Goal: Information Seeking & Learning: Learn about a topic

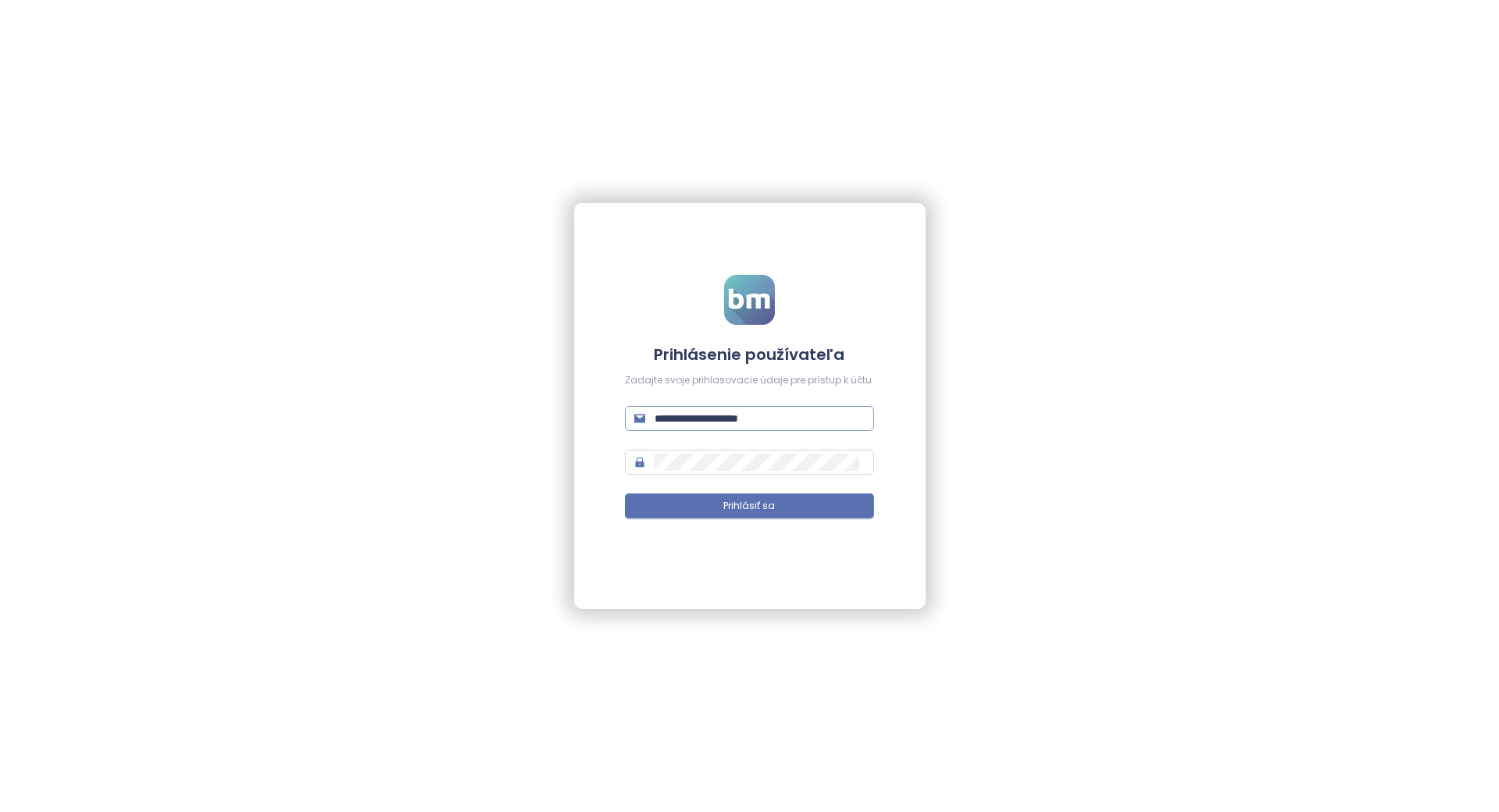
click at [725, 418] on input "**********" at bounding box center [759, 419] width 210 height 17
type input "**********"
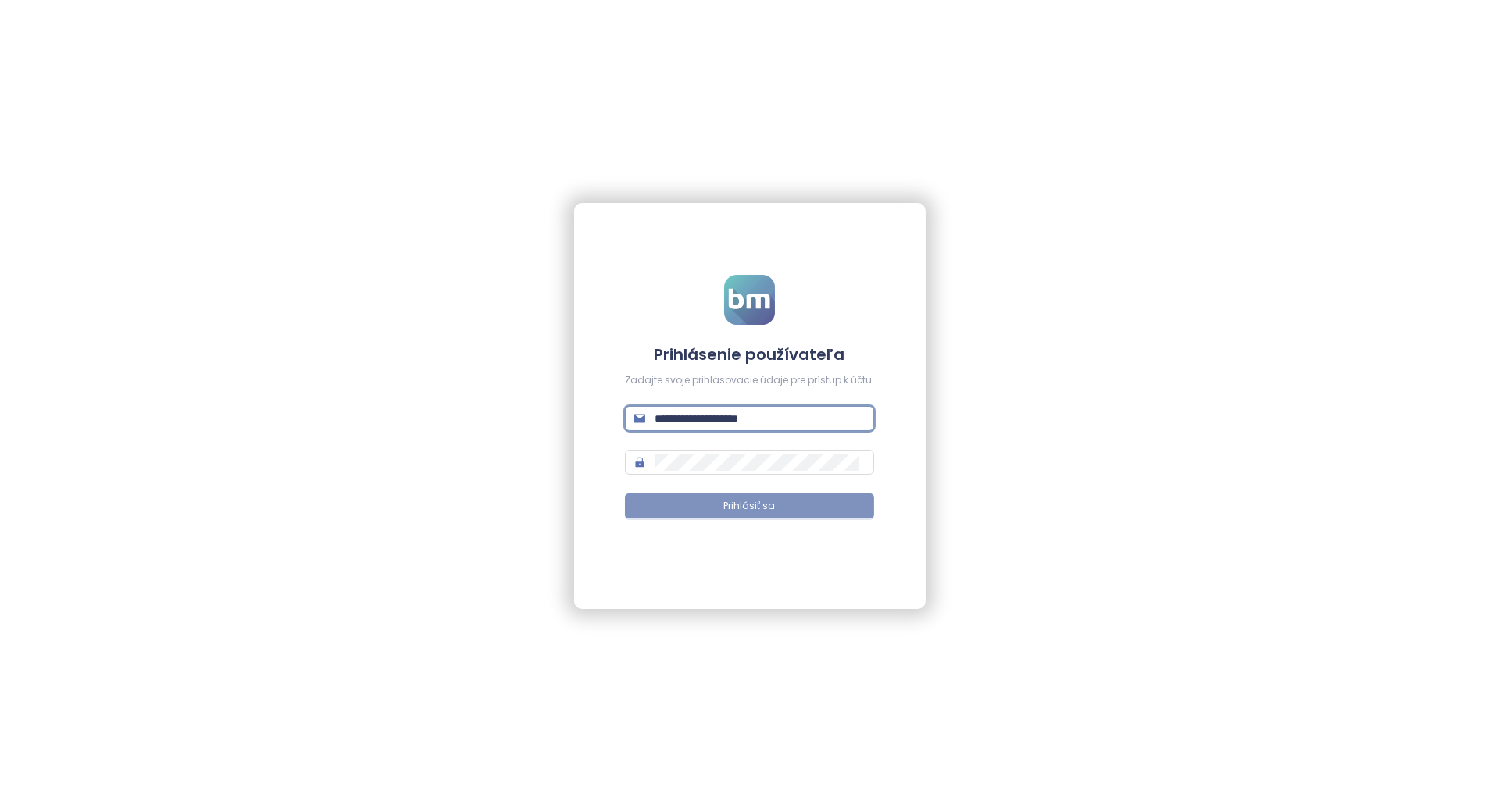
click at [744, 506] on span "Prihlásiť sa" at bounding box center [750, 507] width 52 height 15
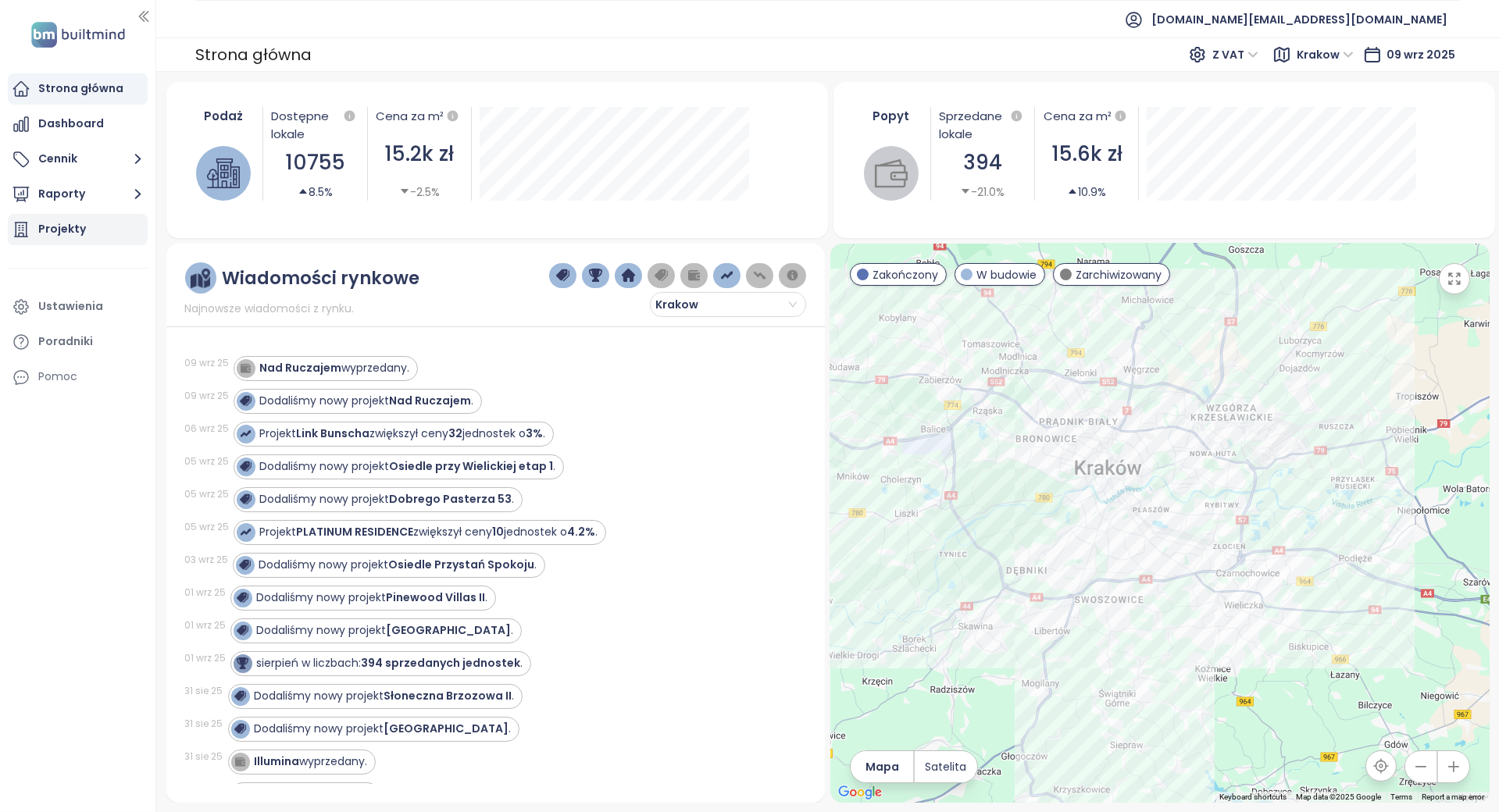
click at [61, 233] on div "Projekty" at bounding box center [61, 229] width 47 height 20
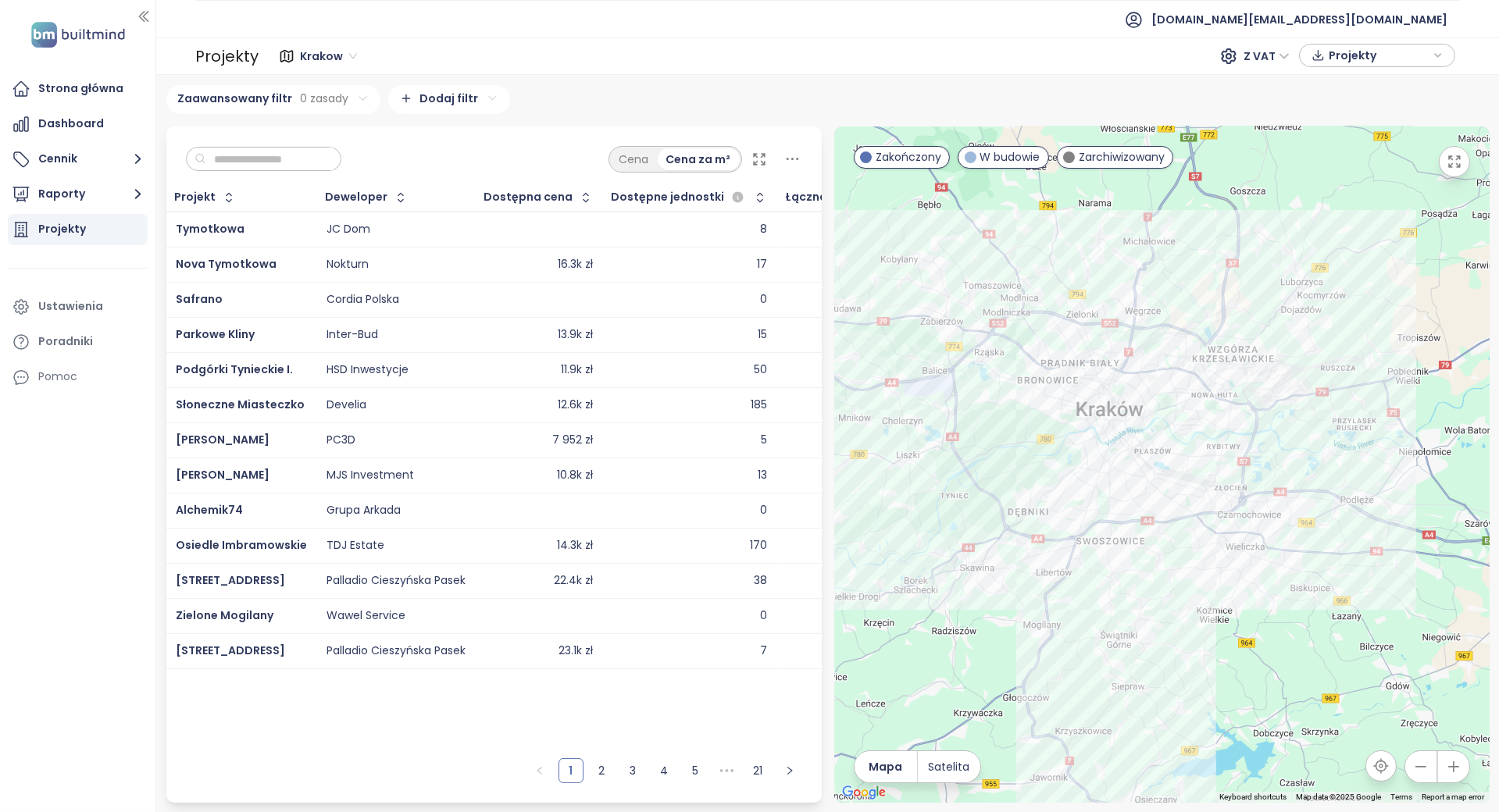
click at [296, 158] on input "text" at bounding box center [270, 159] width 127 height 24
type input "*"
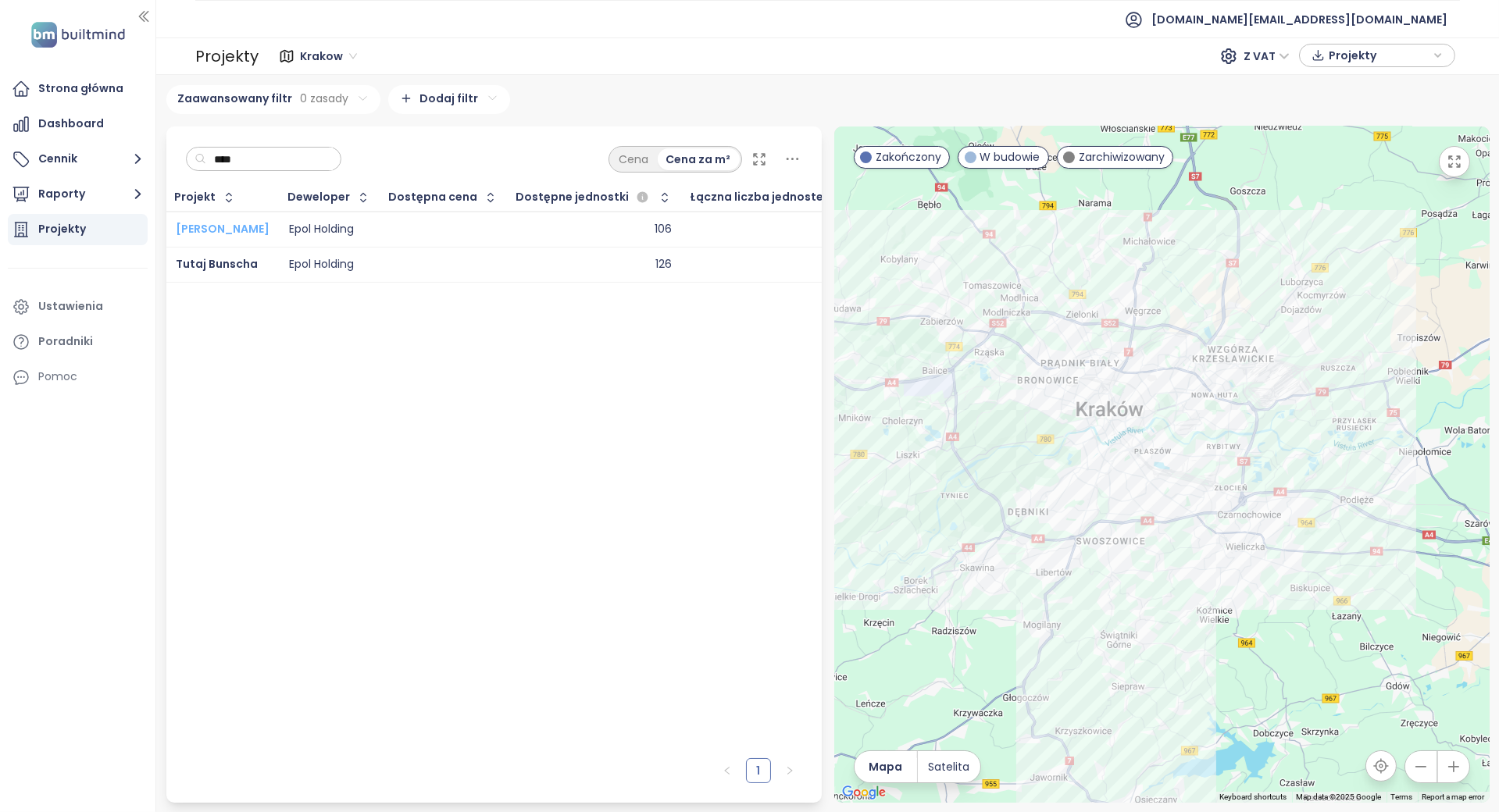
type input "****"
click at [353, 431] on div "Projekt Deweloper Dostępna cena Dostępne jednostki Łączna liczba jednostek Moja…" at bounding box center [494, 467] width 655 height 566
click at [328, 62] on span "Krakow" at bounding box center [328, 56] width 57 height 24
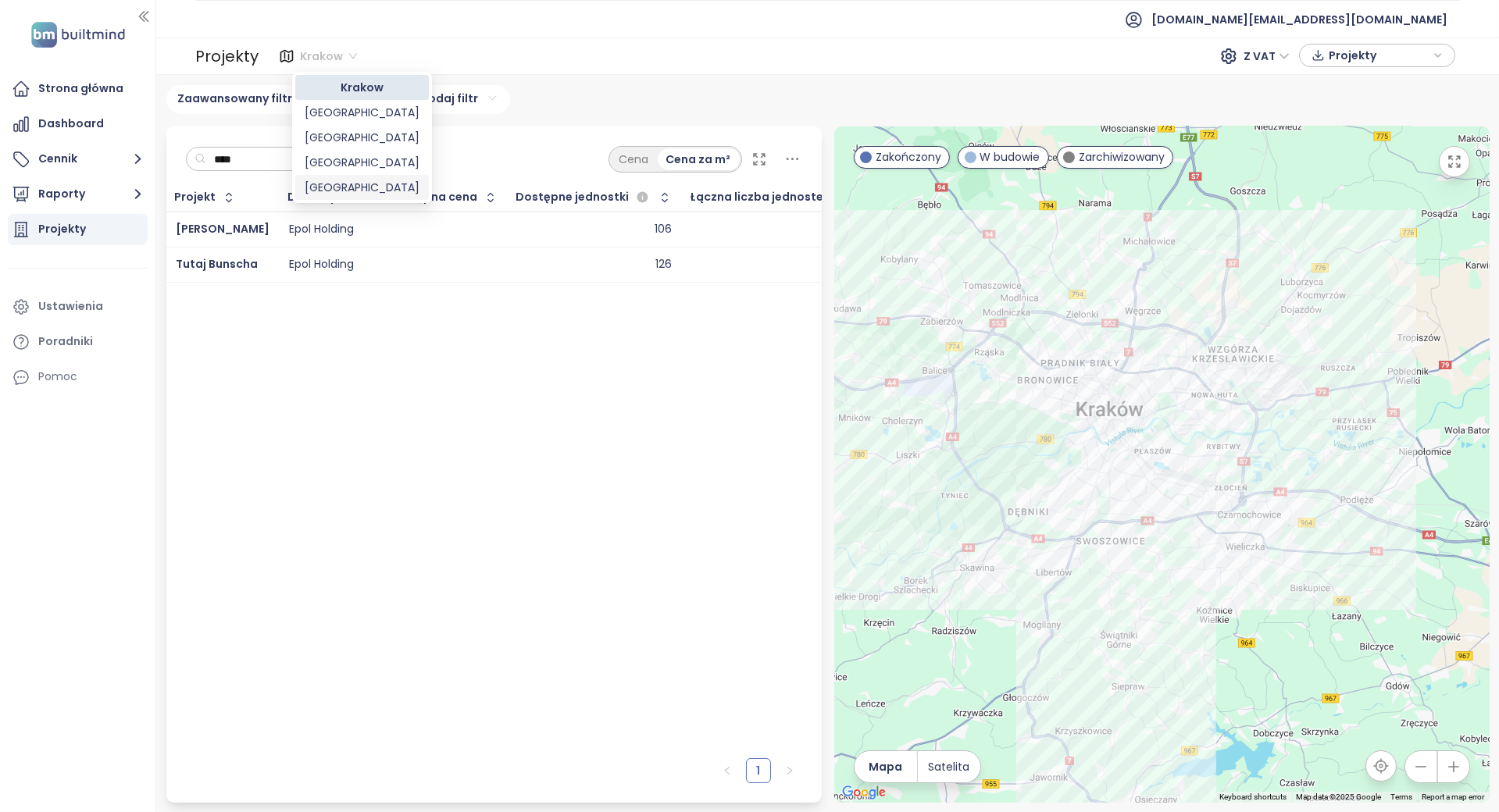
click at [326, 196] on div "Łódź" at bounding box center [361, 187] width 114 height 17
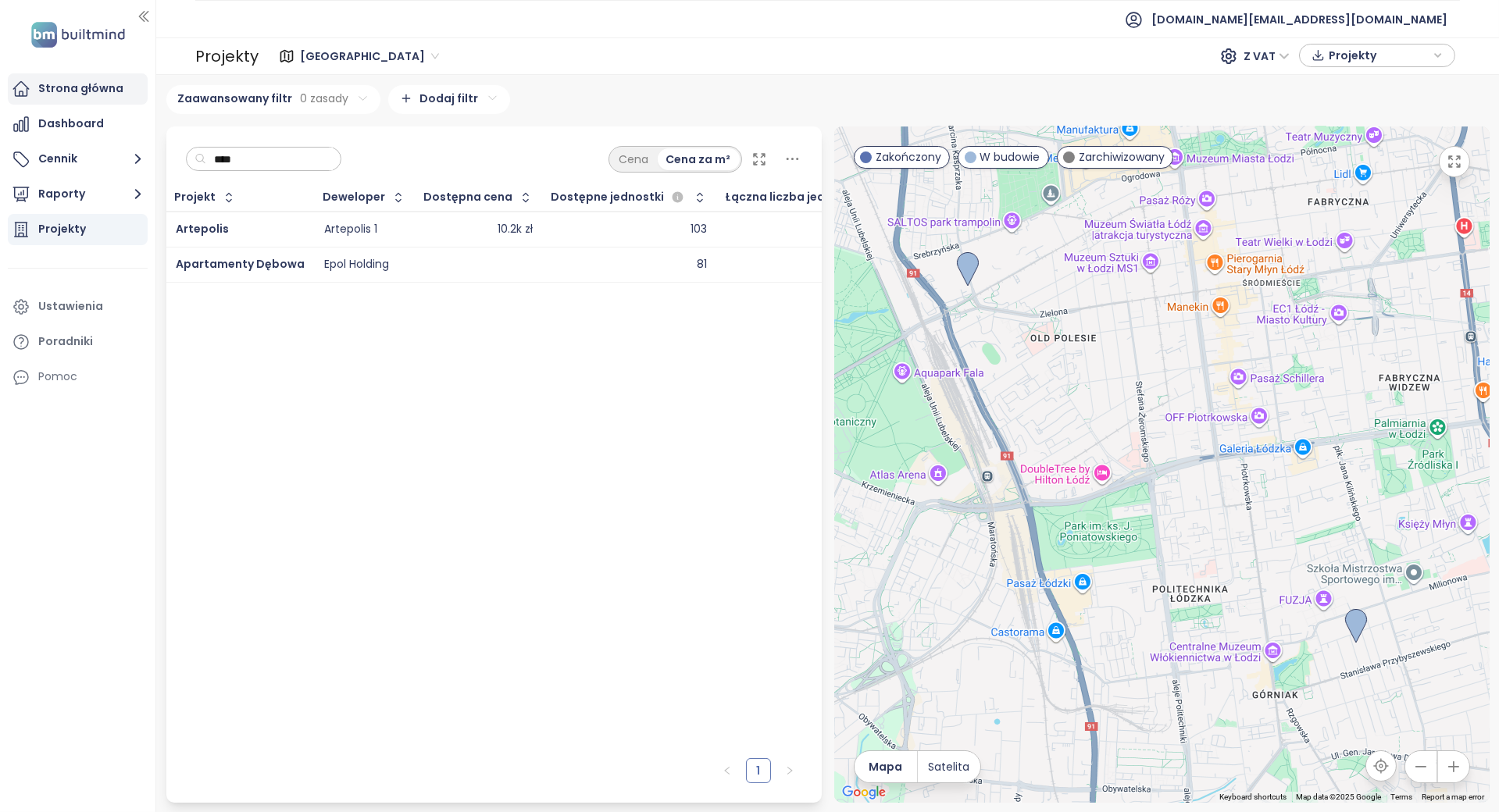
click at [128, 83] on div "Strona główna" at bounding box center [78, 89] width 140 height 31
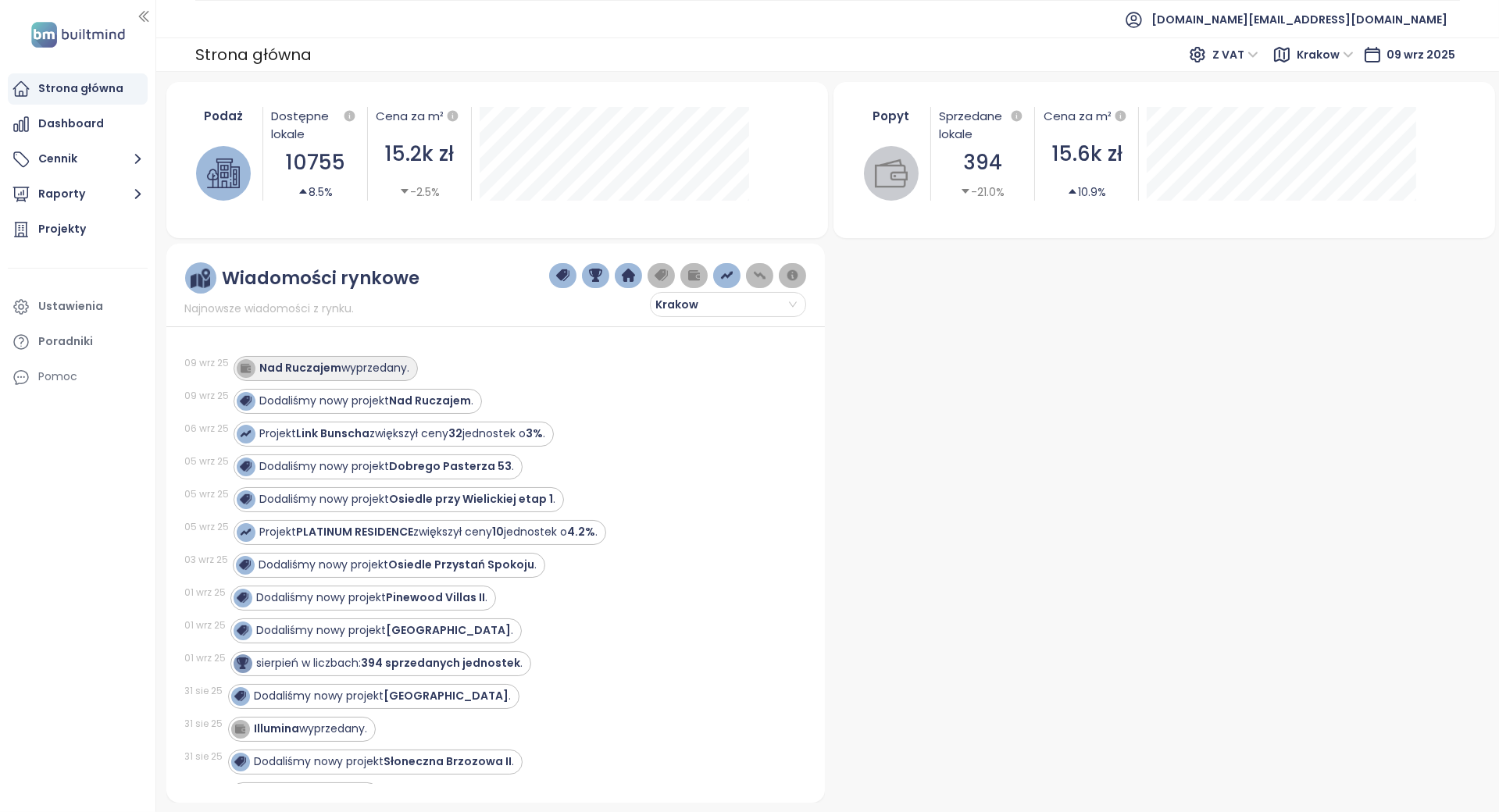
click at [271, 372] on strong "Nad Ruczajem" at bounding box center [301, 368] width 82 height 16
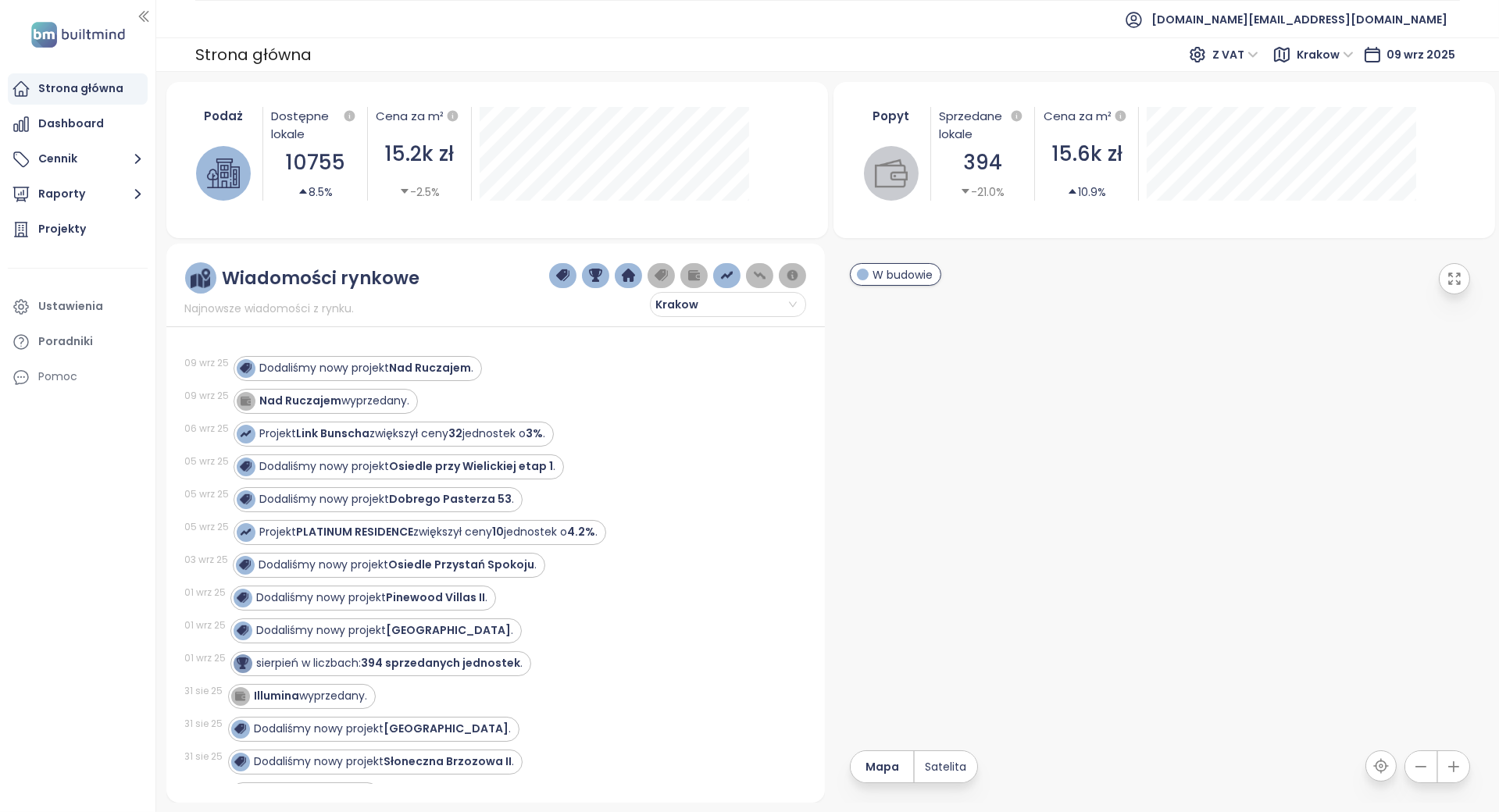
click at [270, 406] on strong "Nad Ruczajem" at bounding box center [301, 401] width 82 height 16
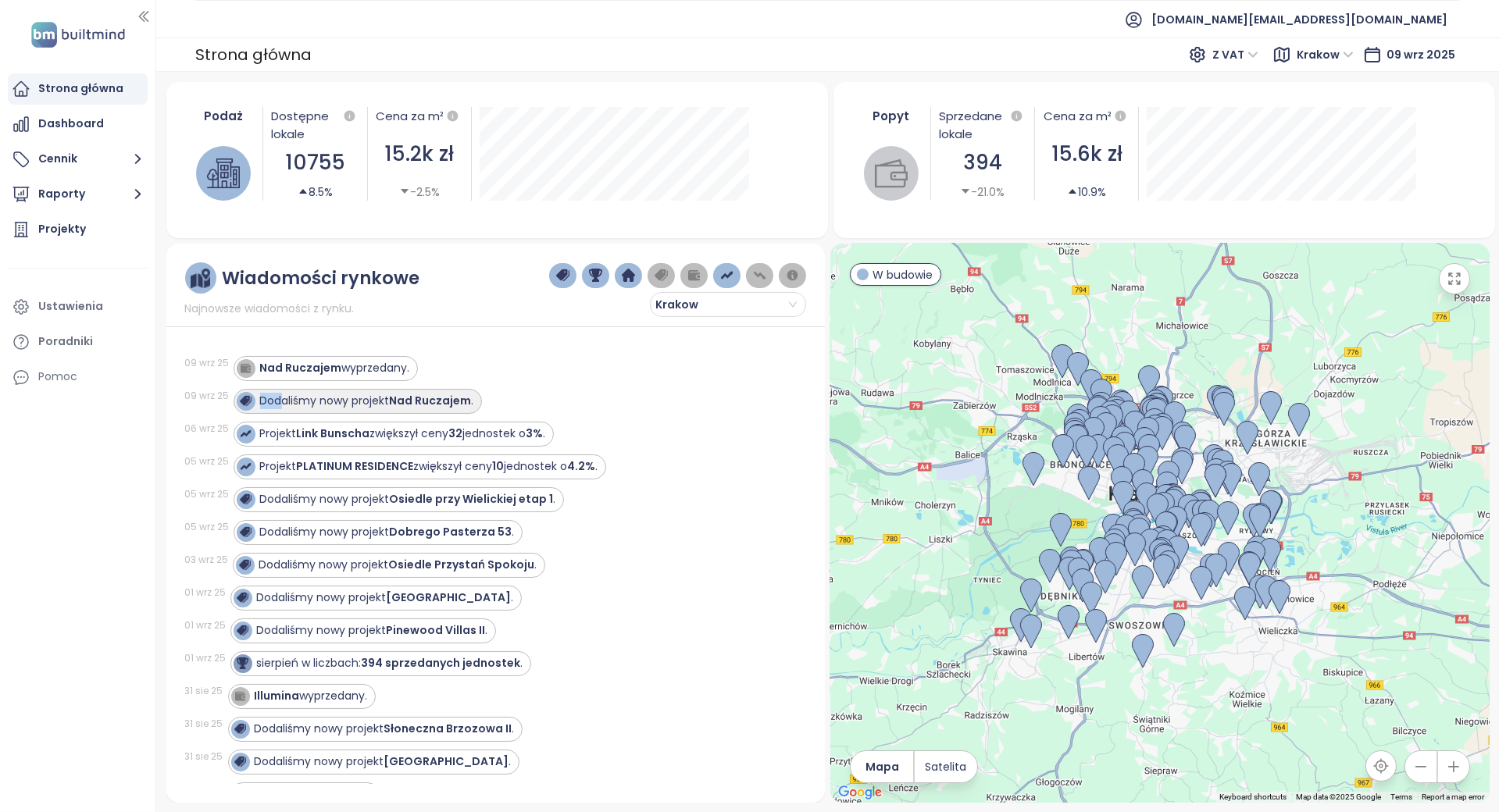
click at [283, 403] on div "Dodaliśmy nowy projekt Nad Ruczajem ." at bounding box center [367, 401] width 214 height 16
drag, startPoint x: 283, startPoint y: 403, endPoint x: 254, endPoint y: 371, distance: 43.2
click at [254, 371] on div at bounding box center [248, 369] width 24 height 19
drag, startPoint x: 259, startPoint y: 369, endPoint x: 337, endPoint y: 375, distance: 78.2
click at [337, 373] on strong "Nad Ruczajem" at bounding box center [301, 368] width 82 height 16
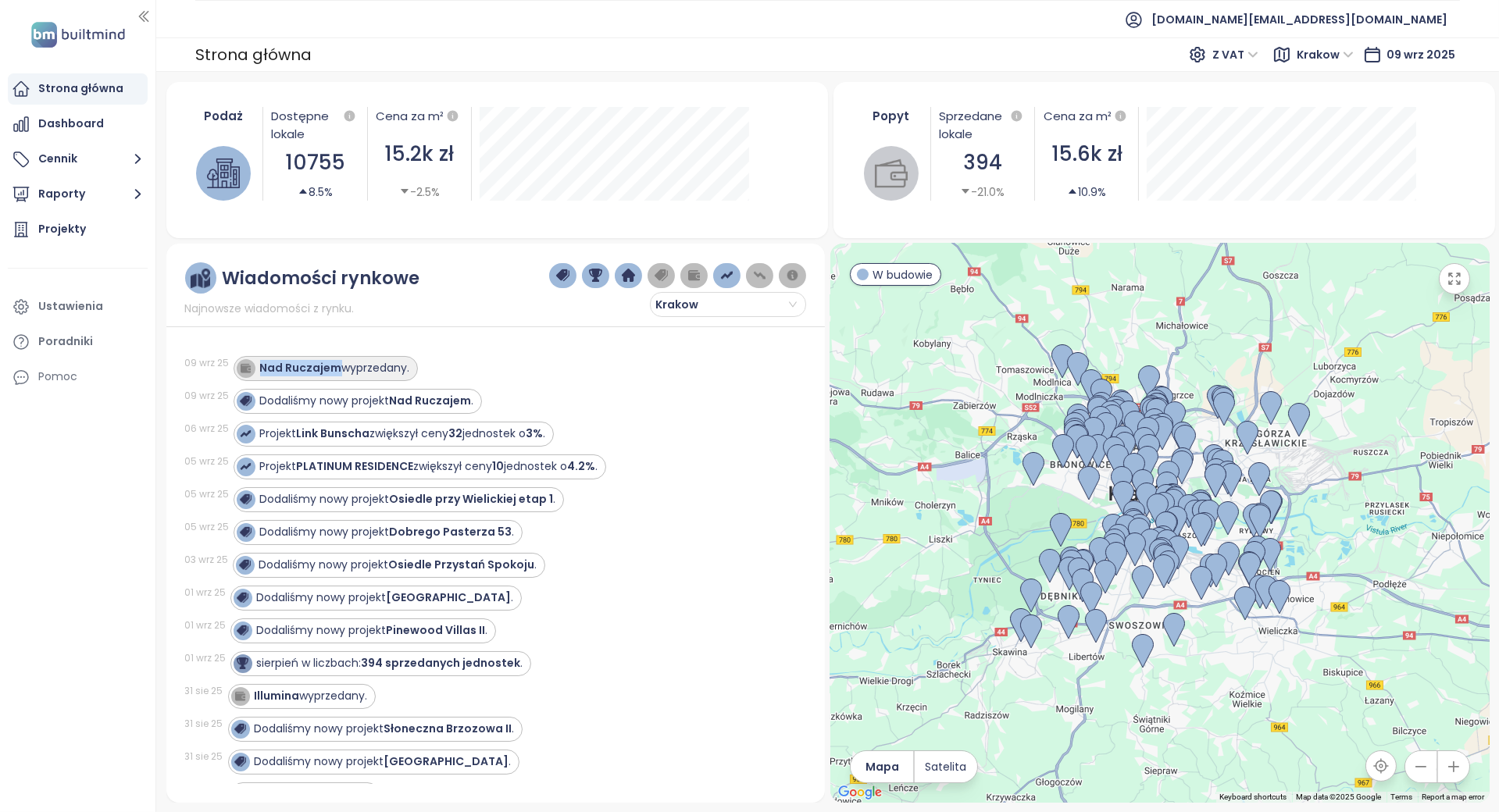
copy strong "Nad Ruczajem"
click at [705, 307] on span "Krakow" at bounding box center [726, 304] width 142 height 24
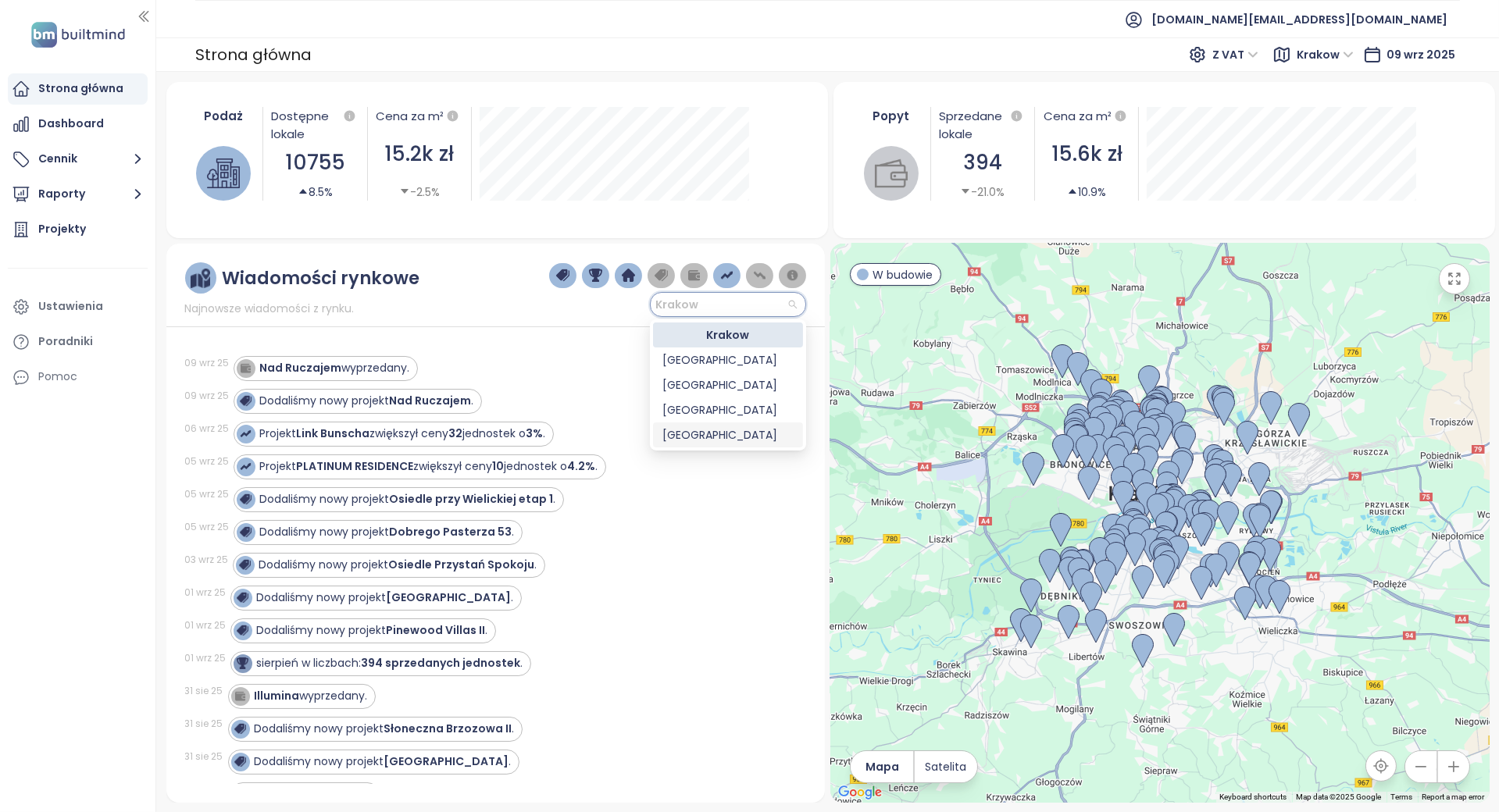
click at [678, 447] on div "Łódź" at bounding box center [728, 435] width 150 height 25
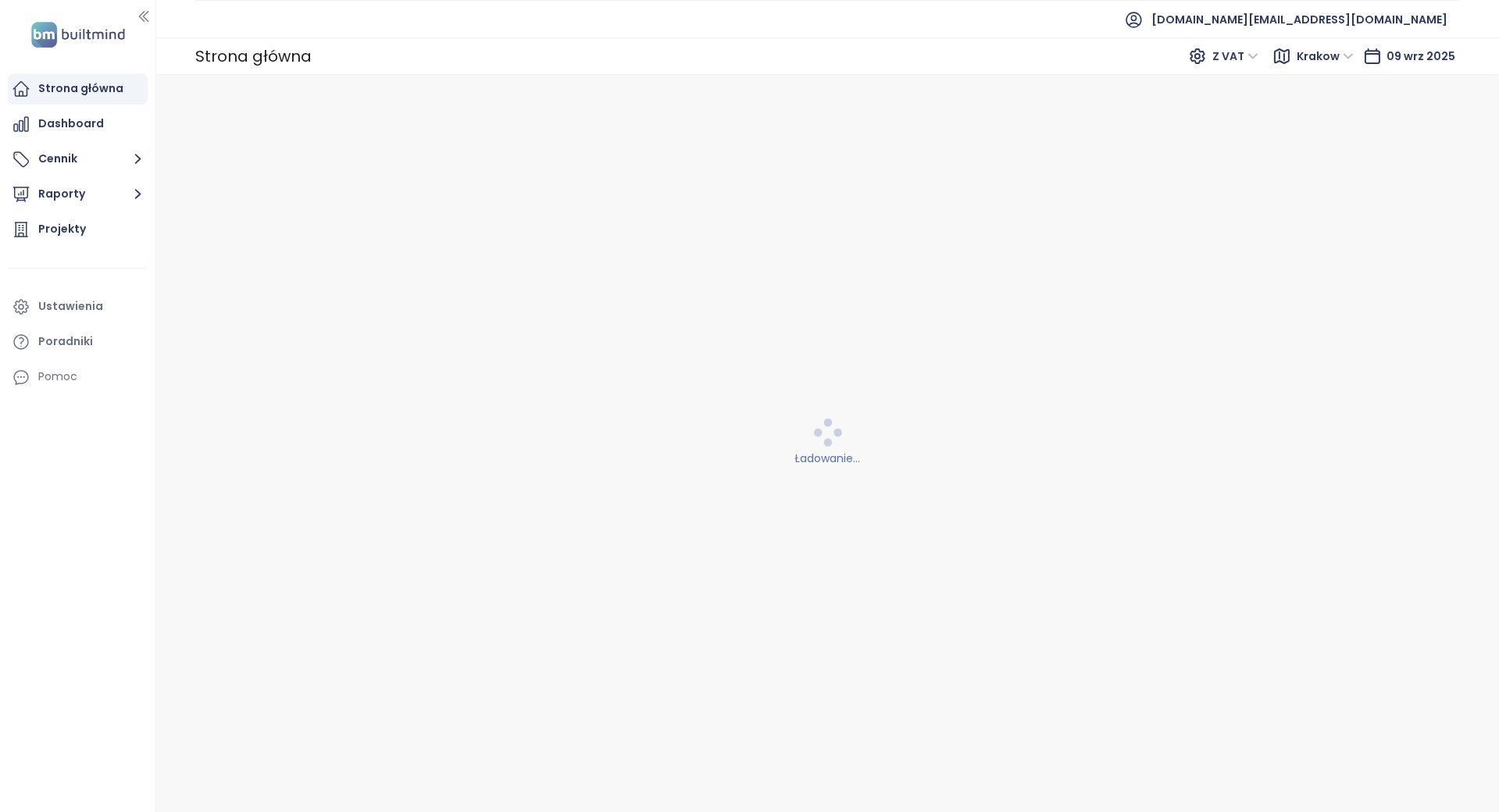
click at [682, 436] on div "Ładowanie..." at bounding box center [828, 443] width 1323 height 47
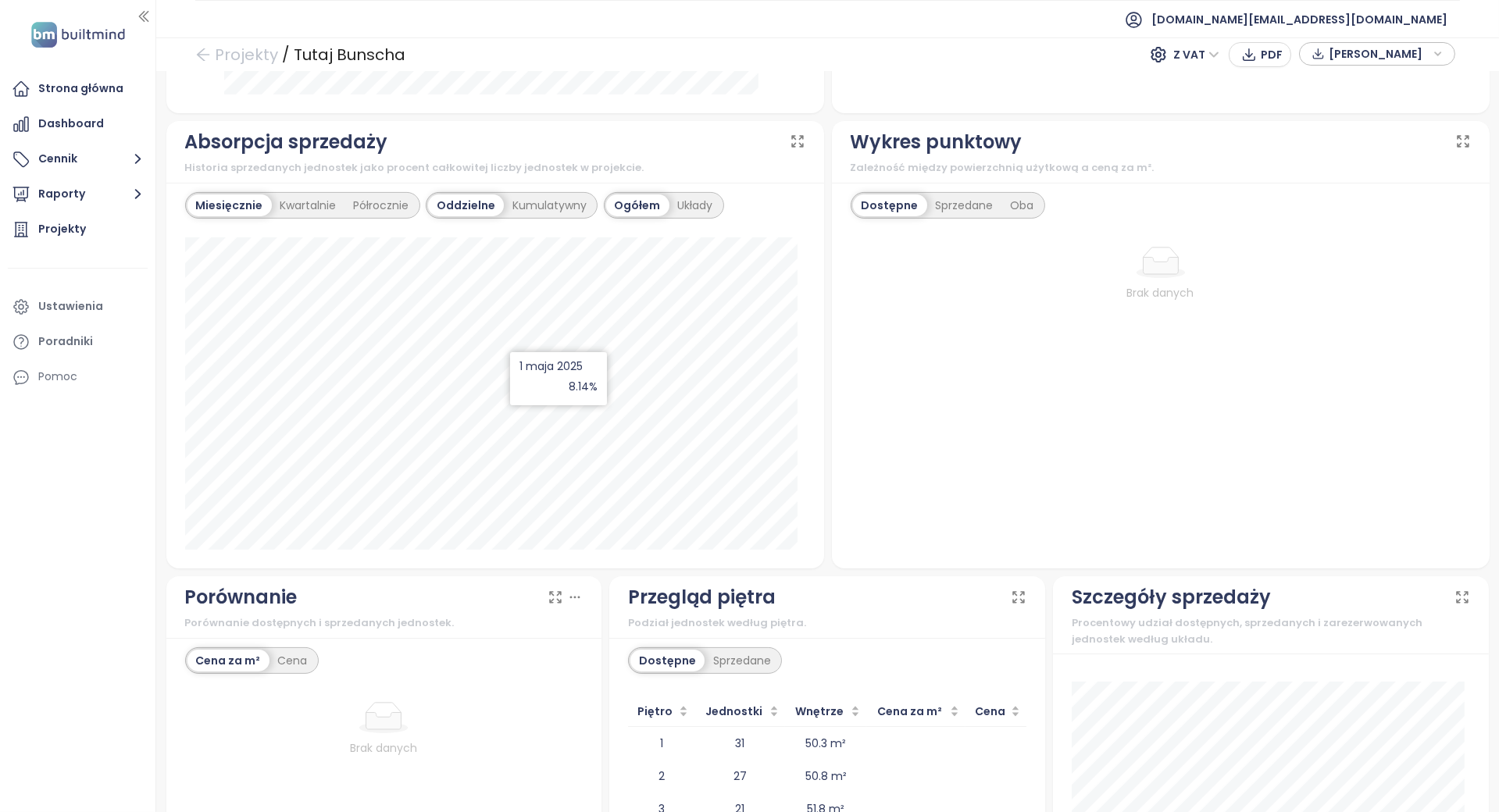
scroll to position [1147, 0]
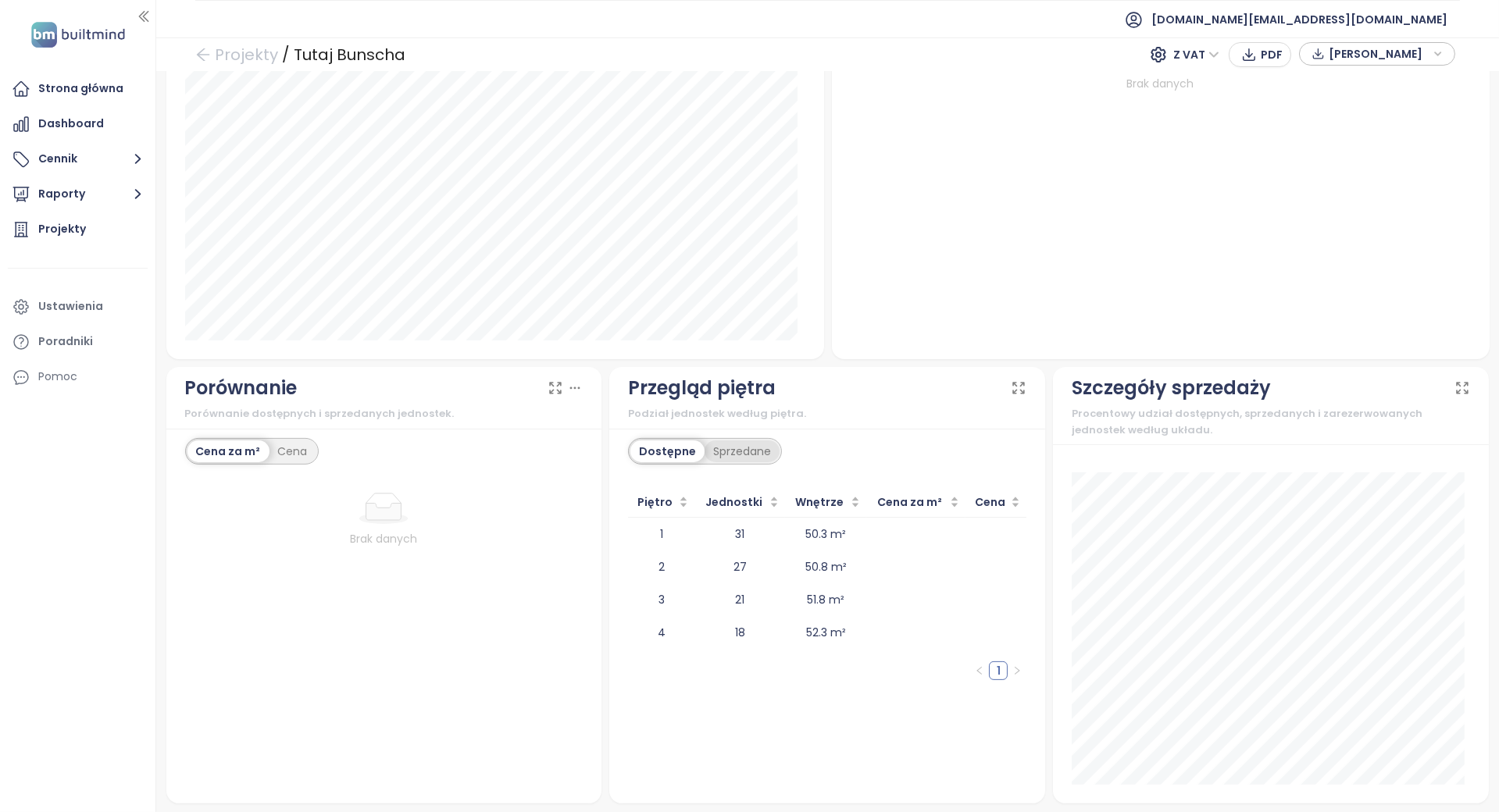
click at [712, 449] on div "Sprzedane" at bounding box center [741, 451] width 75 height 22
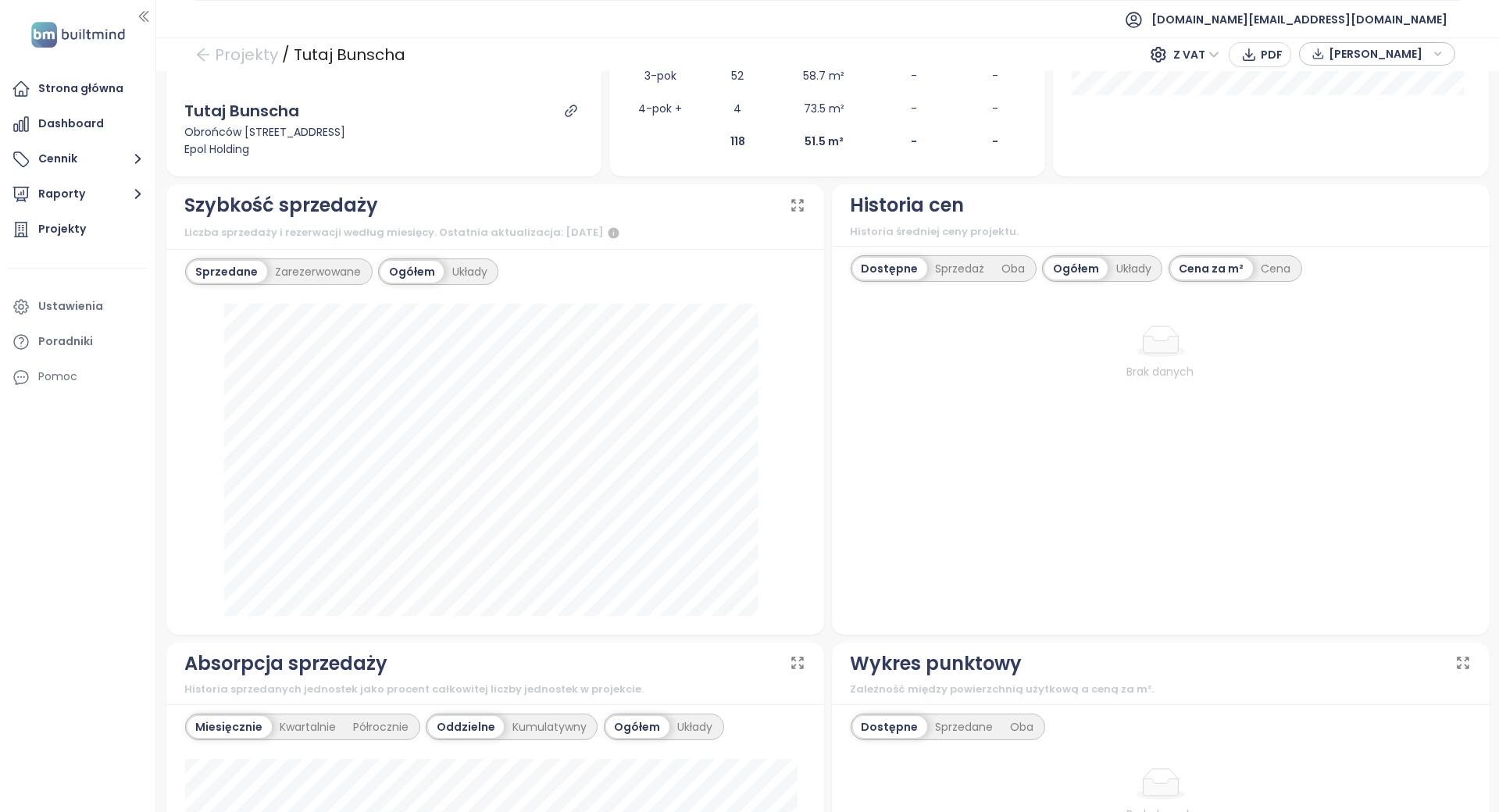
scroll to position [416, 0]
click at [994, 276] on div "Oba" at bounding box center [1014, 268] width 41 height 22
click at [959, 271] on div "Sprzedaż" at bounding box center [956, 268] width 66 height 22
click at [899, 274] on div "Dostępne" at bounding box center [888, 268] width 70 height 22
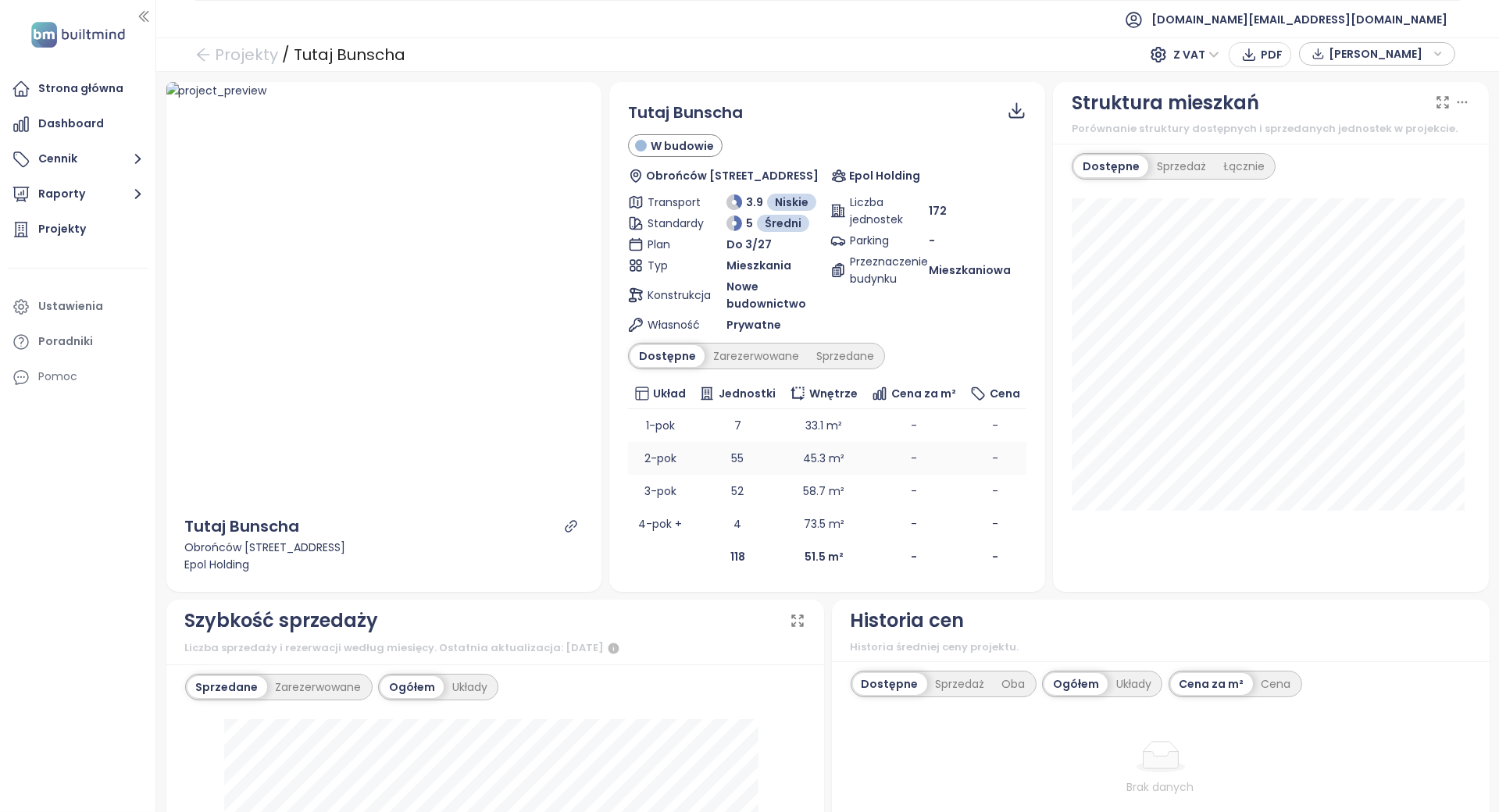
scroll to position [0, 0]
click at [840, 345] on div "Sprzedane" at bounding box center [845, 355] width 75 height 22
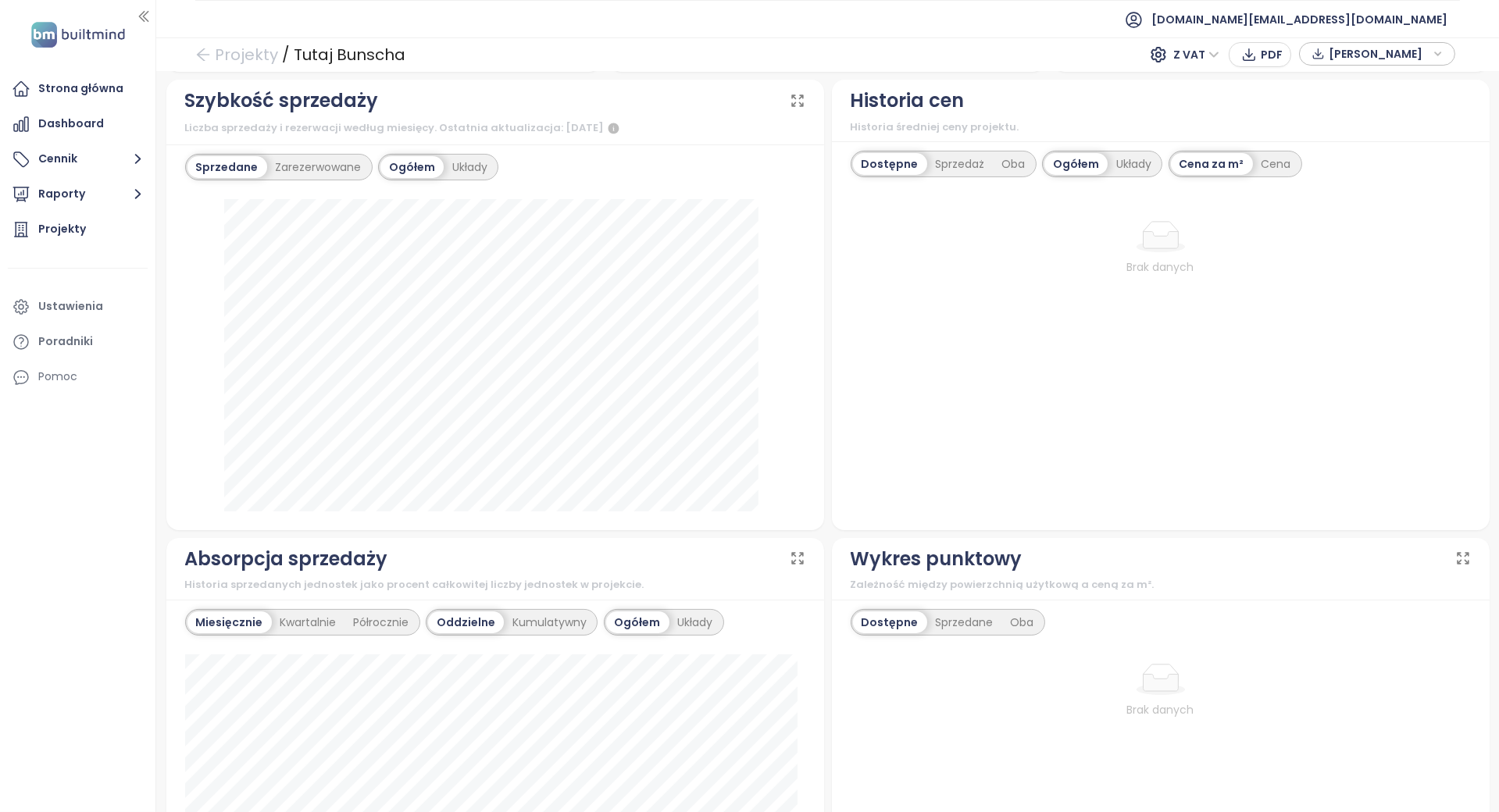
scroll to position [520, 0]
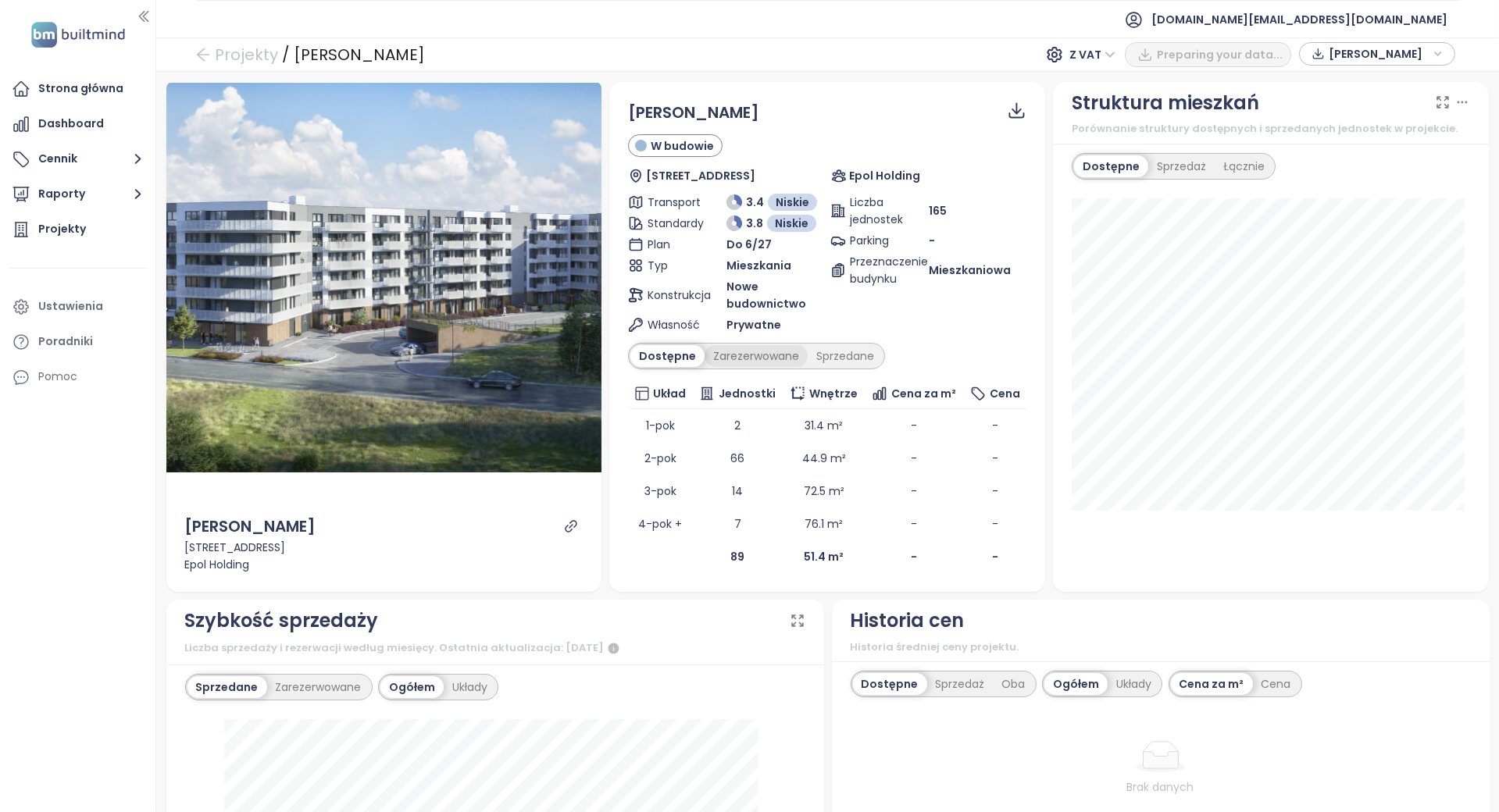
click at [753, 356] on div "Zarezerwowane" at bounding box center [756, 355] width 103 height 22
click at [815, 357] on div "Sprzedane" at bounding box center [847, 355] width 75 height 22
click at [671, 361] on div "Dostępne" at bounding box center [666, 355] width 70 height 22
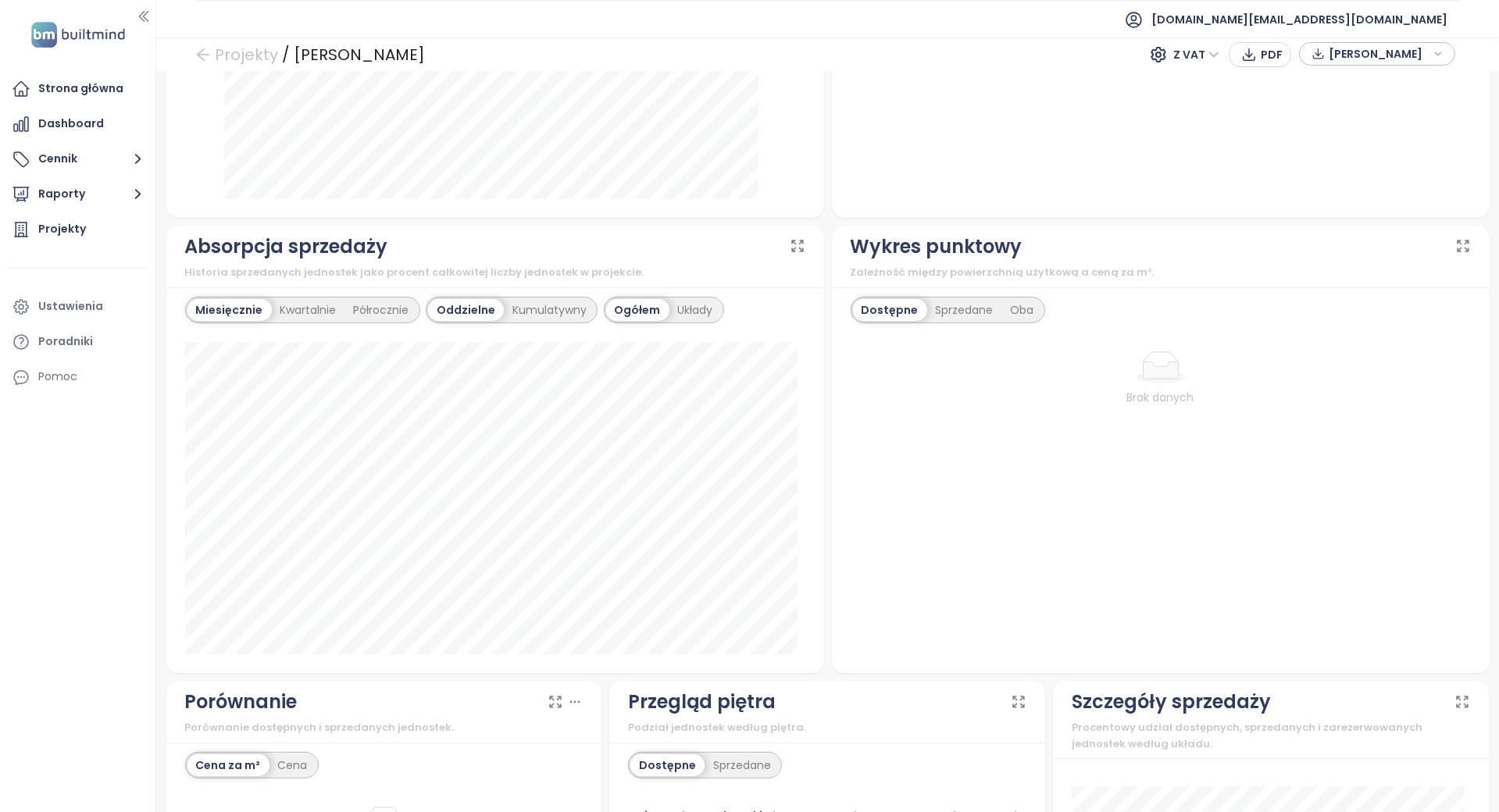
scroll to position [1147, 0]
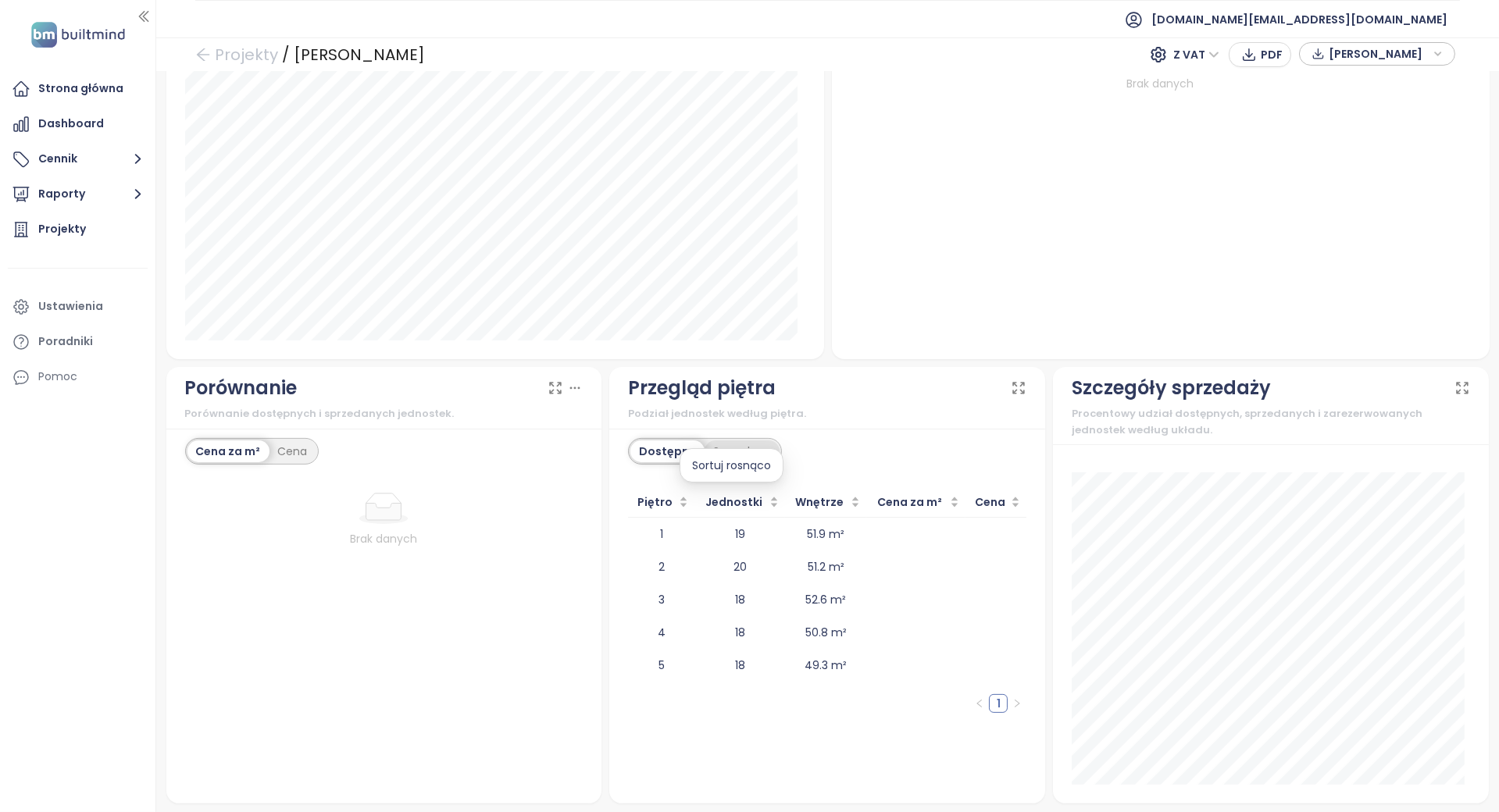
click at [736, 446] on div "Sprzedane" at bounding box center [741, 451] width 75 height 22
click at [671, 456] on div "Dostępne" at bounding box center [666, 451] width 70 height 22
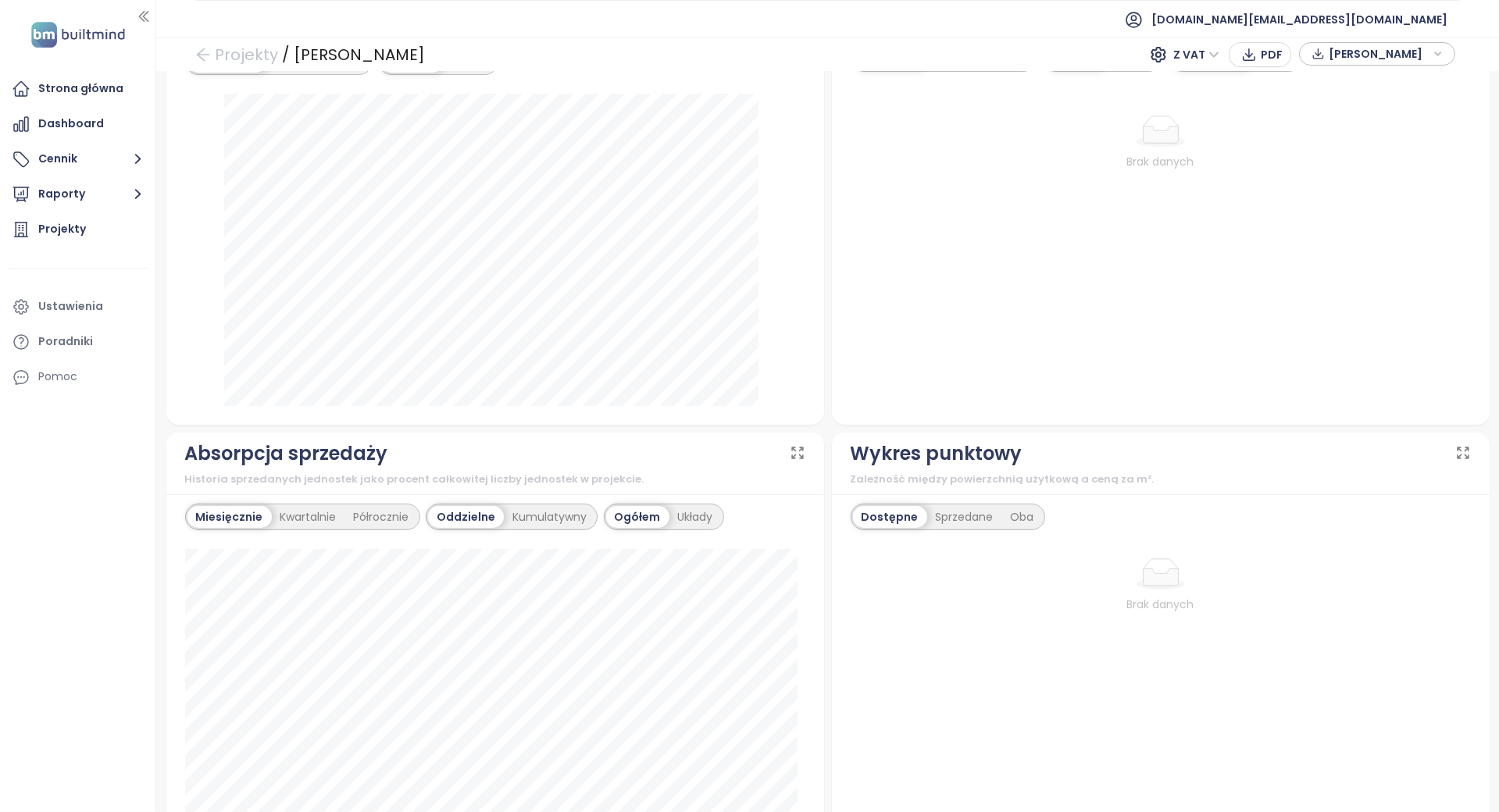
click at [901, 506] on div "Dostępne" at bounding box center [890, 516] width 74 height 22
click at [934, 510] on div "Sprzedane" at bounding box center [965, 516] width 75 height 22
click at [999, 511] on div "Oba" at bounding box center [1019, 516] width 41 height 22
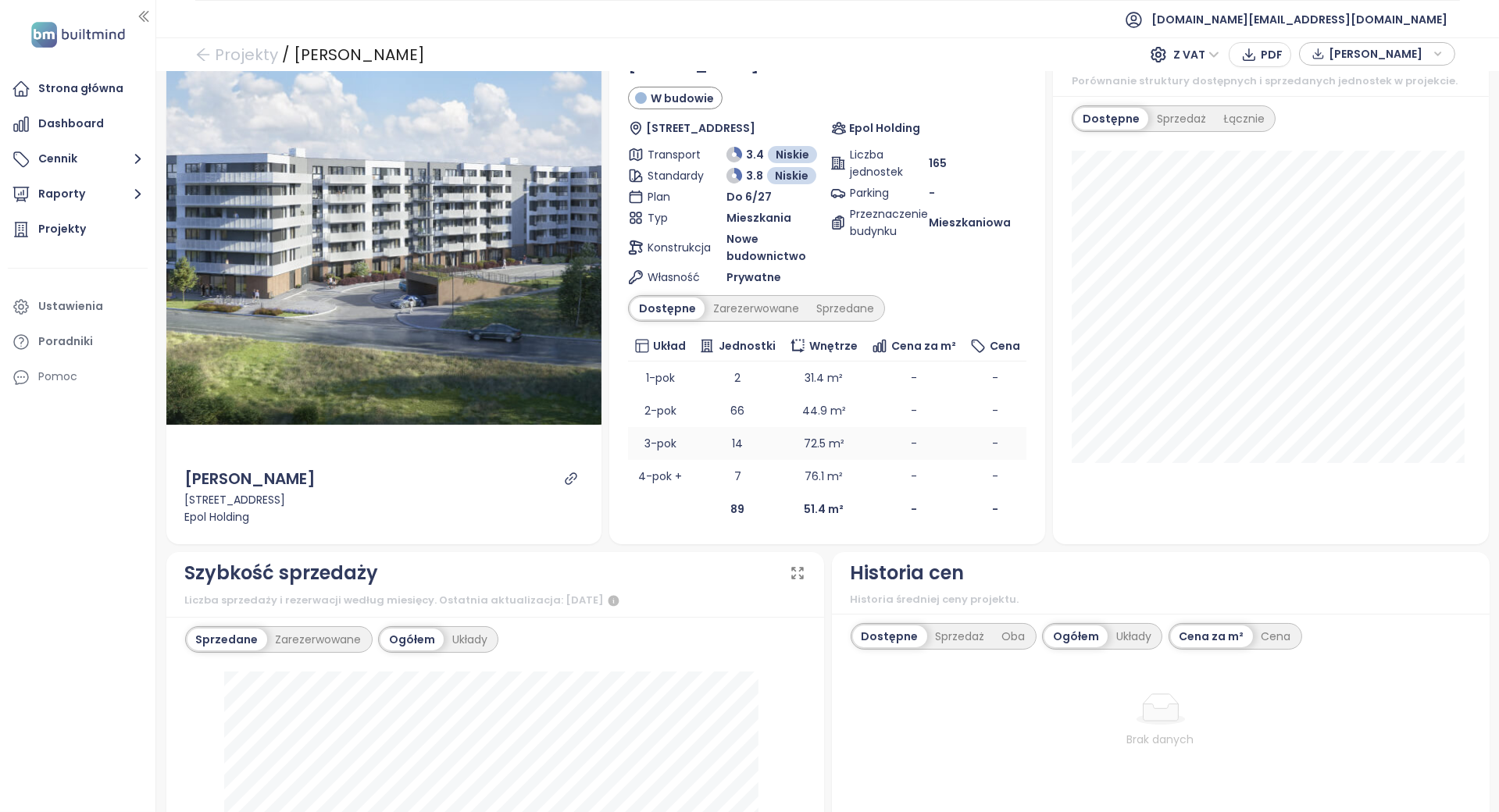
scroll to position [0, 0]
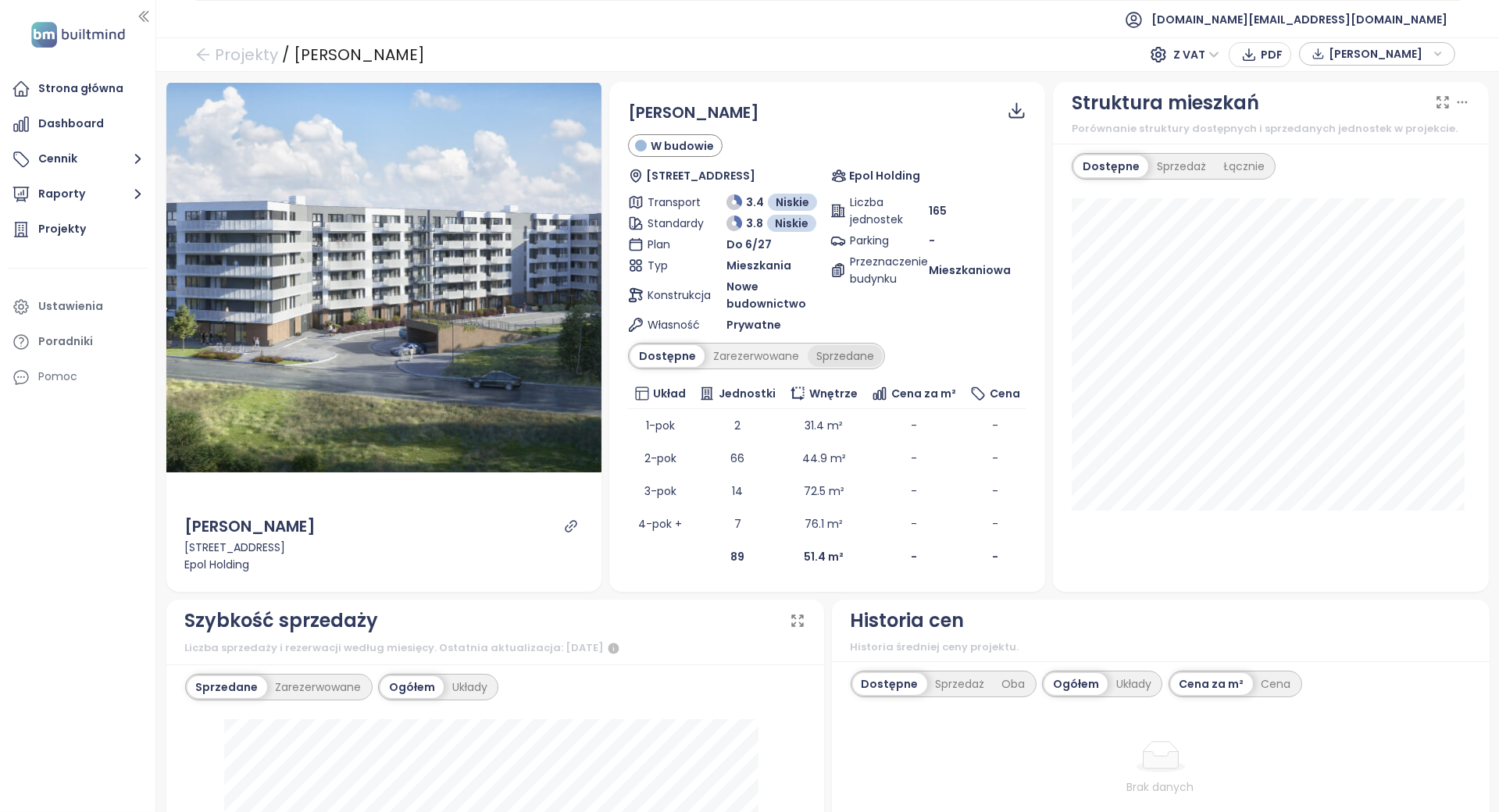
click at [835, 359] on div "Sprzedane" at bounding box center [845, 355] width 75 height 22
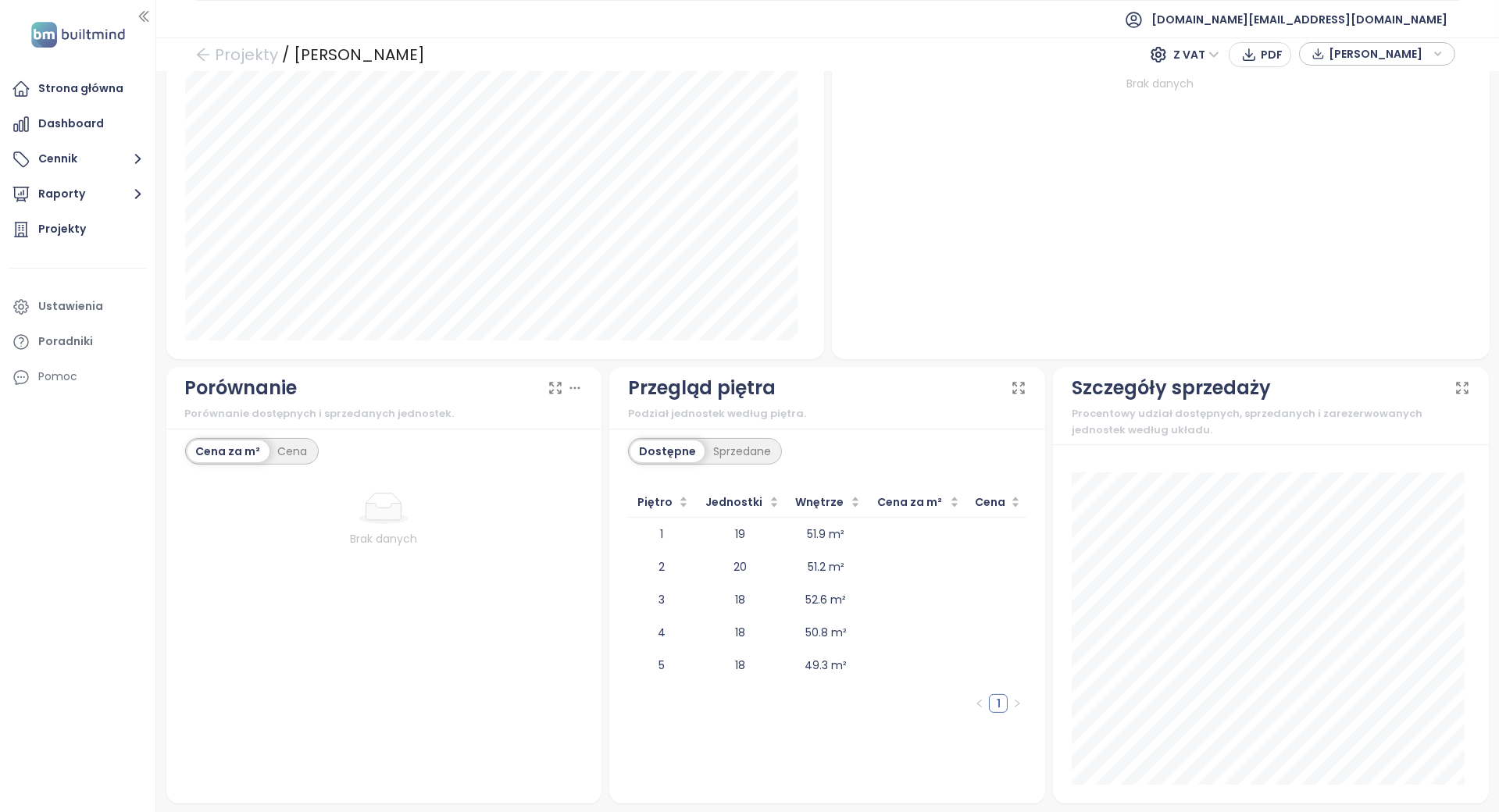
scroll to position [1147, 0]
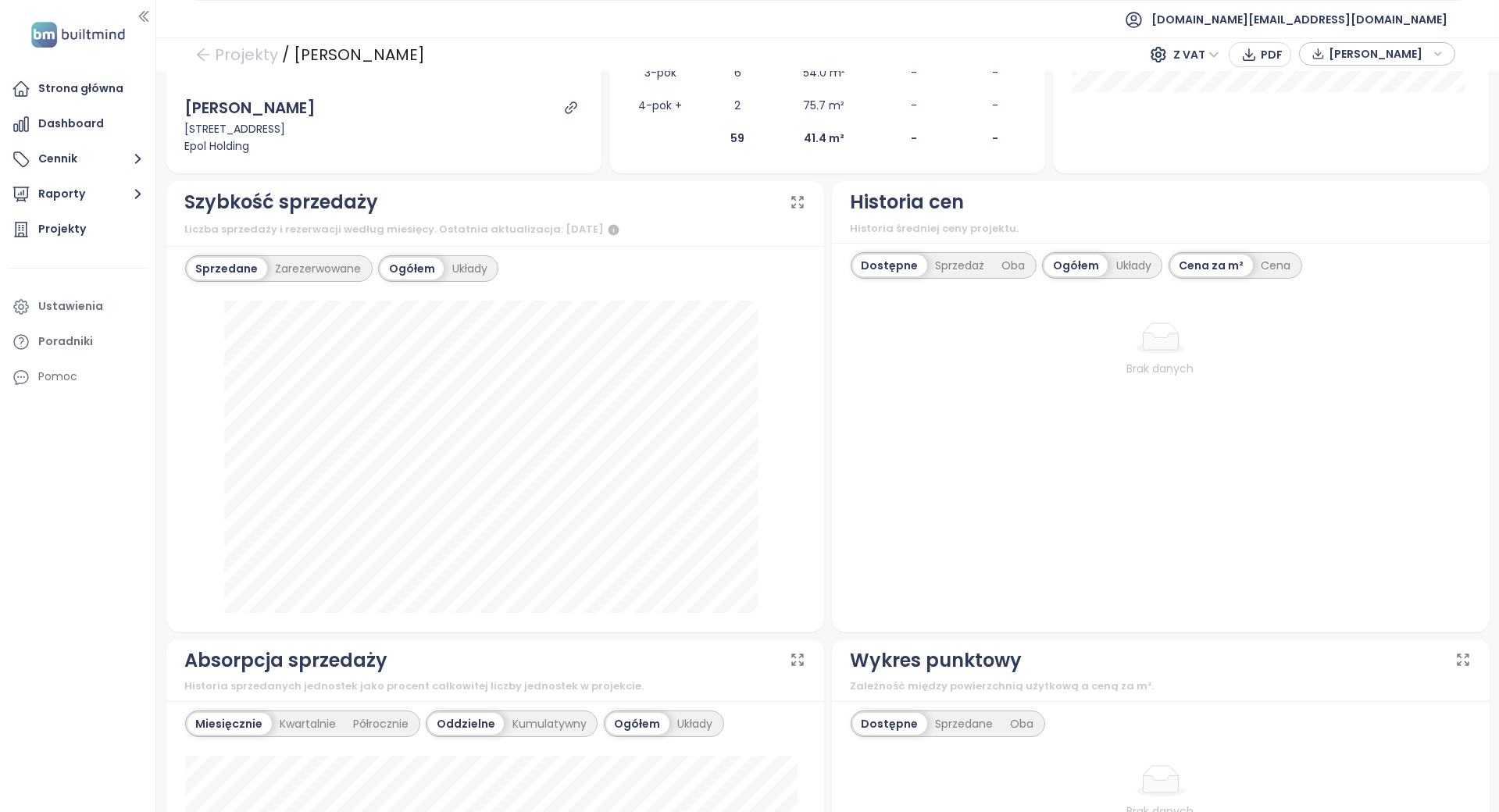
scroll to position [416, 0]
click at [355, 269] on div "Zarezerwowane" at bounding box center [319, 270] width 103 height 22
click at [240, 281] on div "Sprzedane Zarezerwowane" at bounding box center [280, 271] width 190 height 26
click at [240, 269] on div "Sprzedane" at bounding box center [224, 270] width 75 height 22
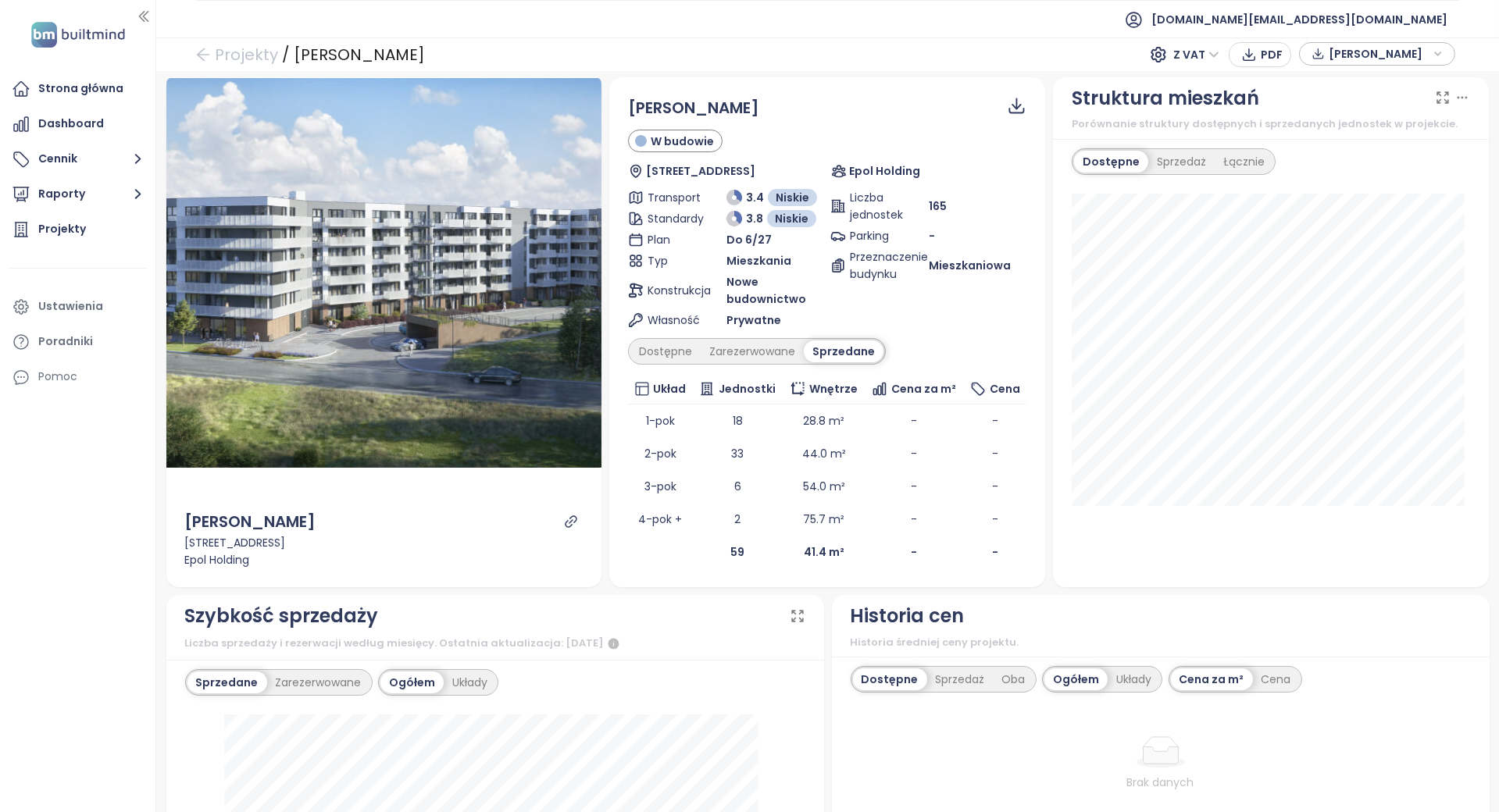
scroll to position [0, 0]
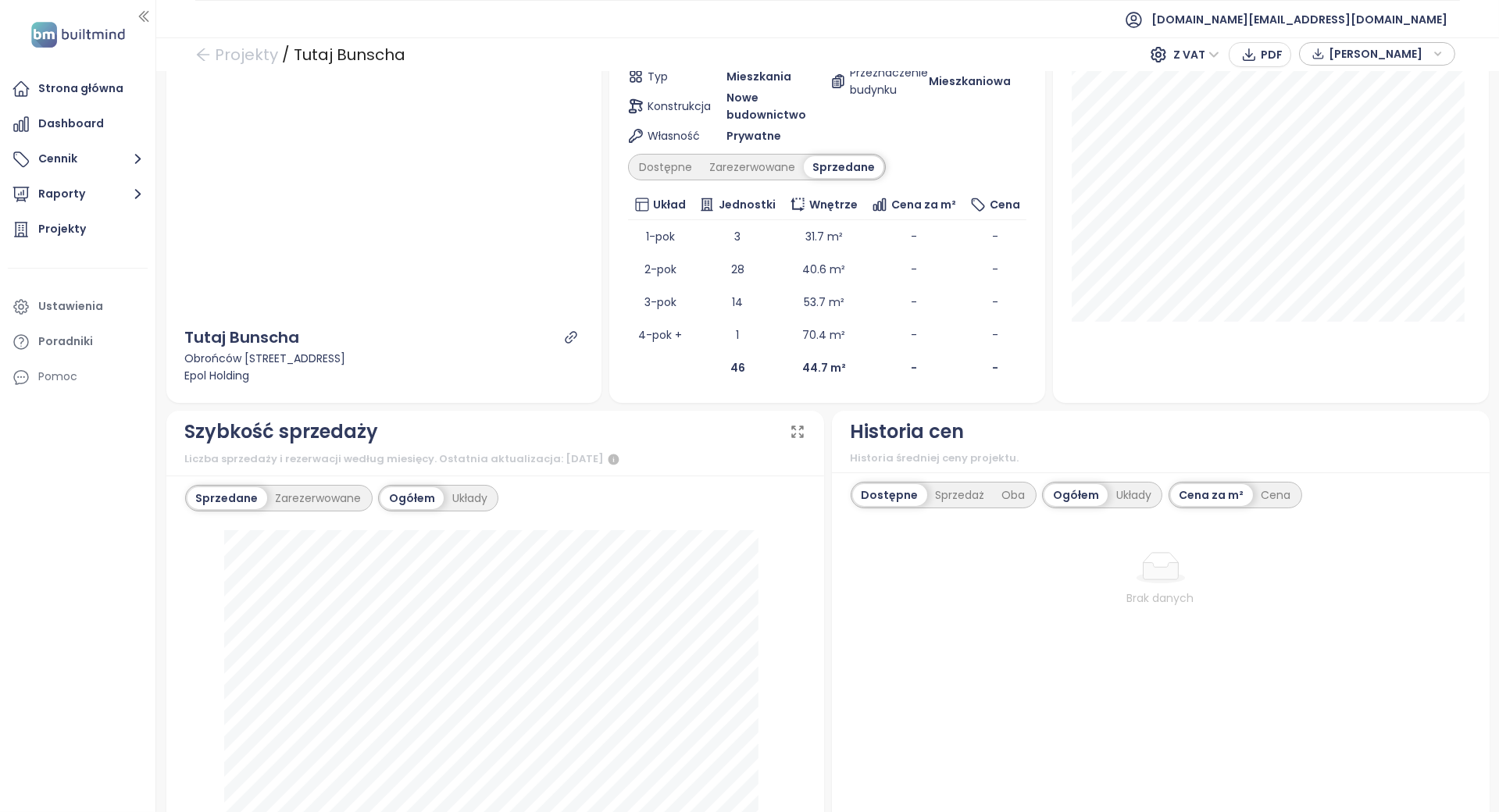
scroll to position [416, 0]
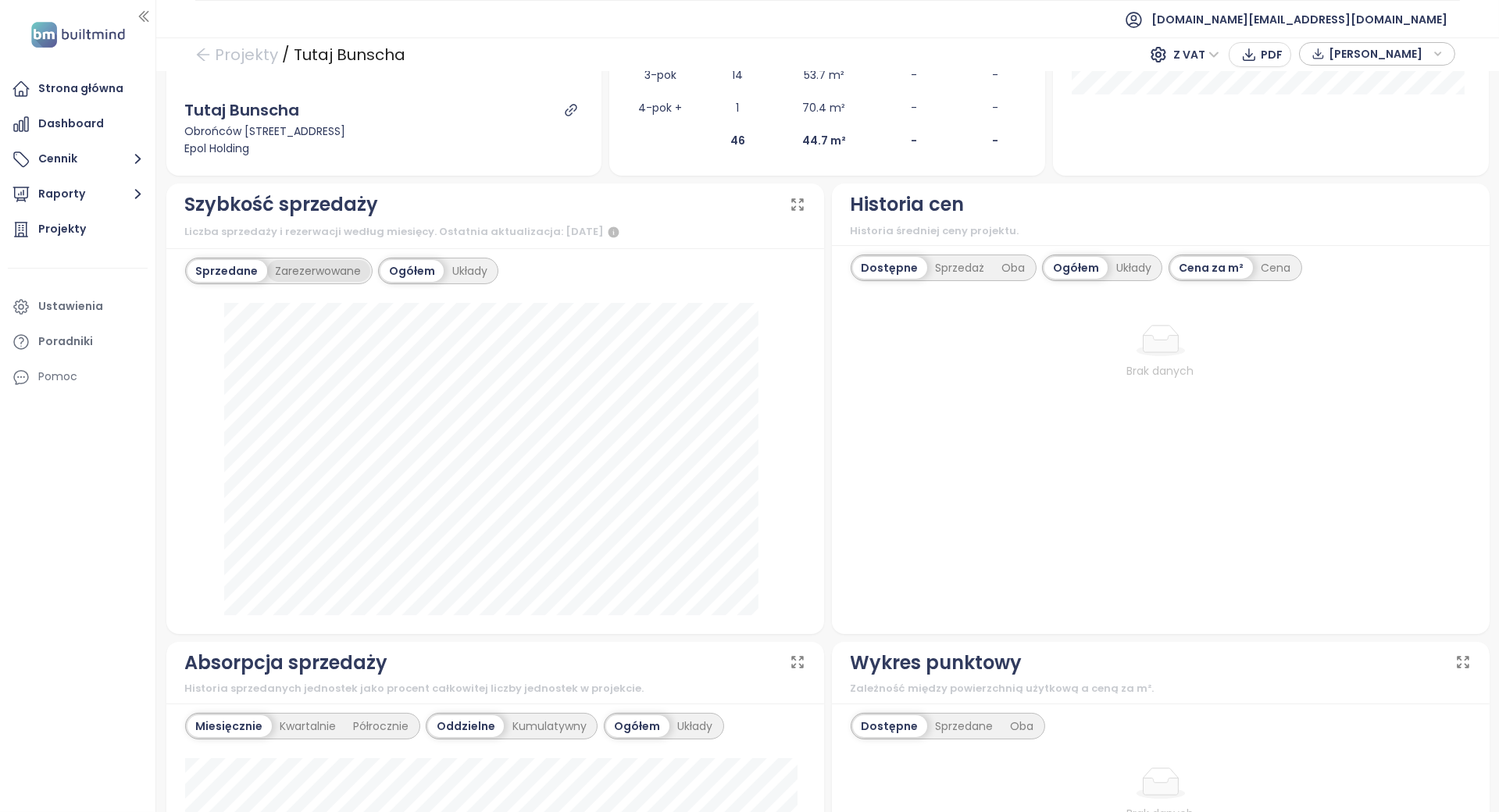
click at [282, 266] on div "Zarezerwowane" at bounding box center [319, 270] width 103 height 22
click at [218, 272] on div "Sprzedane" at bounding box center [224, 270] width 75 height 22
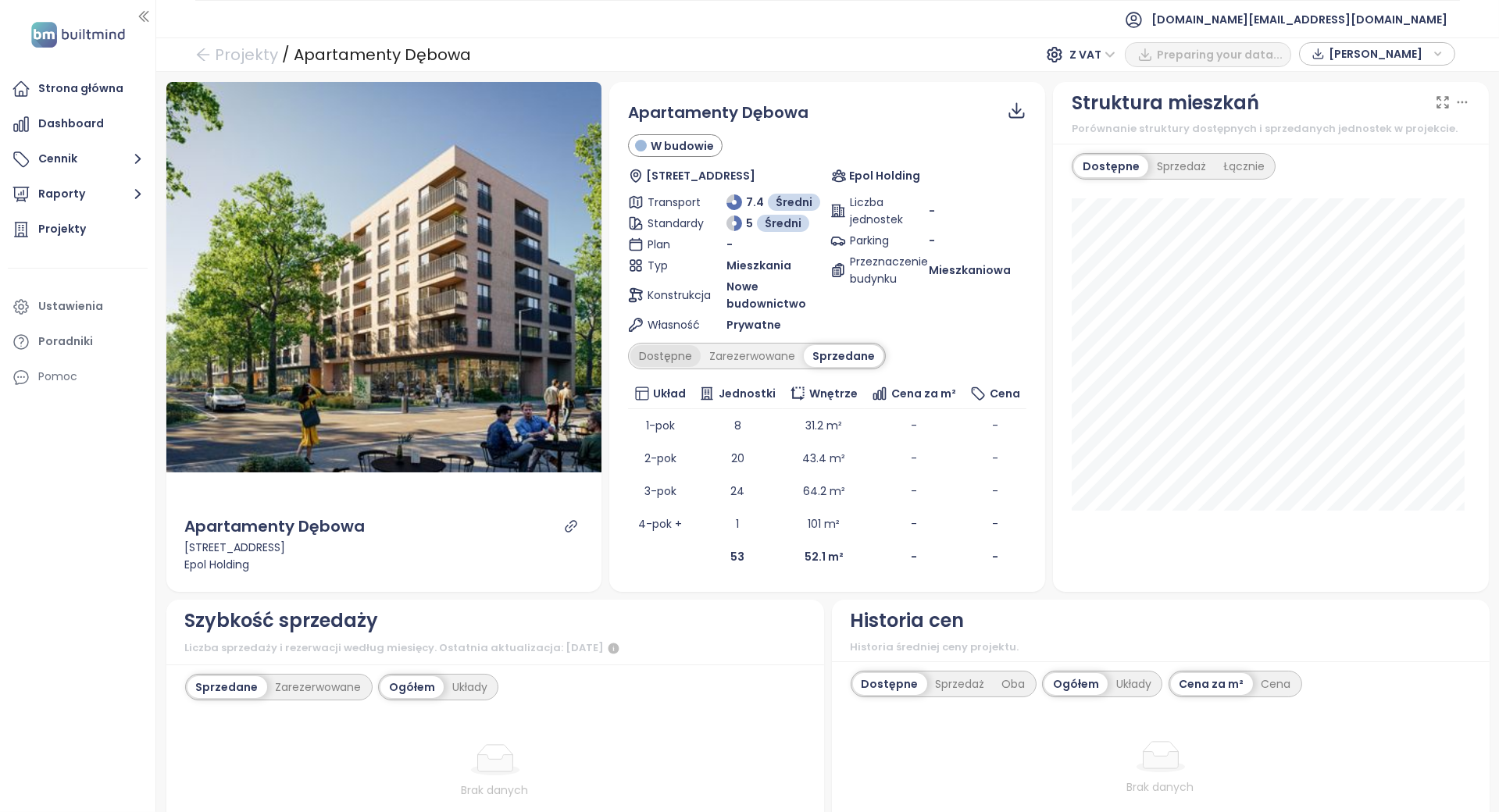
click at [676, 357] on div "Dostępne" at bounding box center [666, 355] width 70 height 22
click at [717, 354] on div "Zarezerwowane" at bounding box center [756, 355] width 103 height 22
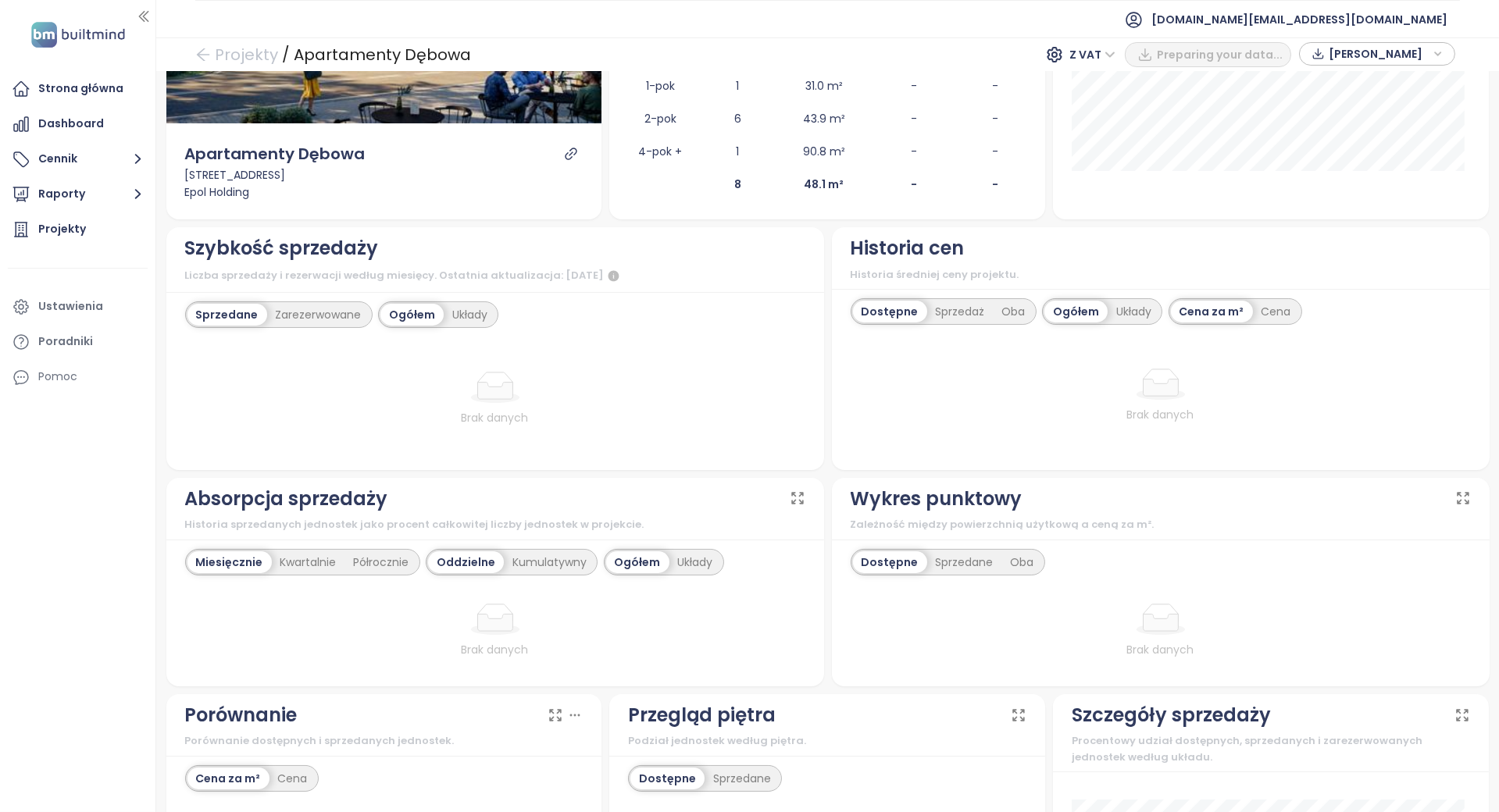
scroll to position [43, 0]
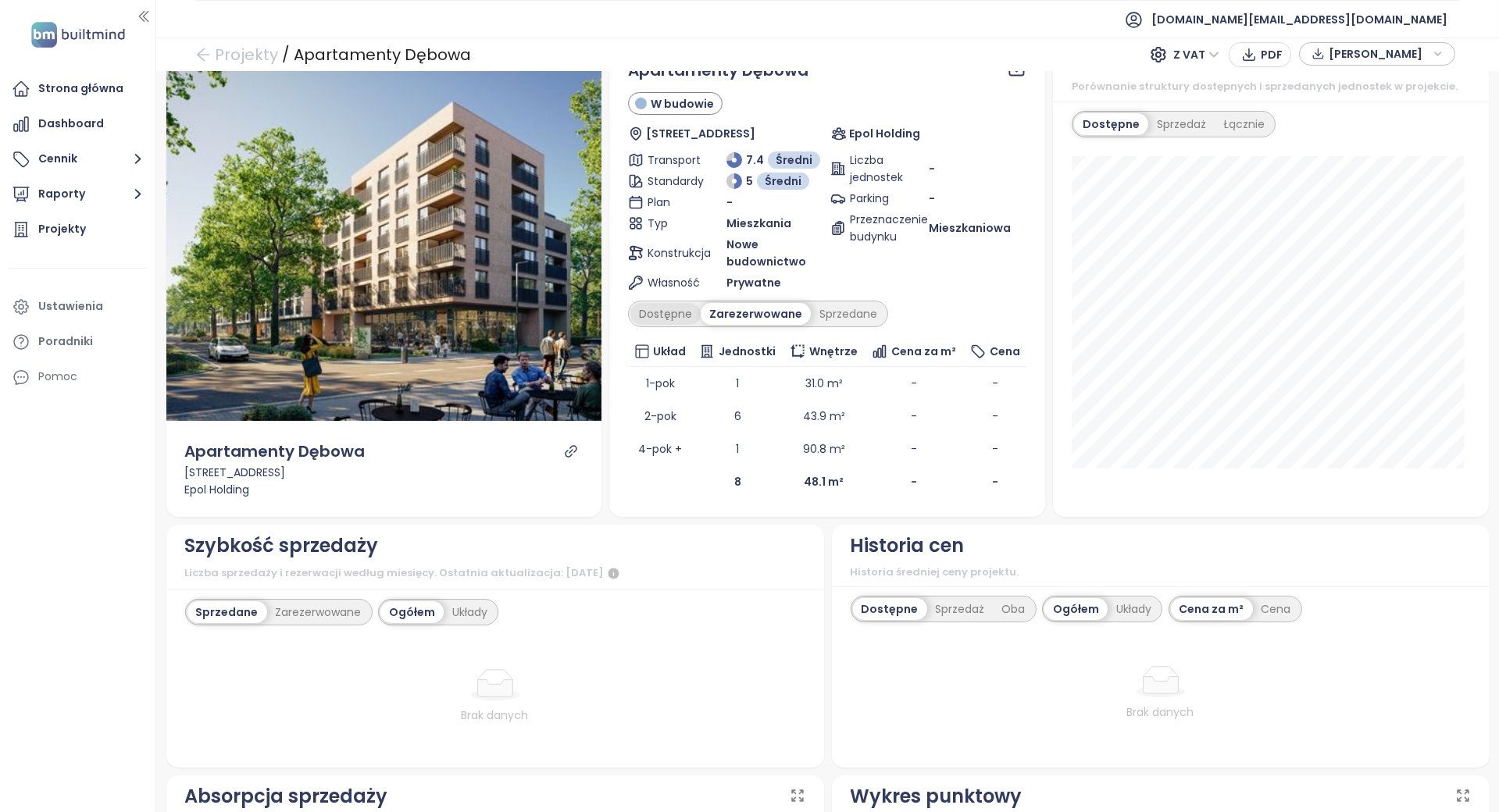
click at [672, 306] on div "Dostępne" at bounding box center [666, 314] width 70 height 22
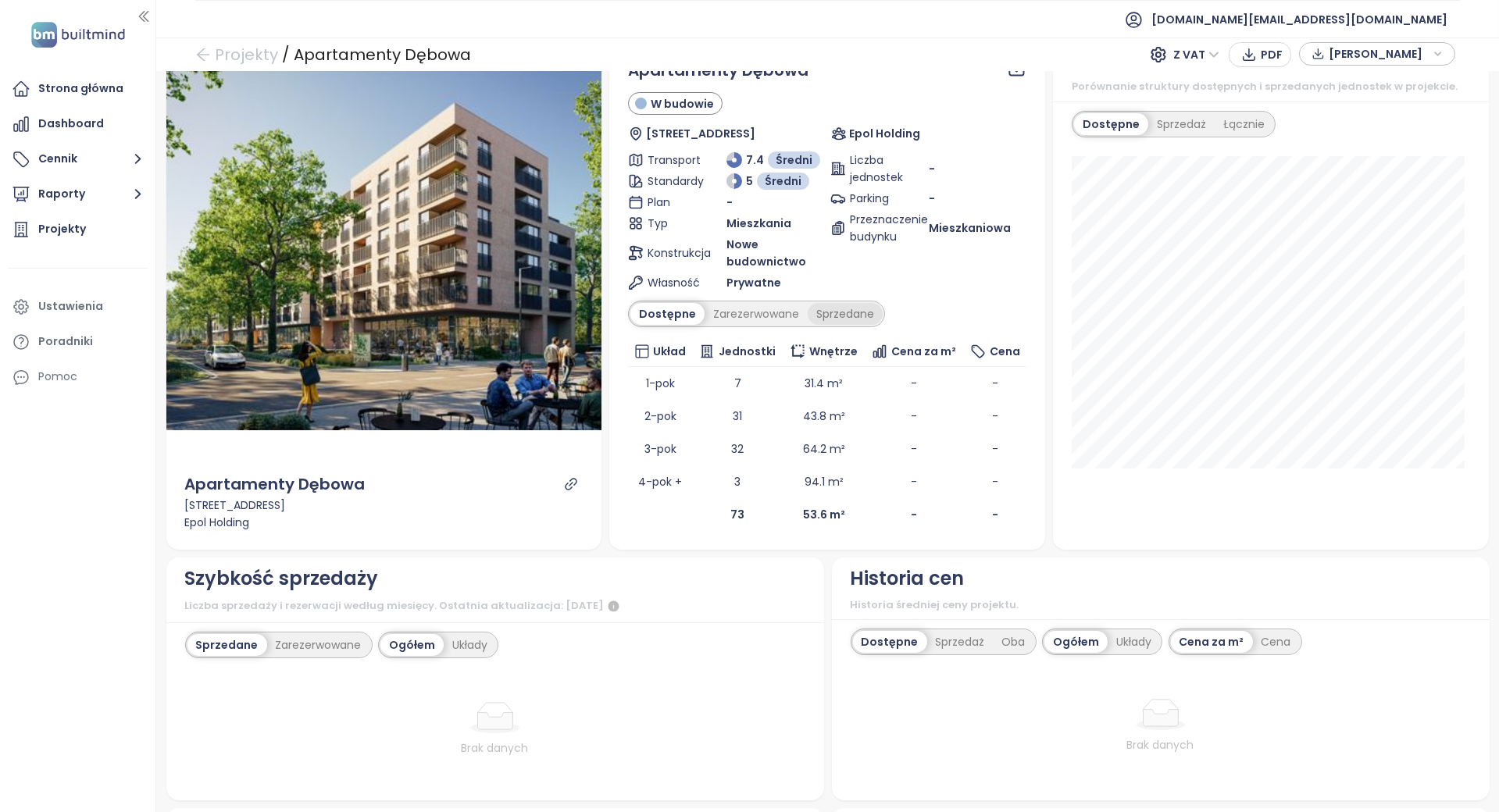
click at [836, 308] on div "Sprzedane" at bounding box center [845, 314] width 75 height 22
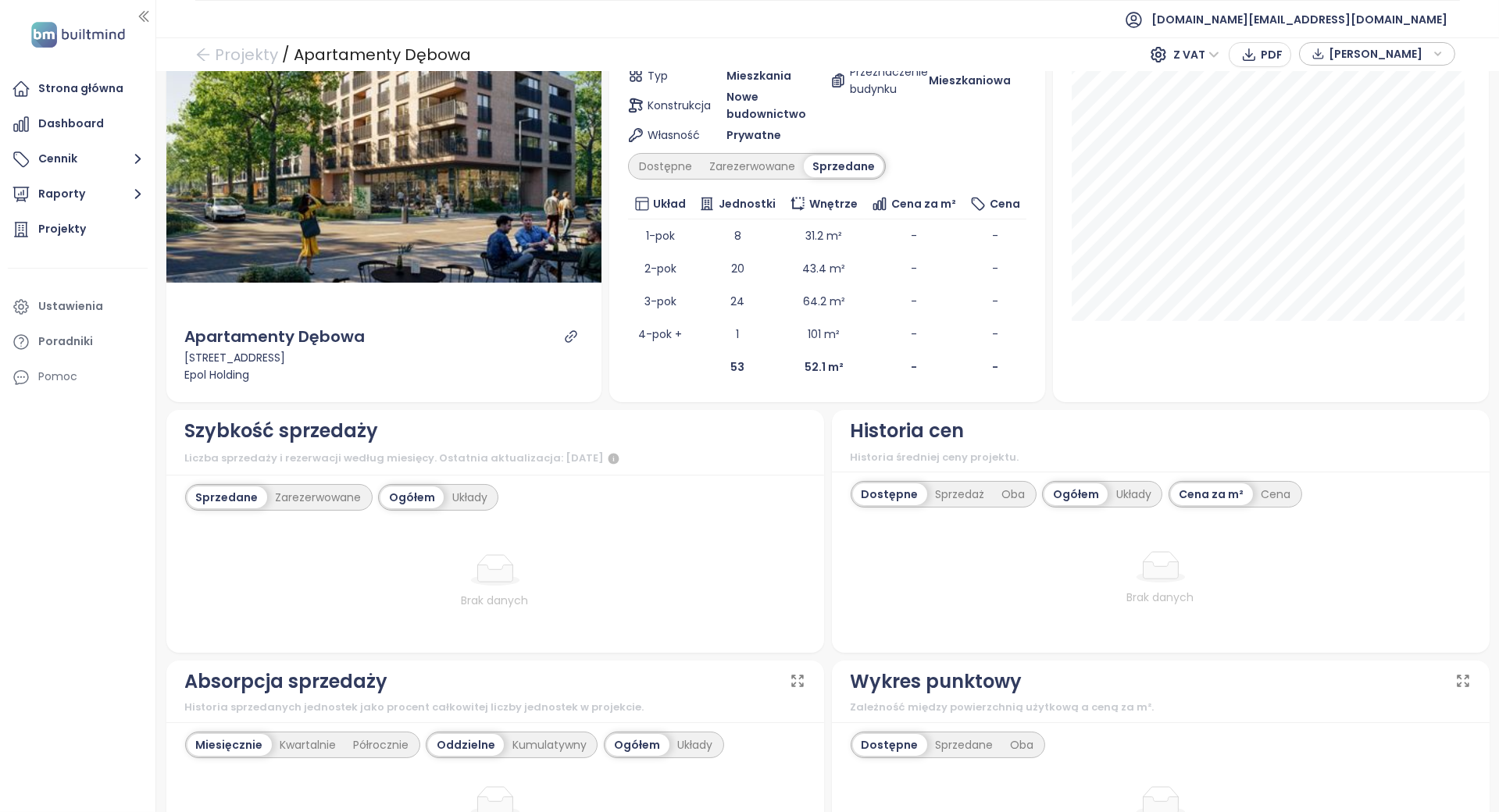
scroll to position [208, 0]
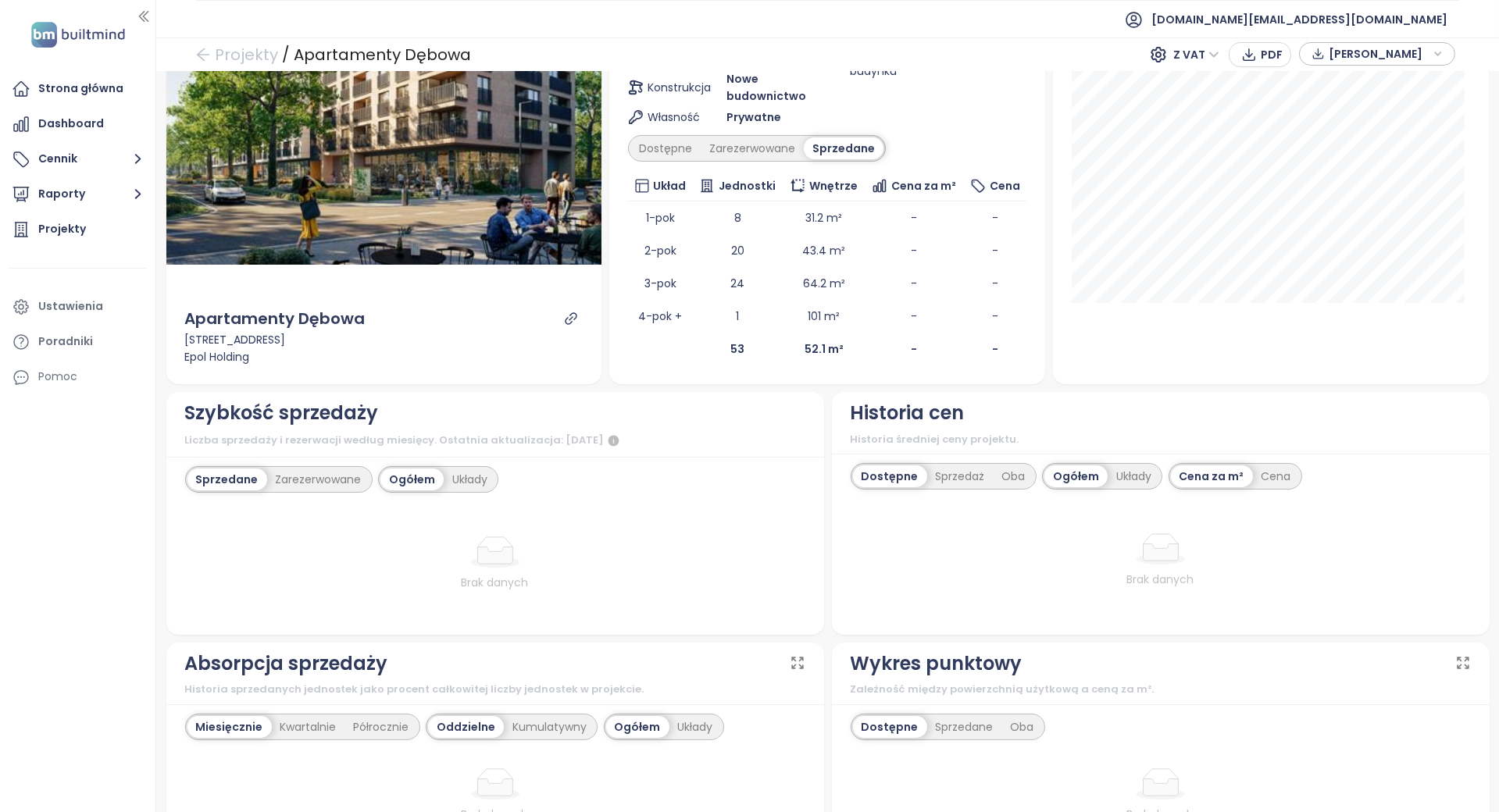
click at [322, 489] on div "Sprzedane Zarezerwowane" at bounding box center [279, 479] width 187 height 26
click at [319, 474] on div "Zarezerwowane" at bounding box center [319, 479] width 103 height 22
click at [241, 476] on div "Sprzedane" at bounding box center [224, 479] width 75 height 22
click at [778, 153] on div "Zarezerwowane" at bounding box center [752, 147] width 103 height 22
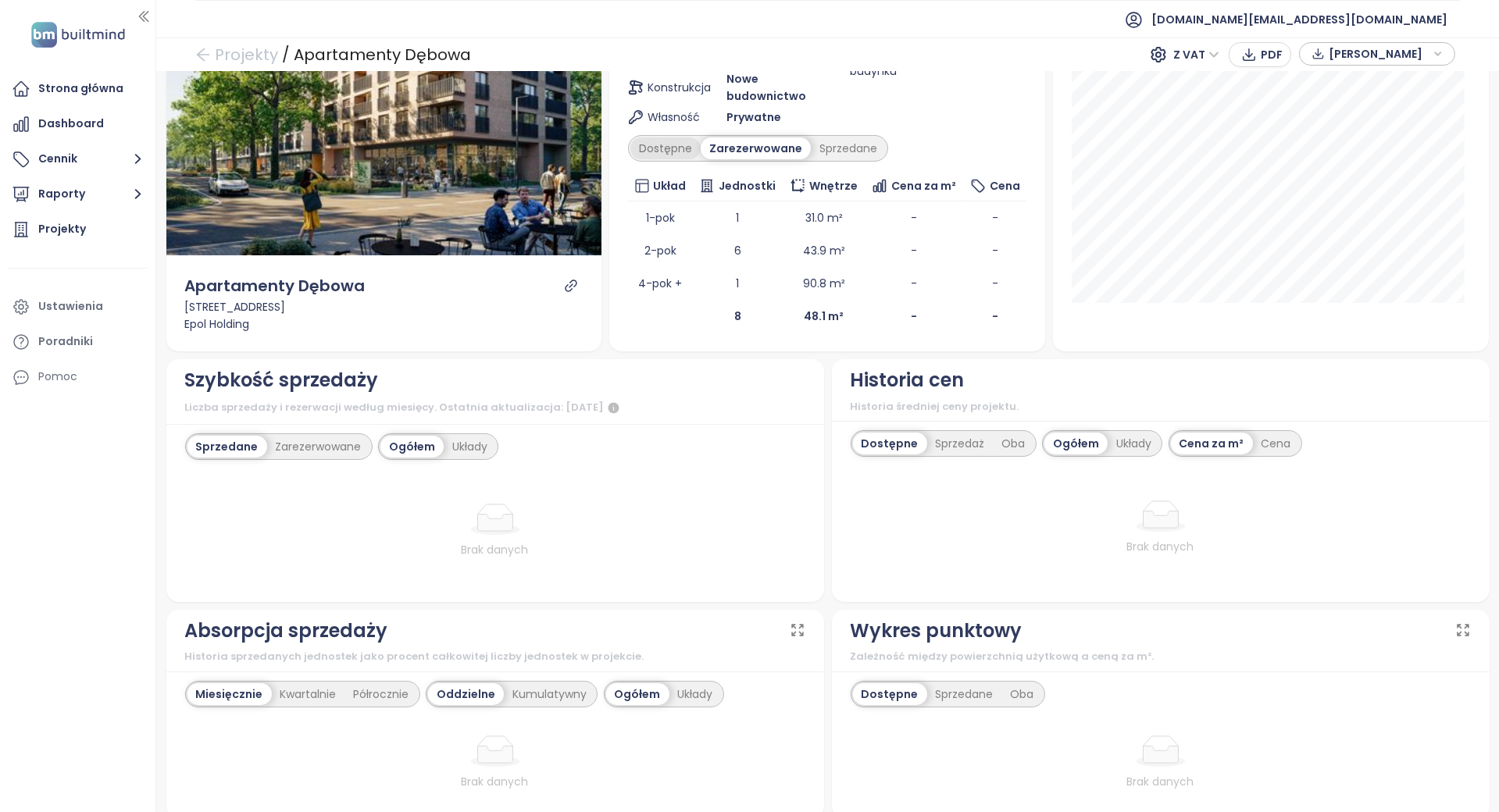
click at [689, 150] on div "Dostępne" at bounding box center [666, 147] width 70 height 22
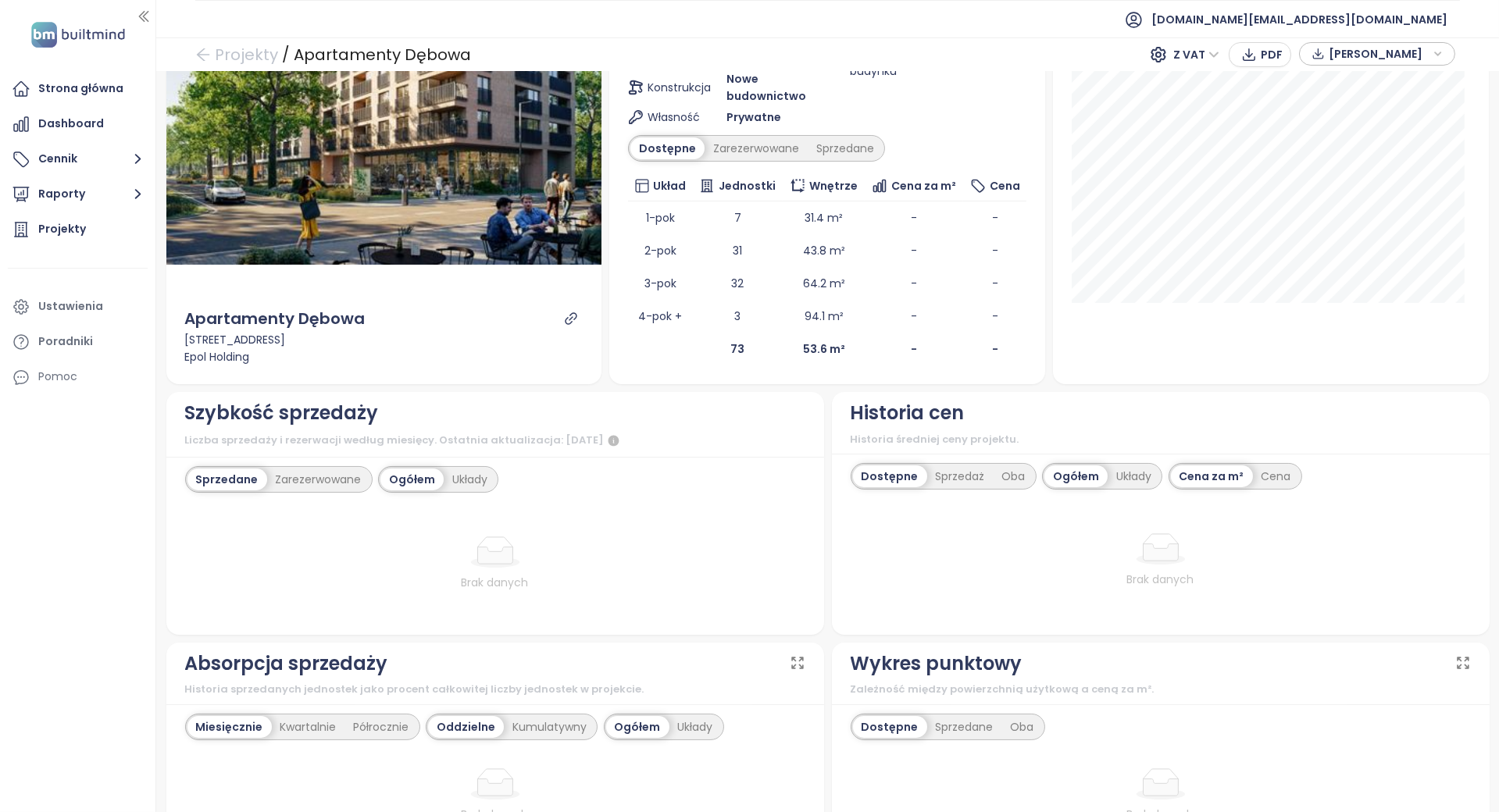
click at [668, 151] on div "Dostępne" at bounding box center [668, 147] width 74 height 22
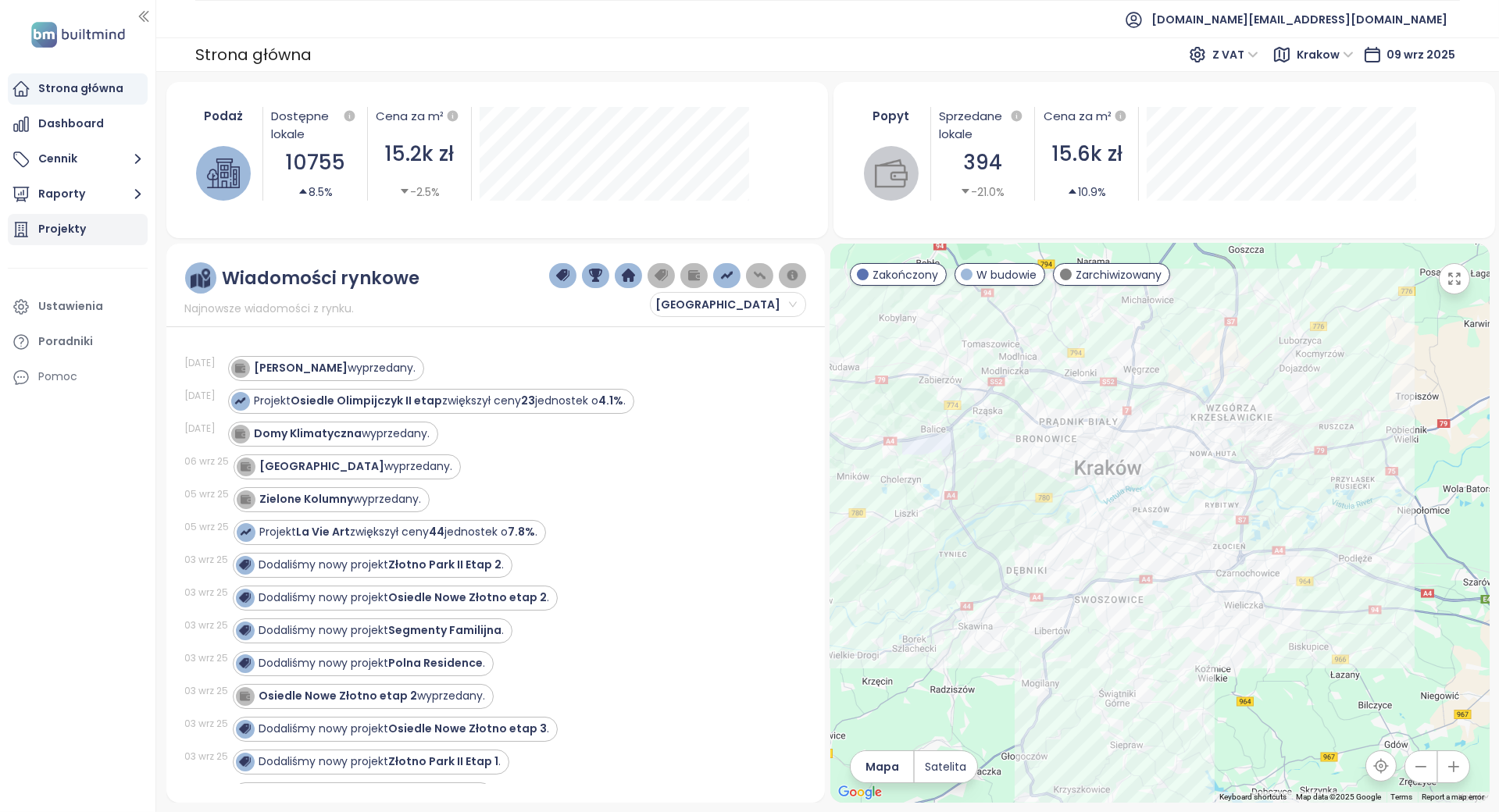
click at [113, 224] on div "Projekty" at bounding box center [78, 229] width 140 height 31
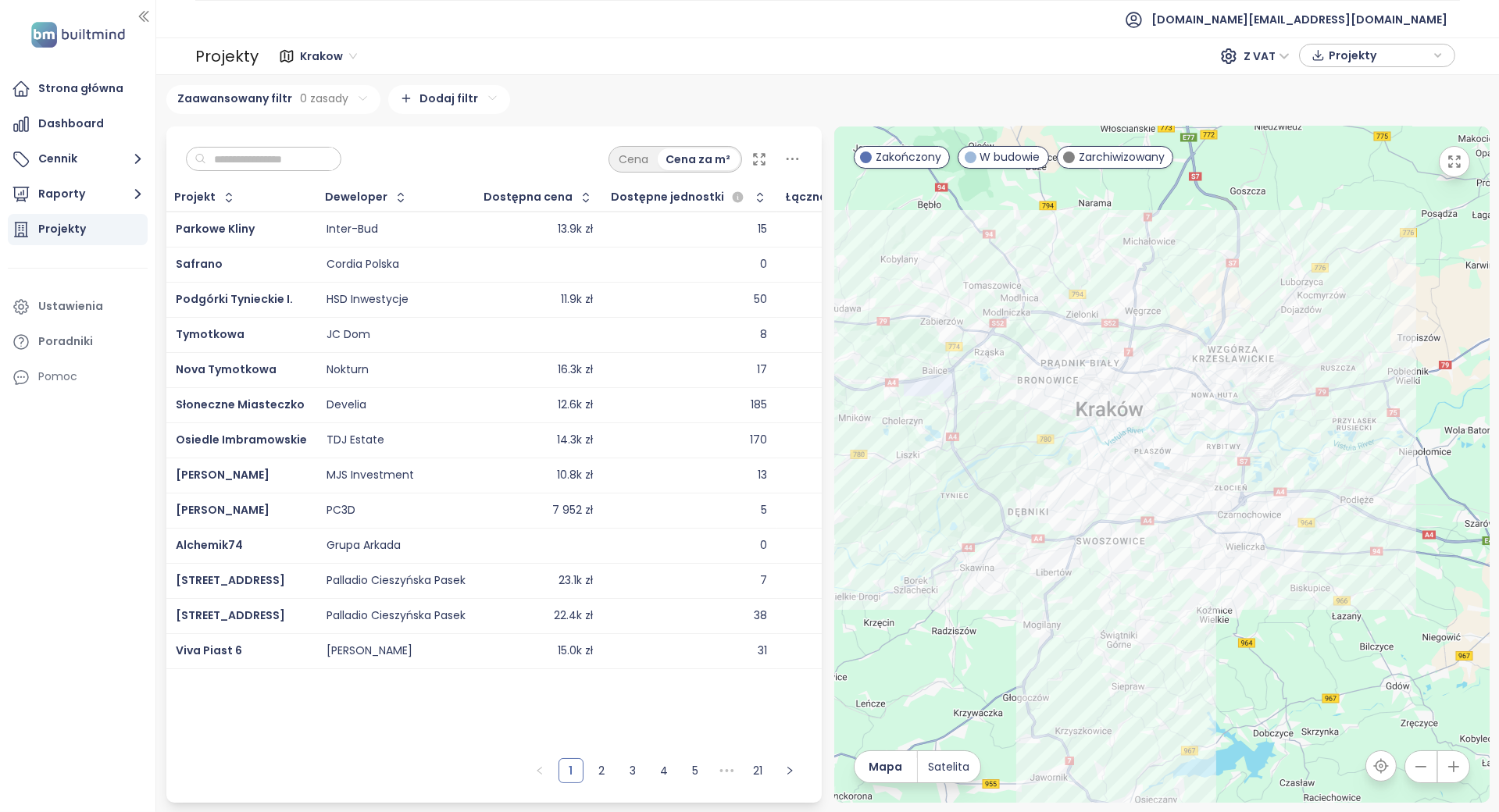
click at [293, 156] on input "text" at bounding box center [270, 159] width 127 height 24
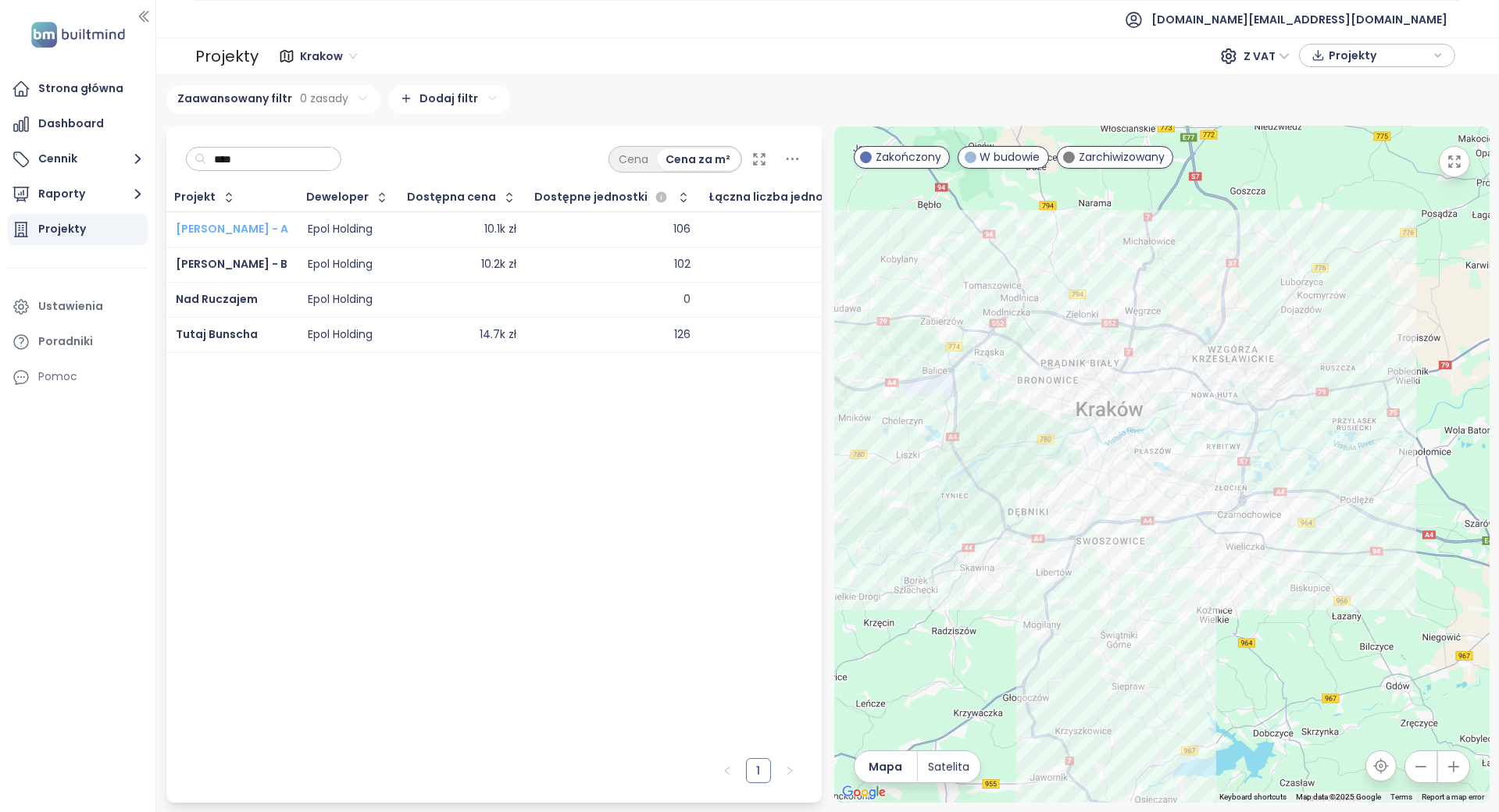
type input "****"
click at [264, 156] on input "****" at bounding box center [270, 159] width 127 height 24
click at [322, 42] on div "Krakow Z VAT Projekty" at bounding box center [859, 56] width 1202 height 31
click at [316, 55] on span "Krakow" at bounding box center [328, 56] width 57 height 24
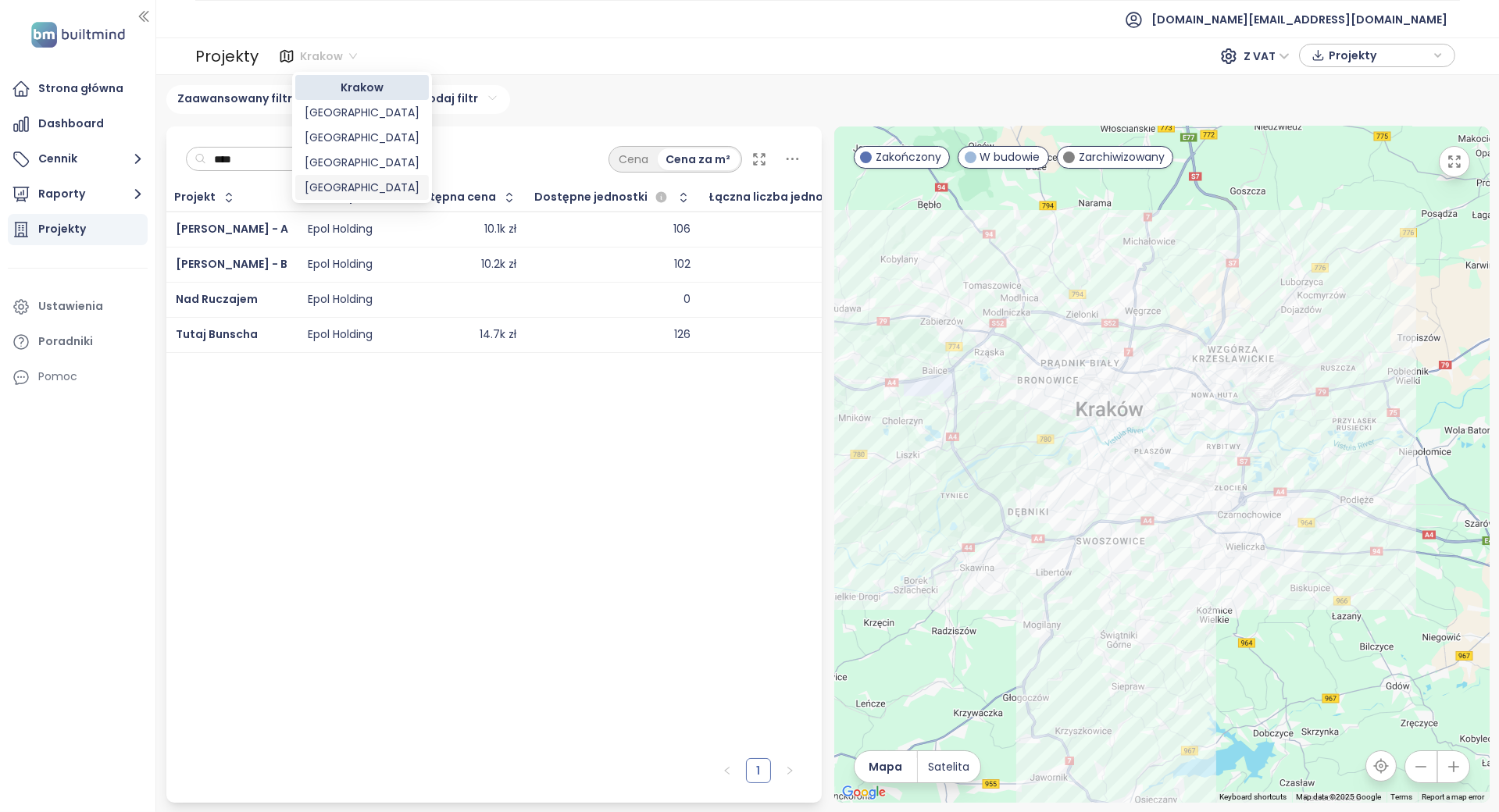
click at [340, 192] on div "Łódź" at bounding box center [361, 187] width 114 height 17
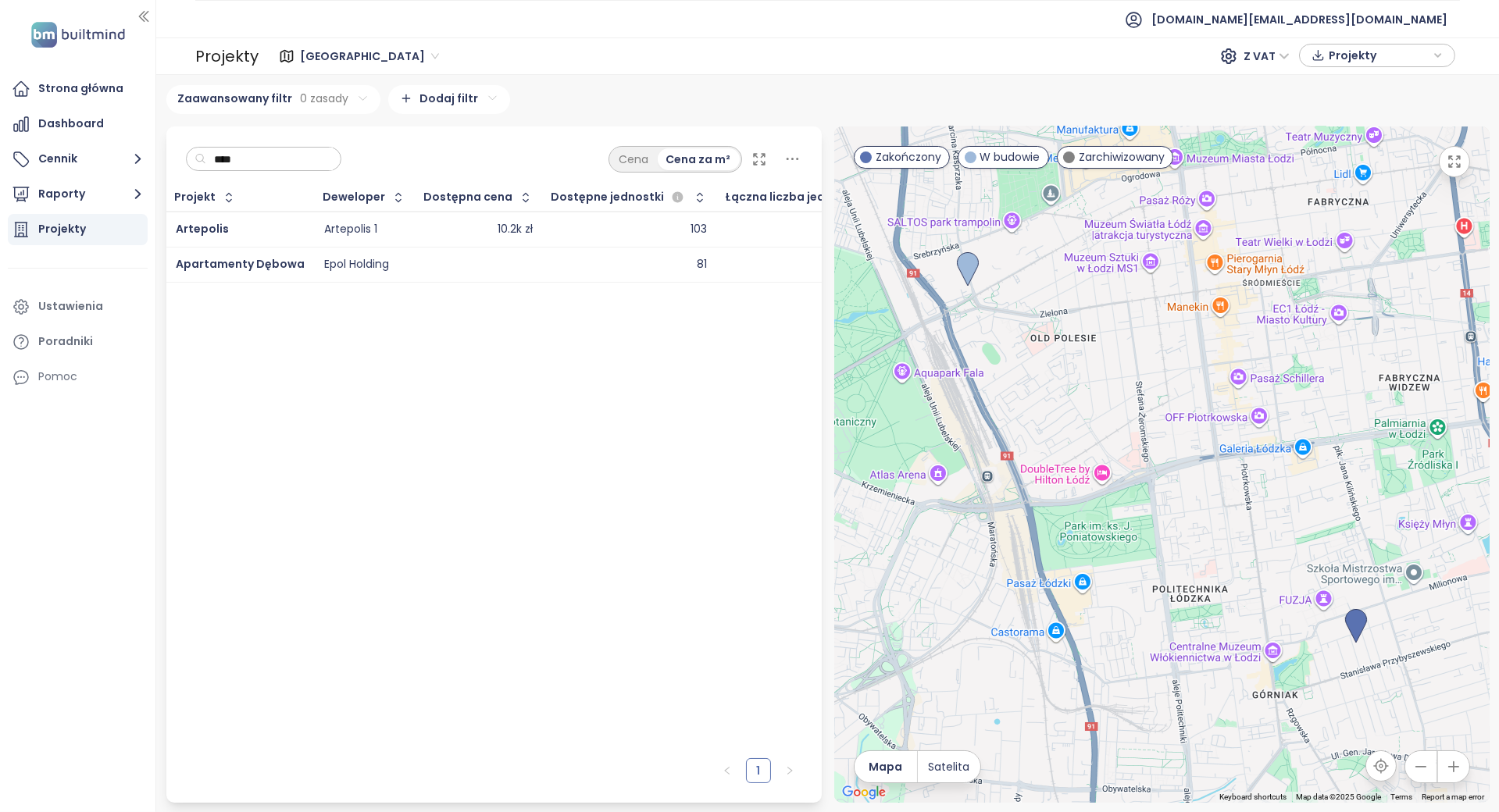
click at [434, 559] on div "Projekt Deweloper Dostępna cena Dostępne jednostki Łączna liczba jednostek Arte…" at bounding box center [494, 467] width 655 height 566
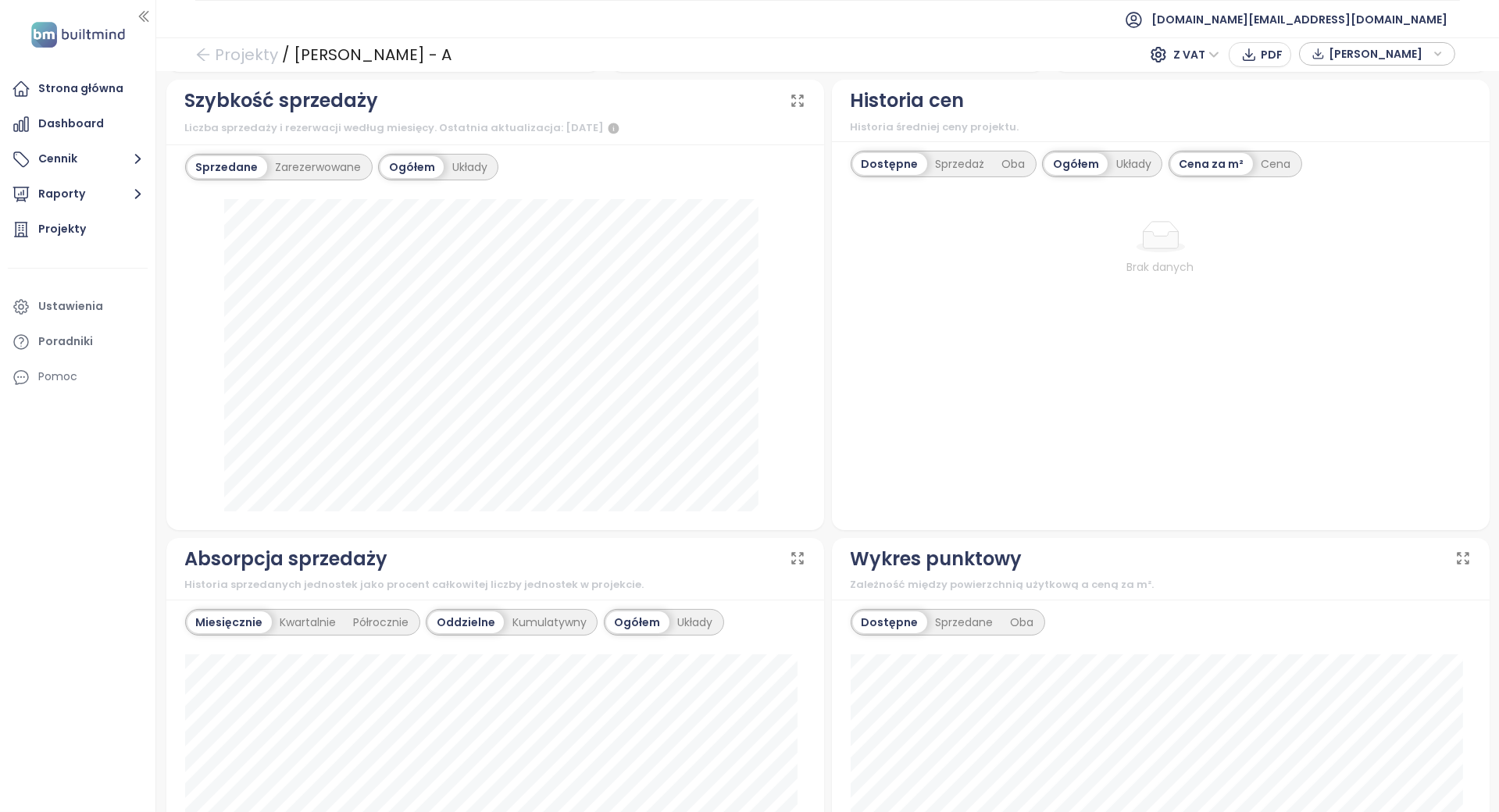
scroll to position [416, 0]
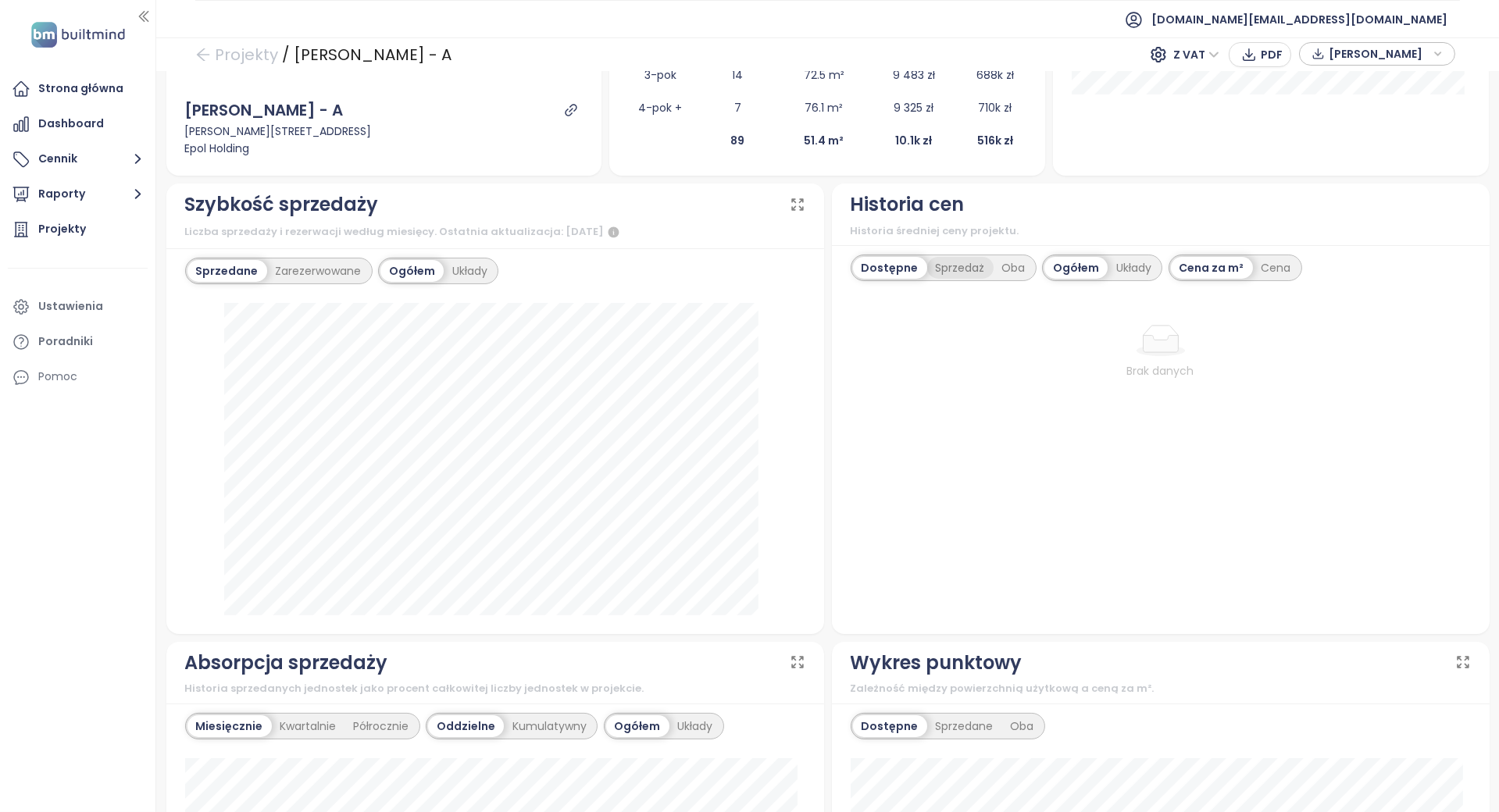
click at [946, 275] on div "Sprzedaż" at bounding box center [961, 268] width 66 height 22
click at [995, 268] on div "Oba" at bounding box center [1015, 268] width 41 height 22
click at [927, 270] on div "Sprzedaż" at bounding box center [956, 268] width 66 height 22
click at [906, 268] on div "Dostępne" at bounding box center [888, 268] width 70 height 22
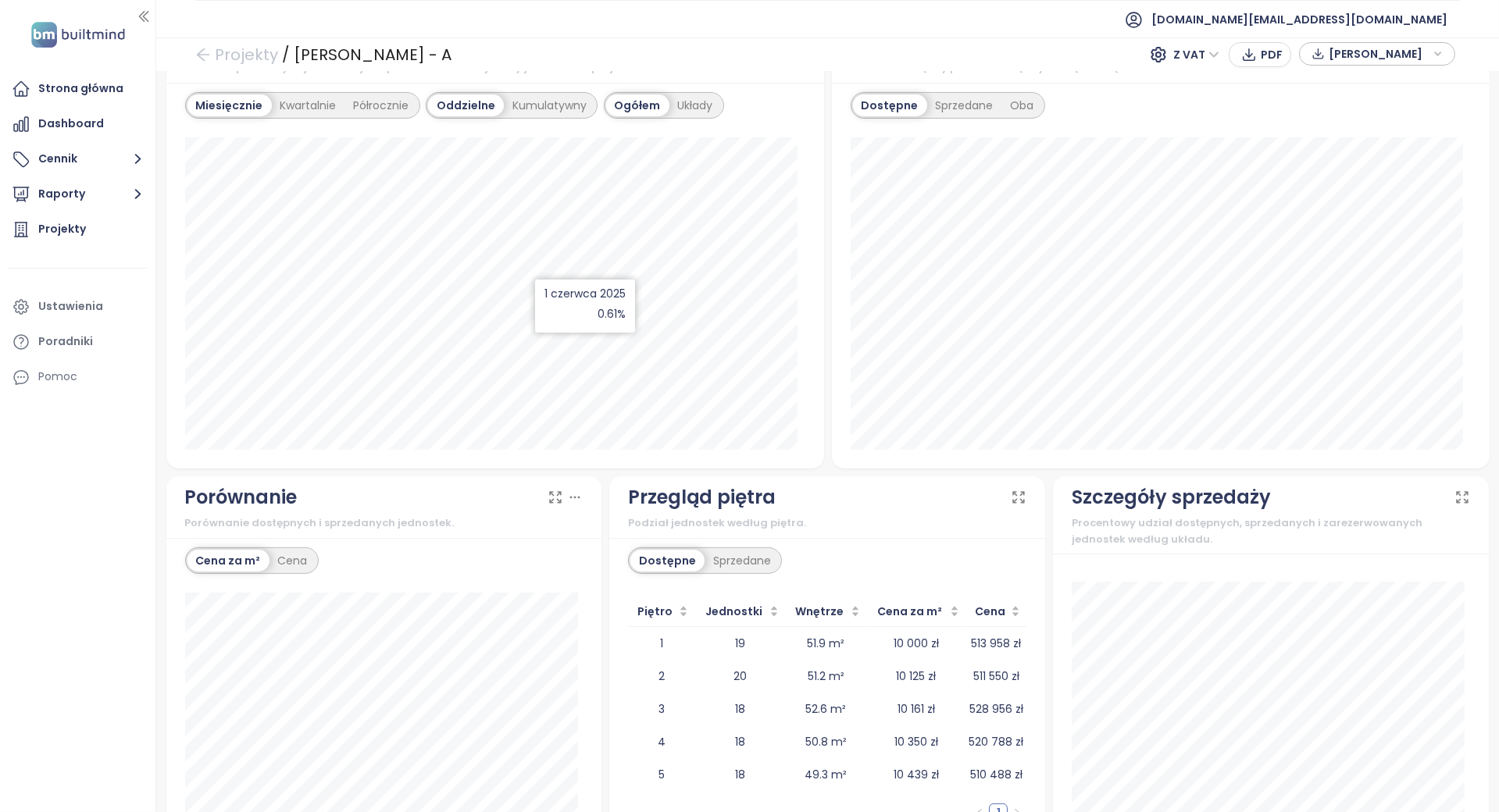
scroll to position [1156, 0]
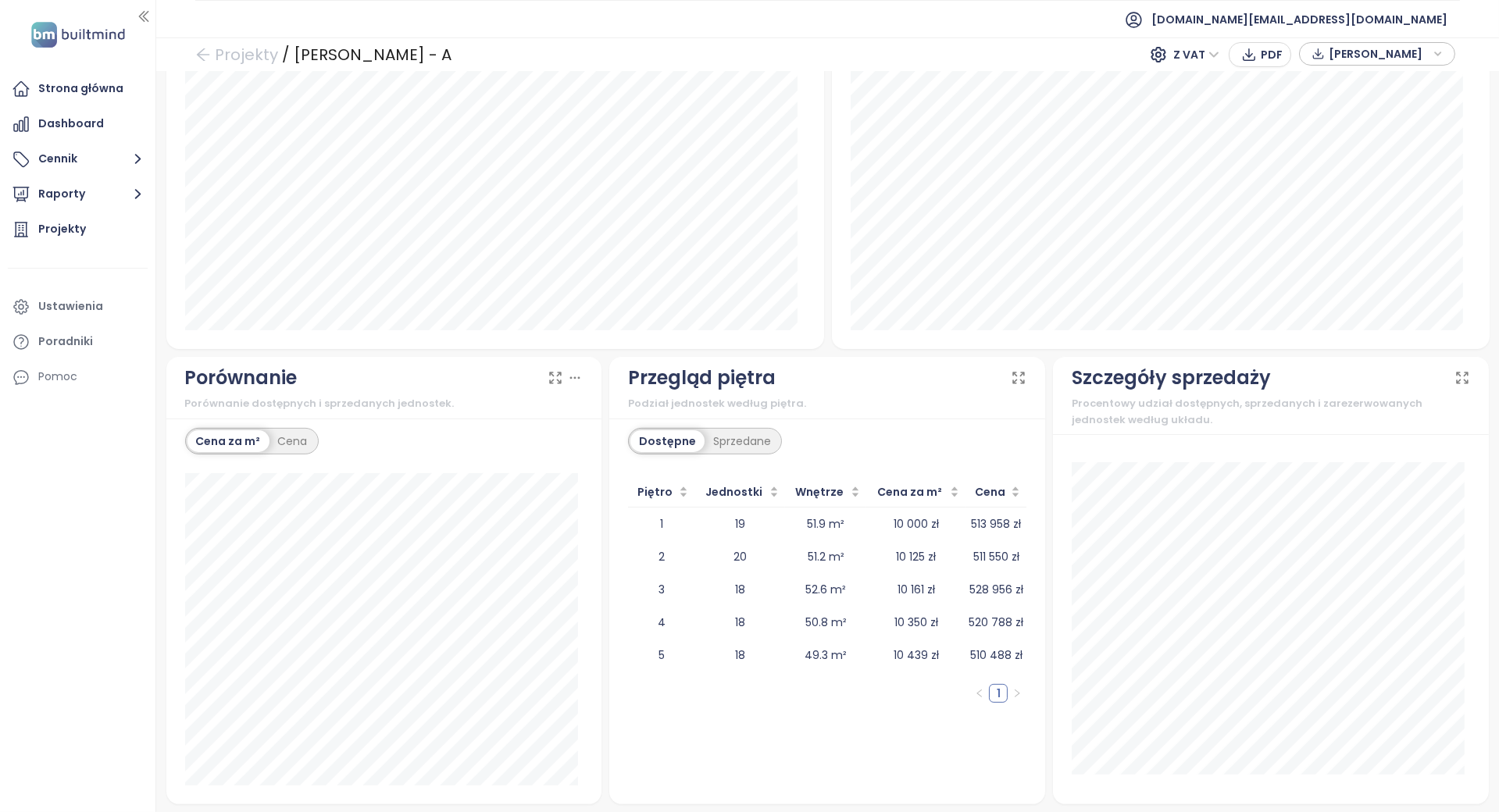
click at [628, 408] on div "Podział jednostek według piętra." at bounding box center [827, 404] width 398 height 16
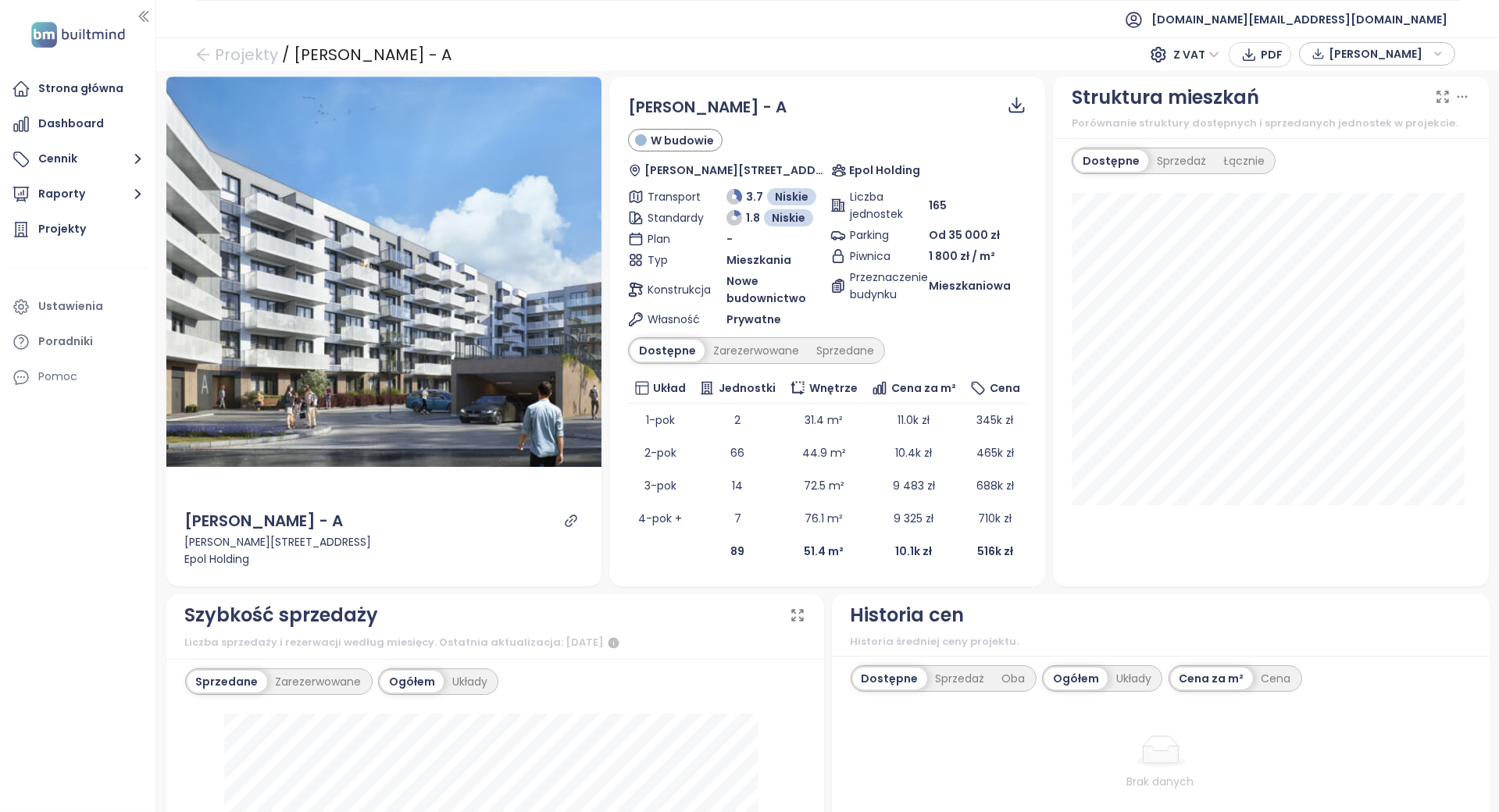
scroll to position [0, 0]
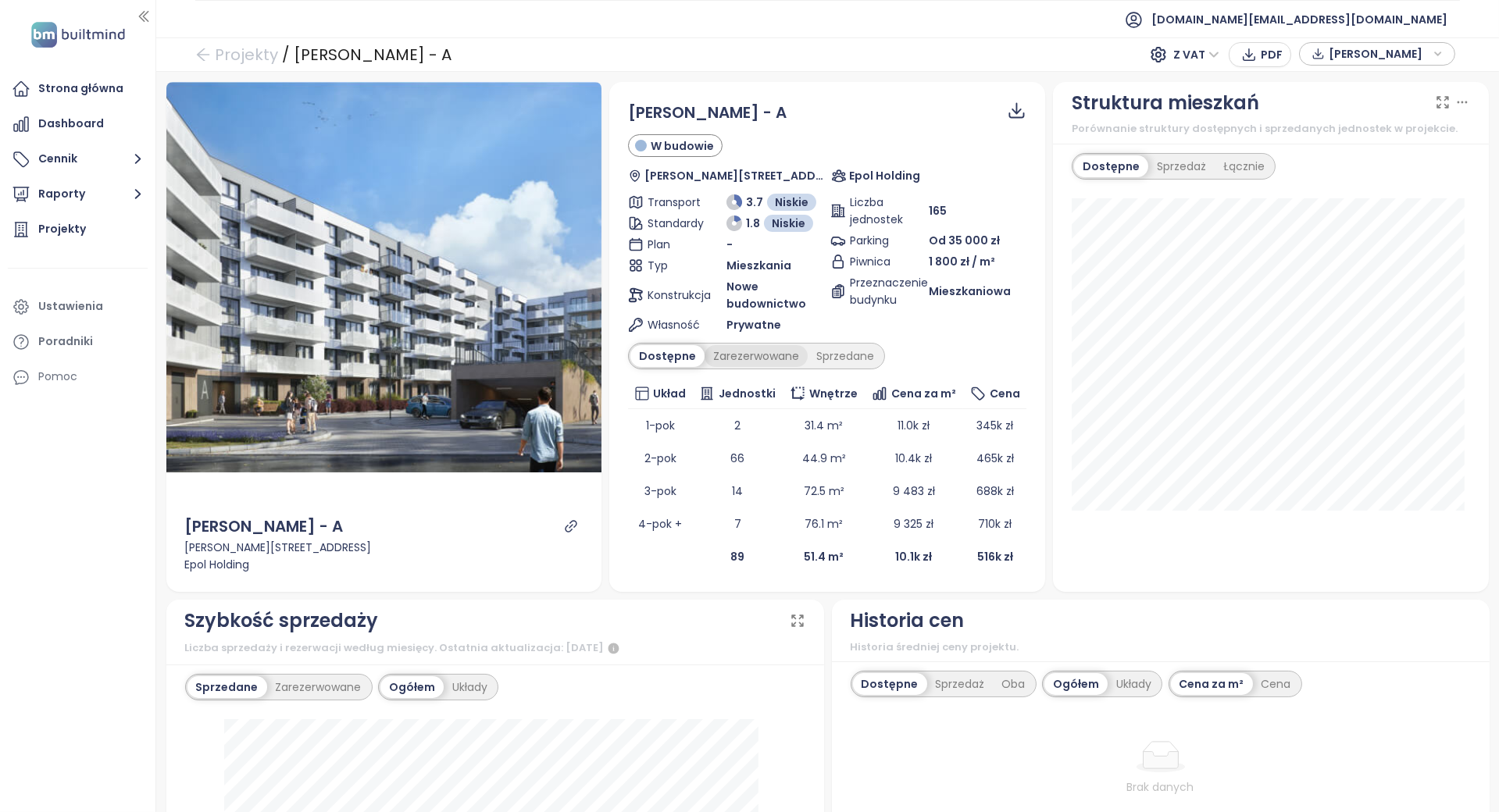
click at [739, 352] on div "Zarezerwowane" at bounding box center [756, 355] width 103 height 22
click at [829, 348] on div "Sprzedane" at bounding box center [847, 355] width 75 height 22
click at [701, 359] on div "Zarezerwowane" at bounding box center [752, 355] width 103 height 22
click at [692, 493] on td "2" at bounding box center [738, 491] width 91 height 33
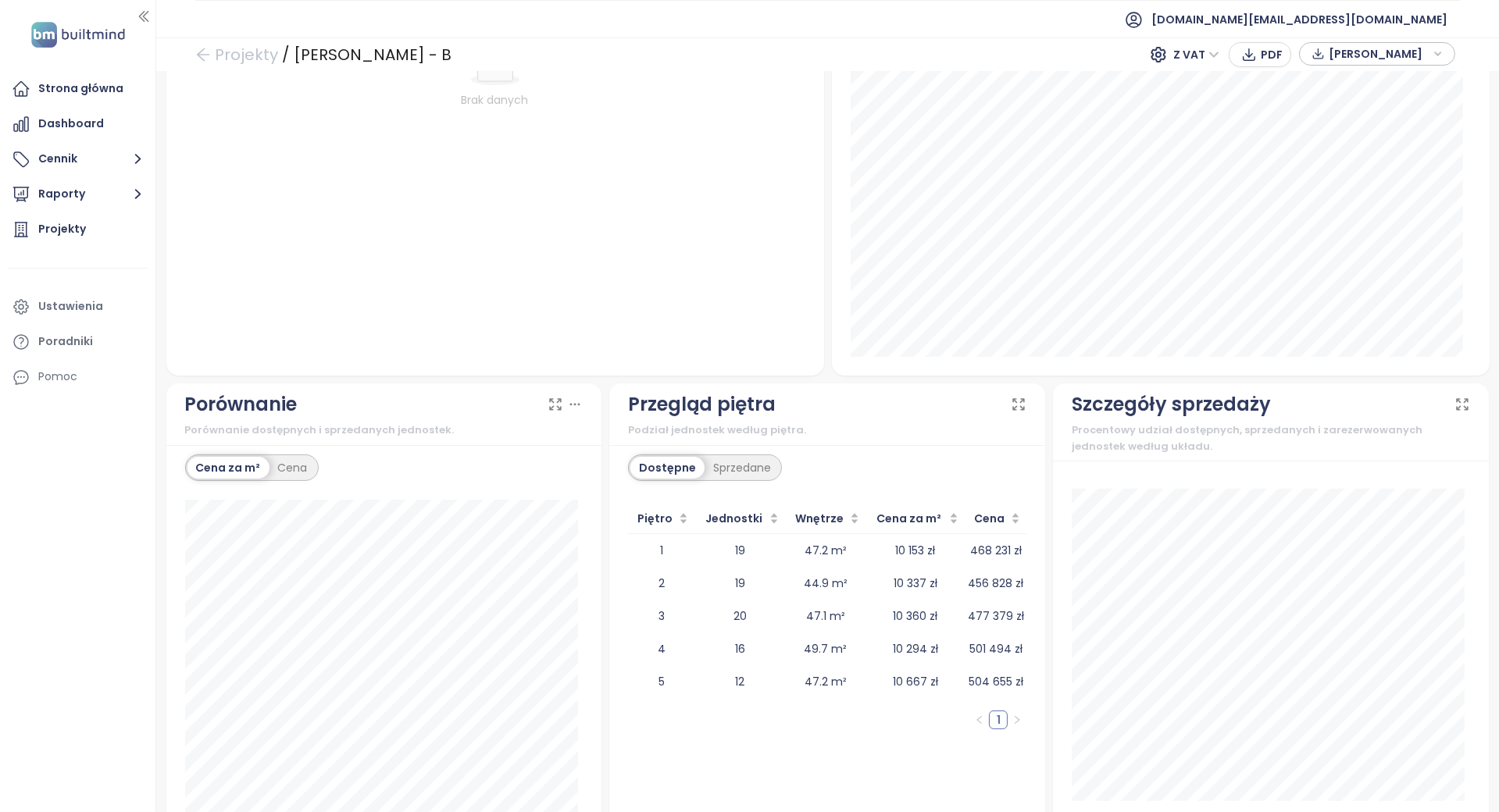
scroll to position [949, 0]
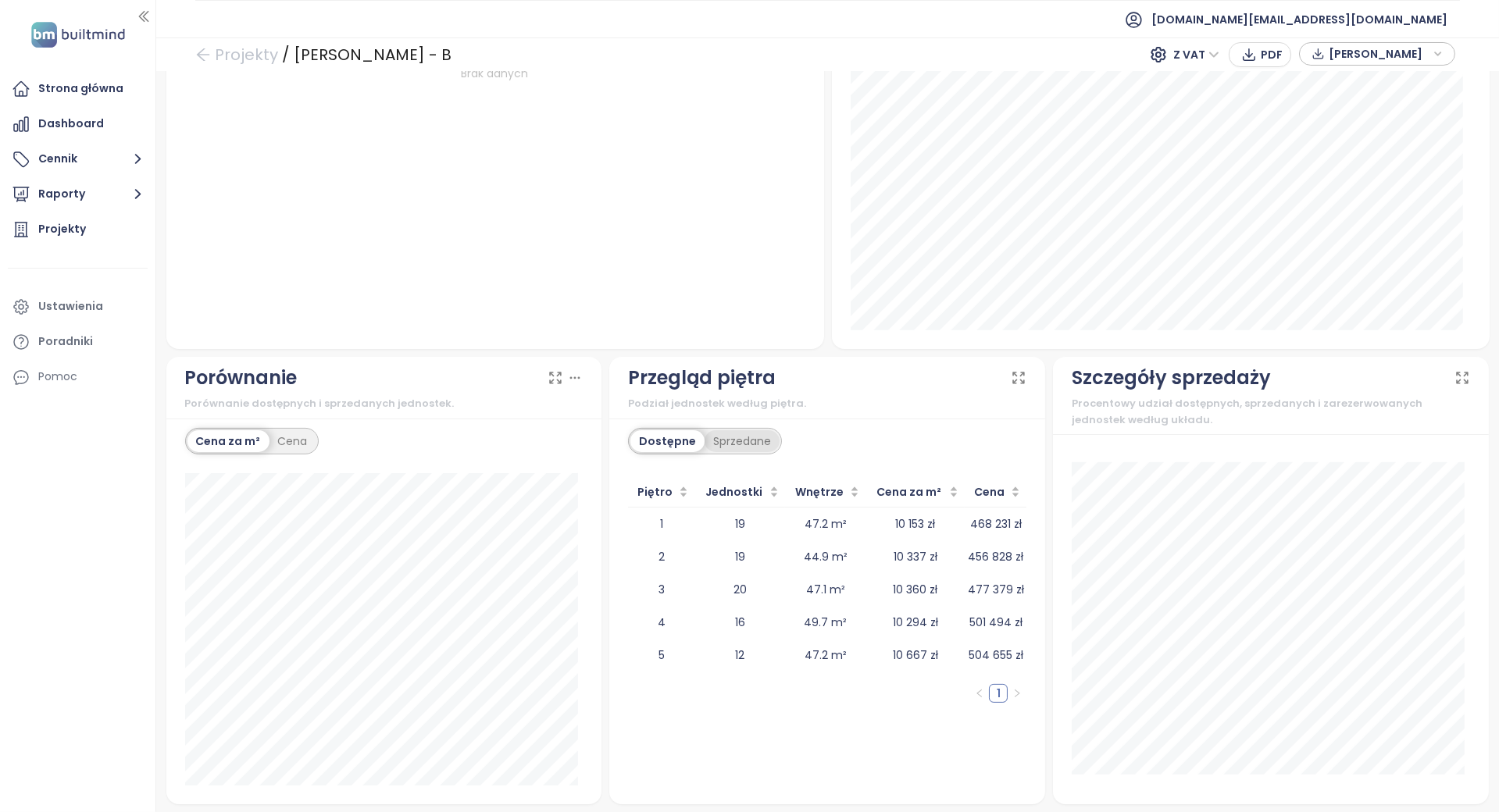
click at [741, 446] on div "Sprzedane" at bounding box center [741, 441] width 75 height 22
click at [642, 423] on div "Dostępne Sprzedane Piętro Jednostki Wnętrze Cena za m² Cena 1 2 37.9 m² 2 2 60.…" at bounding box center [827, 612] width 436 height 386
click at [660, 431] on div "Dostępne" at bounding box center [666, 441] width 70 height 22
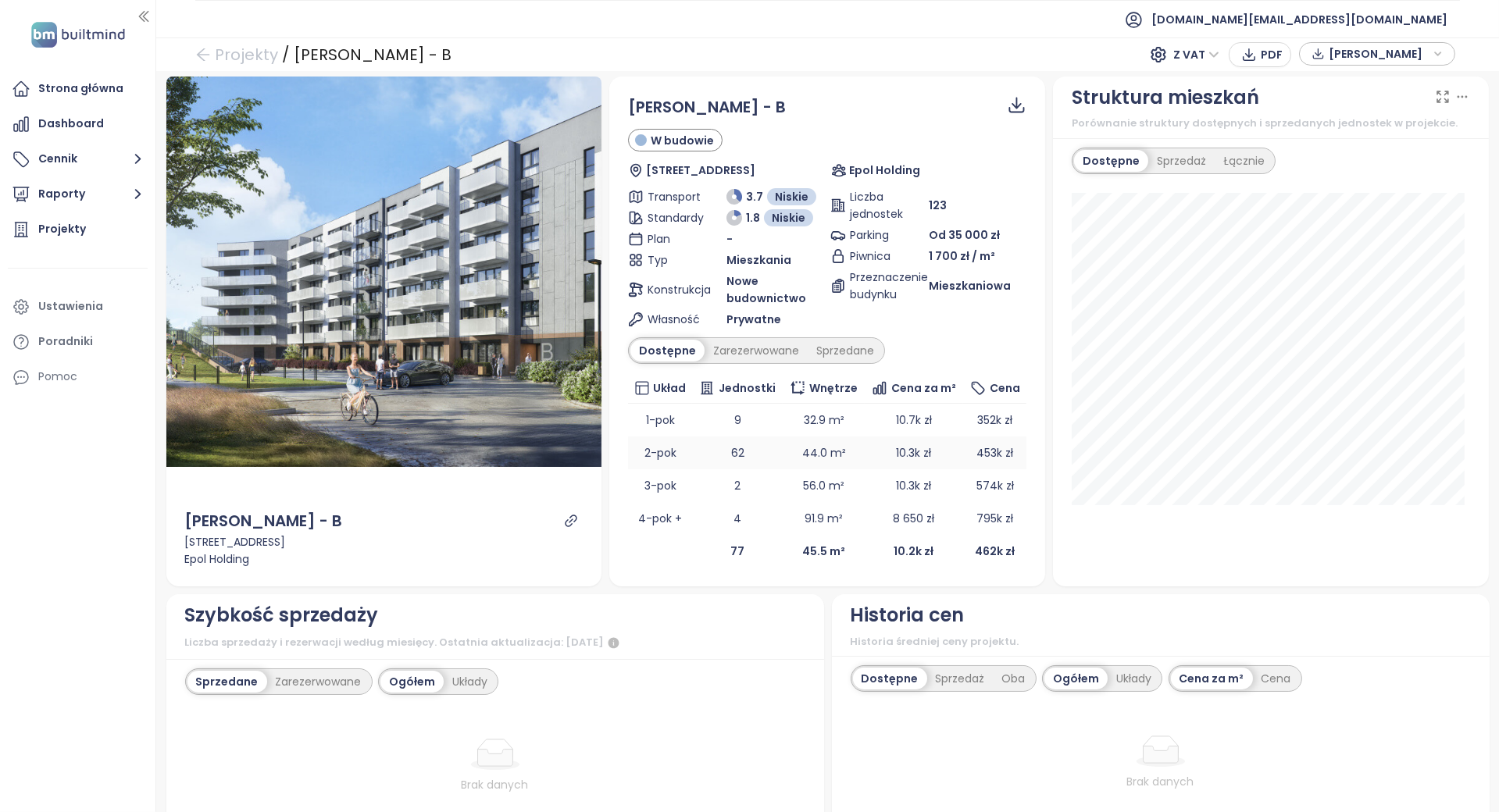
scroll to position [0, 0]
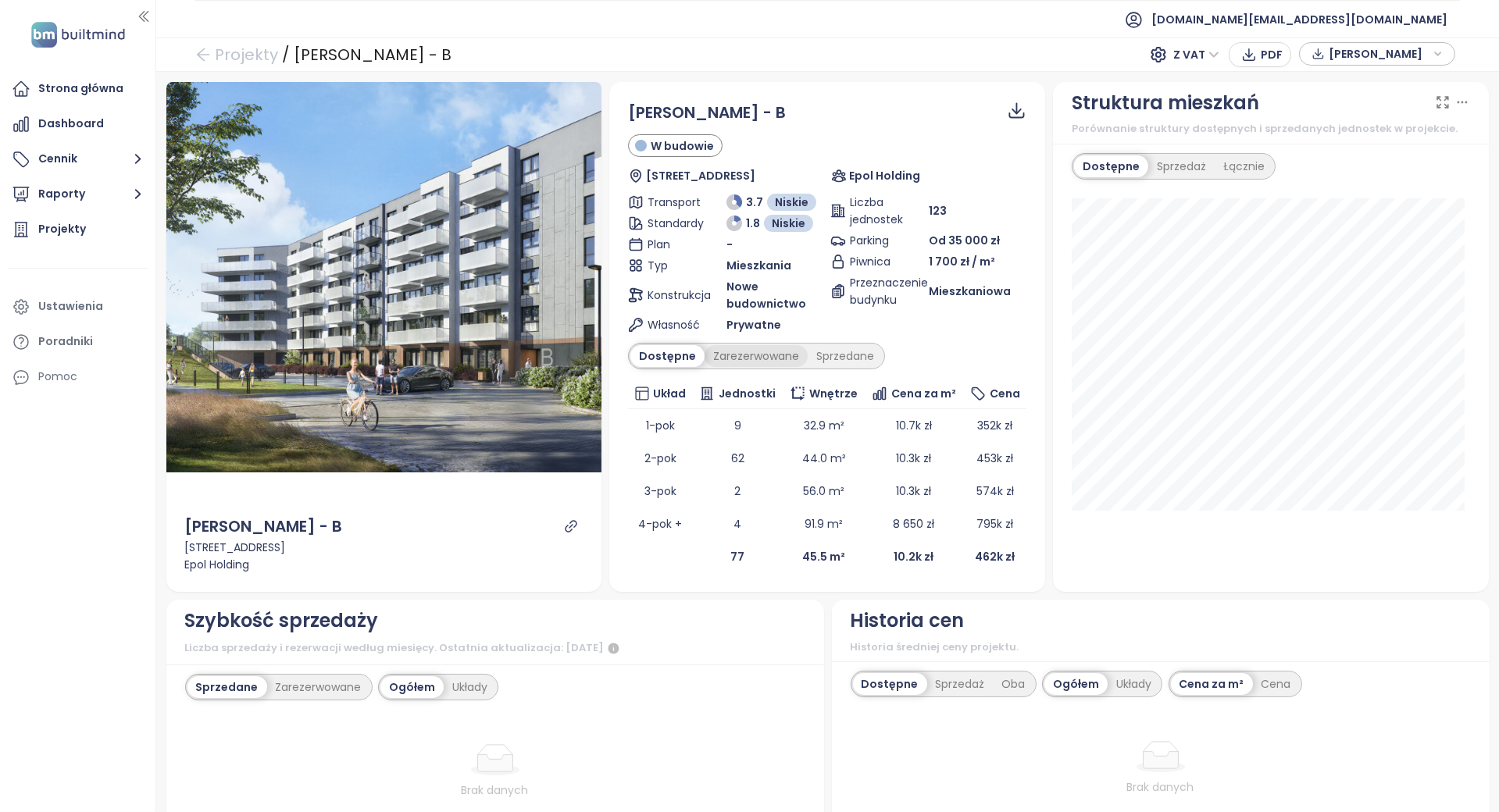
click at [740, 348] on div "Zarezerwowane" at bounding box center [756, 355] width 103 height 22
click at [837, 357] on div "Sprzedane" at bounding box center [847, 355] width 75 height 22
click at [758, 361] on div "Zarezerwowane" at bounding box center [752, 355] width 103 height 22
click at [661, 365] on div "Dostępne" at bounding box center [666, 355] width 70 height 22
click at [739, 361] on div "Zarezerwowane" at bounding box center [756, 355] width 103 height 22
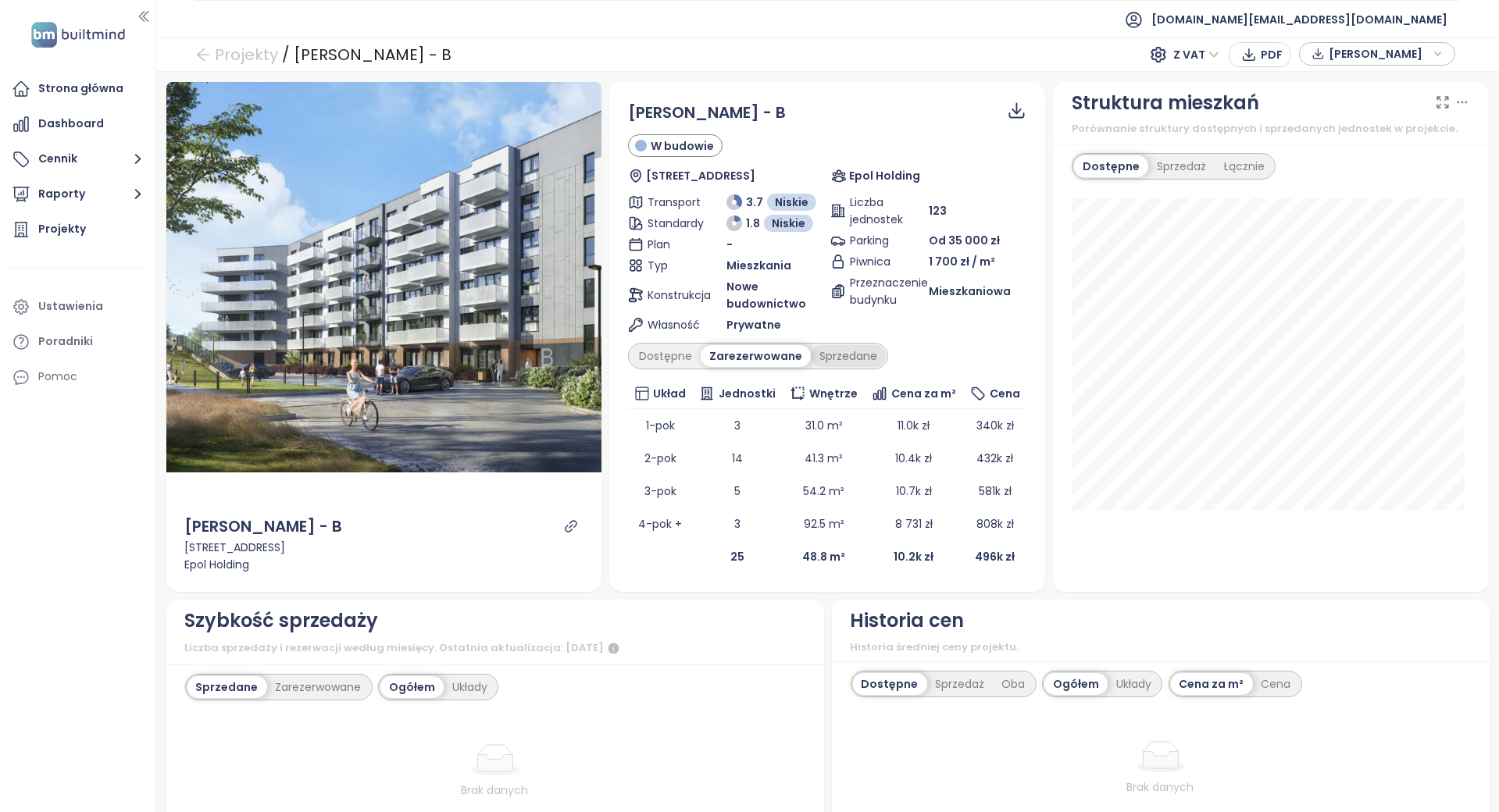
click at [867, 356] on div "Sprzedane" at bounding box center [847, 355] width 75 height 22
click at [805, 358] on div "Sprzedane" at bounding box center [844, 355] width 79 height 22
click at [689, 356] on div "Dostępne" at bounding box center [666, 355] width 70 height 22
click at [741, 355] on div "Zarezerwowane" at bounding box center [756, 355] width 103 height 22
click at [791, 571] on td "48.8 m²" at bounding box center [824, 557] width 82 height 33
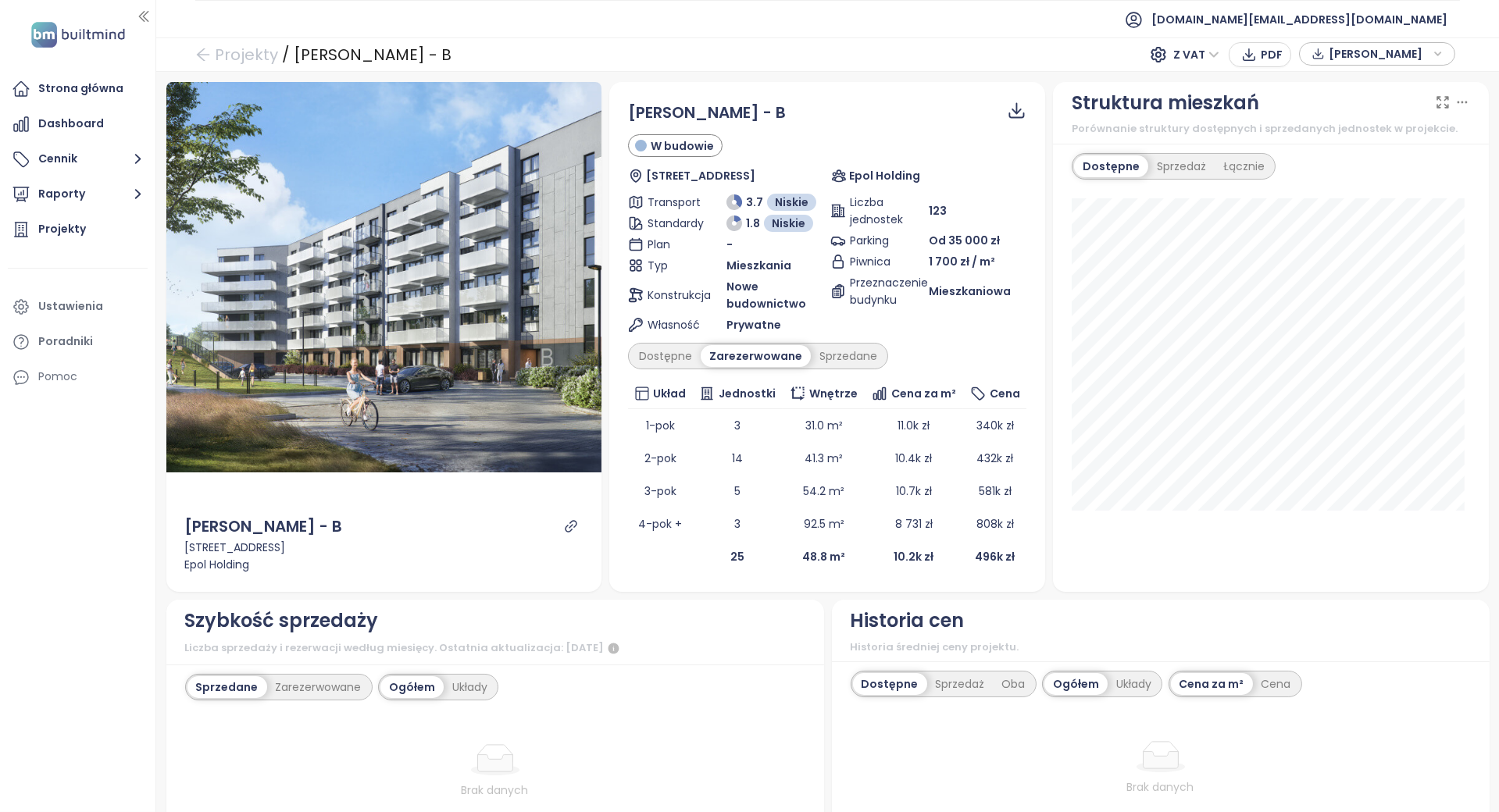
click at [772, 567] on td "25" at bounding box center [738, 557] width 91 height 33
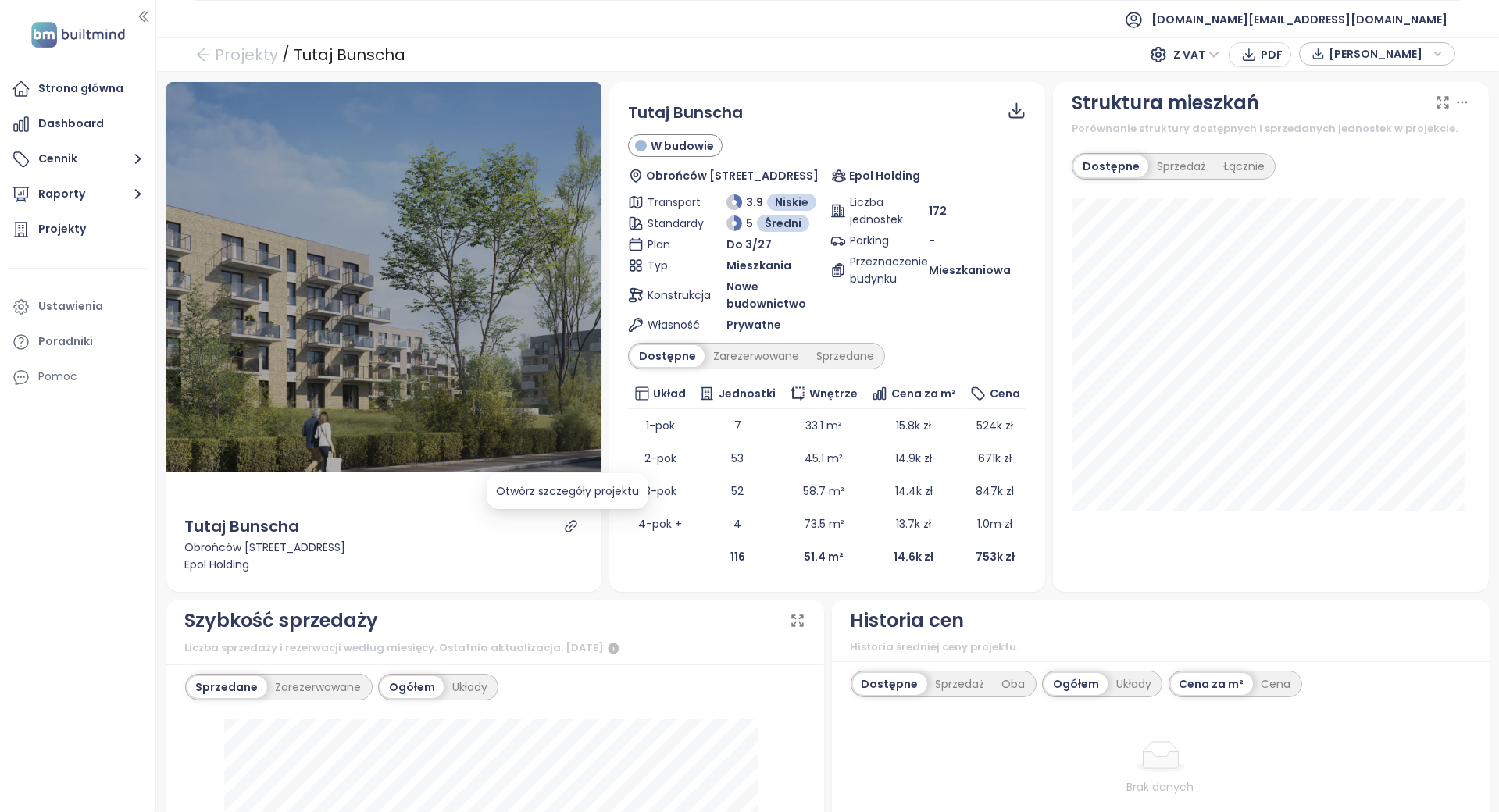
click at [566, 525] on icon "link" at bounding box center [571, 526] width 11 height 11
click at [744, 354] on div "Zarezerwowane" at bounding box center [756, 355] width 103 height 22
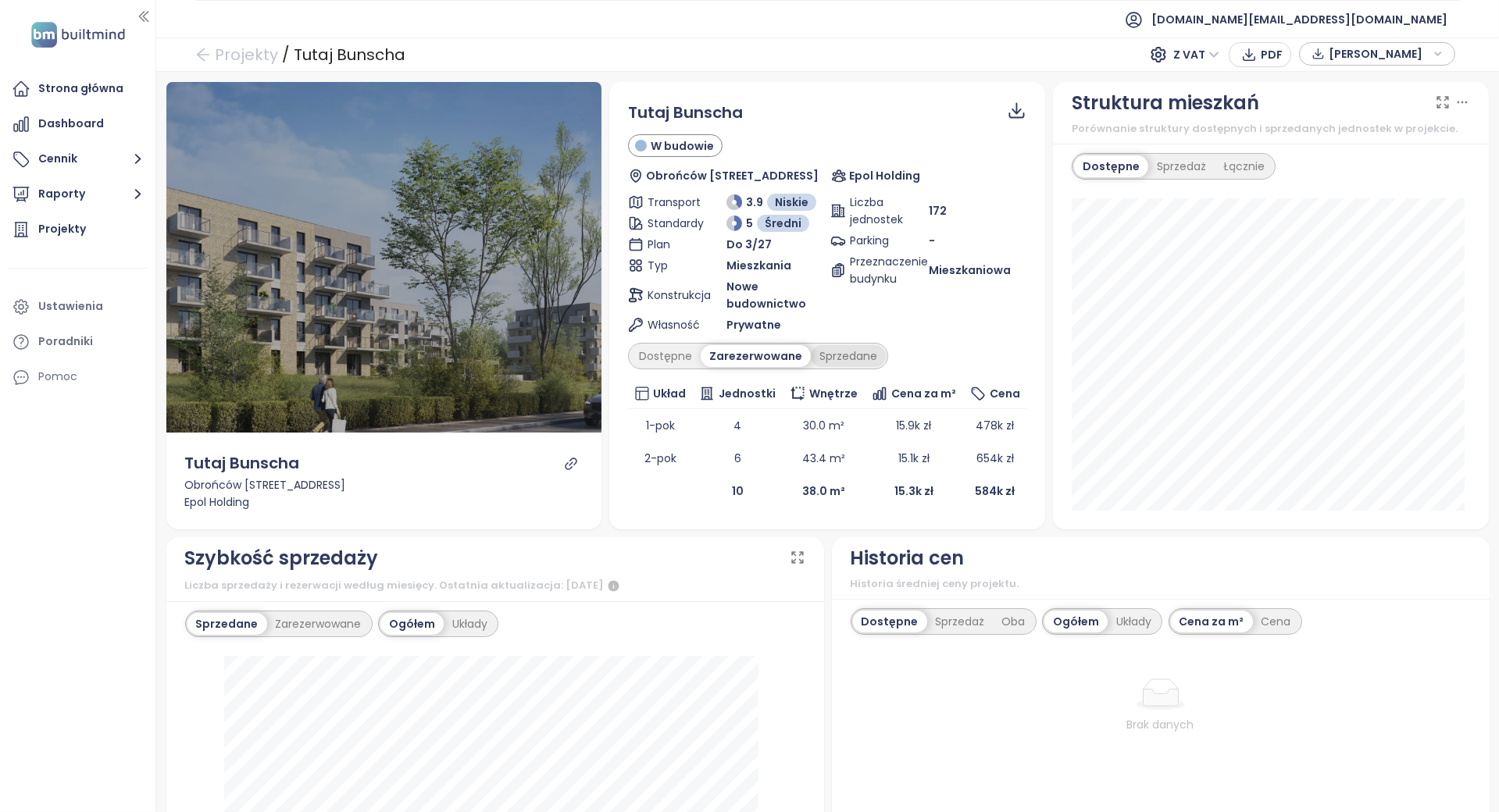
click at [850, 359] on div "Sprzedane" at bounding box center [847, 355] width 75 height 22
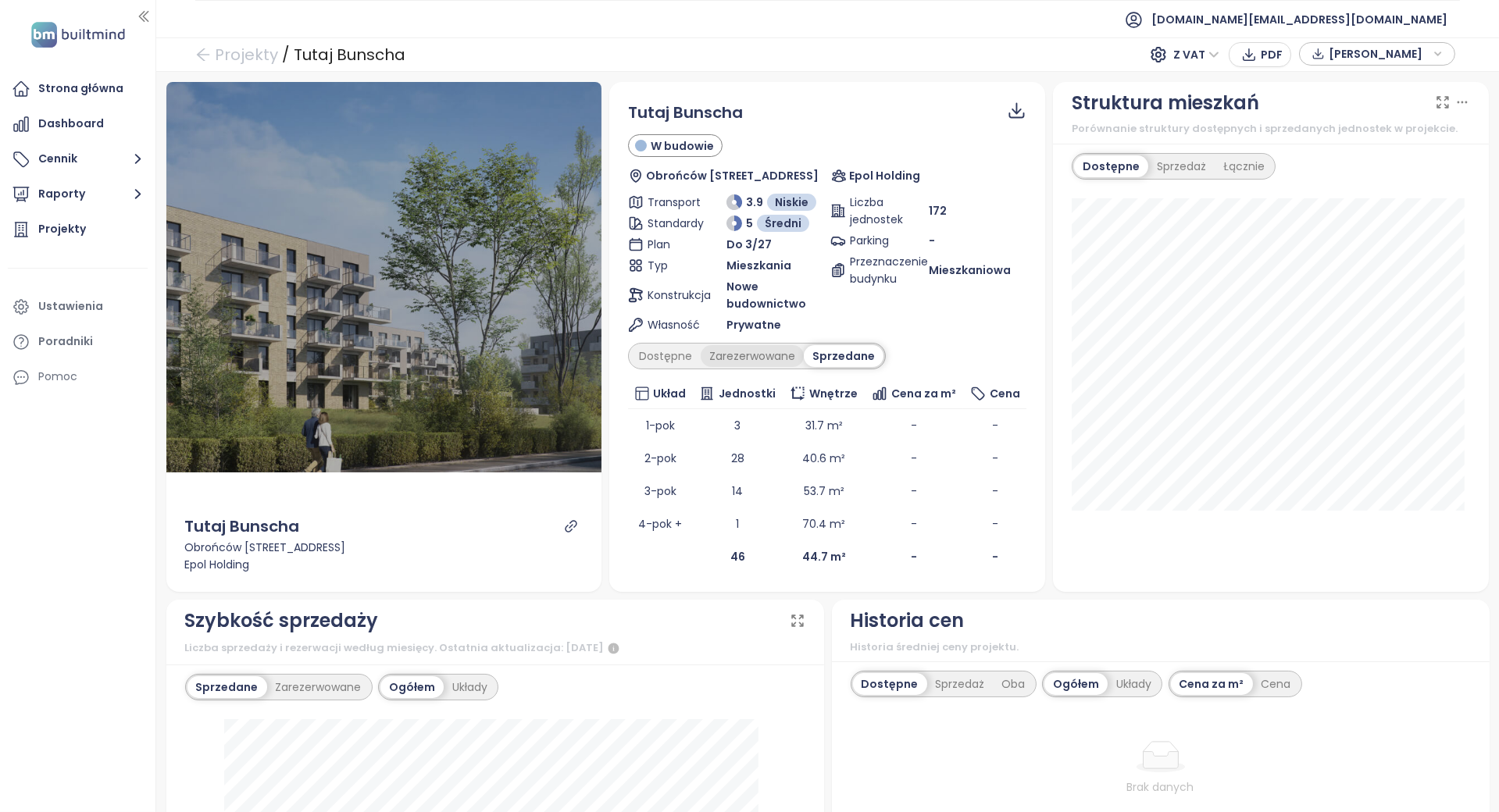
click at [779, 359] on div "Zarezerwowane" at bounding box center [752, 355] width 103 height 22
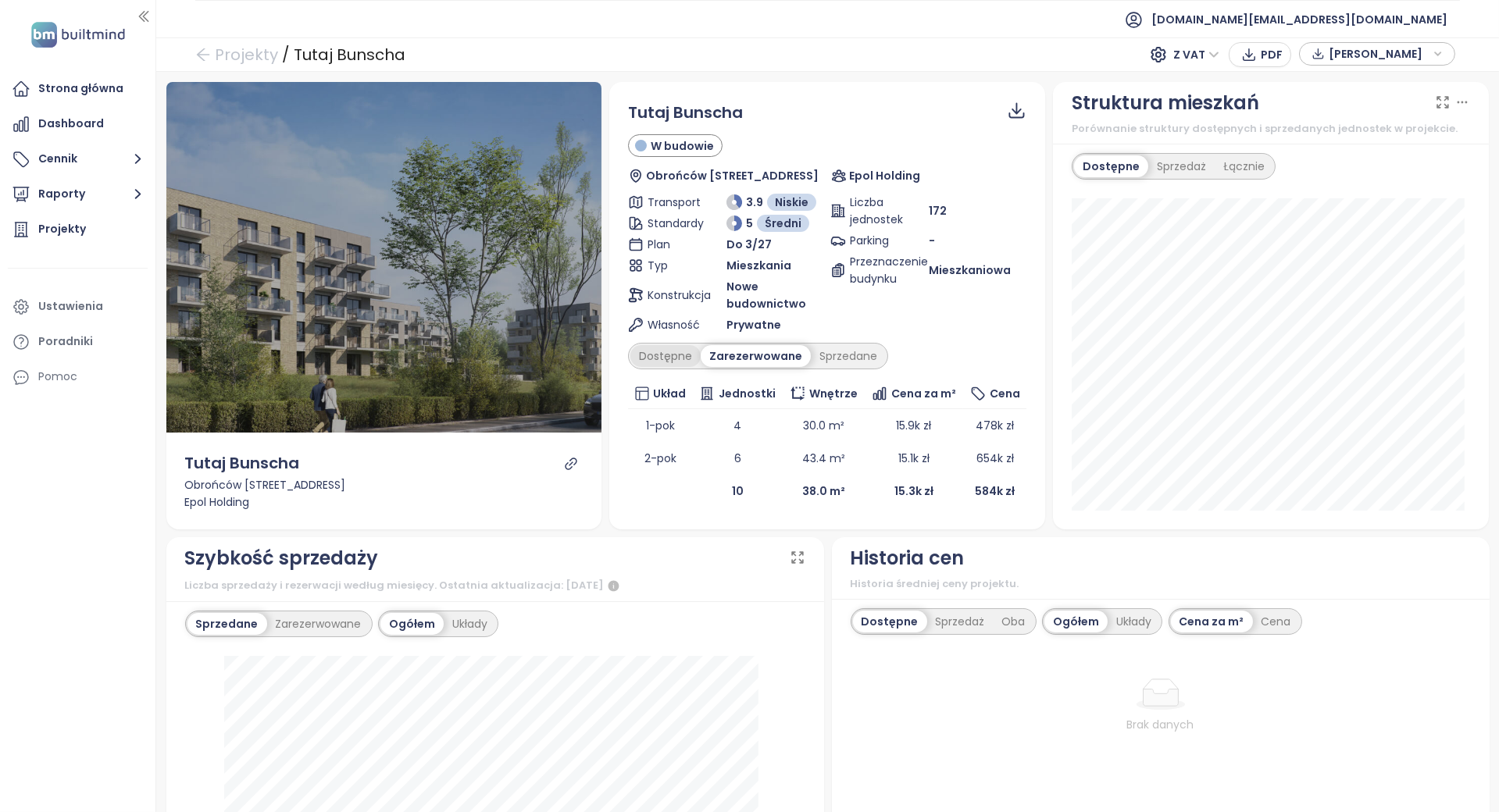
click at [645, 361] on div "Dostępne" at bounding box center [666, 355] width 70 height 22
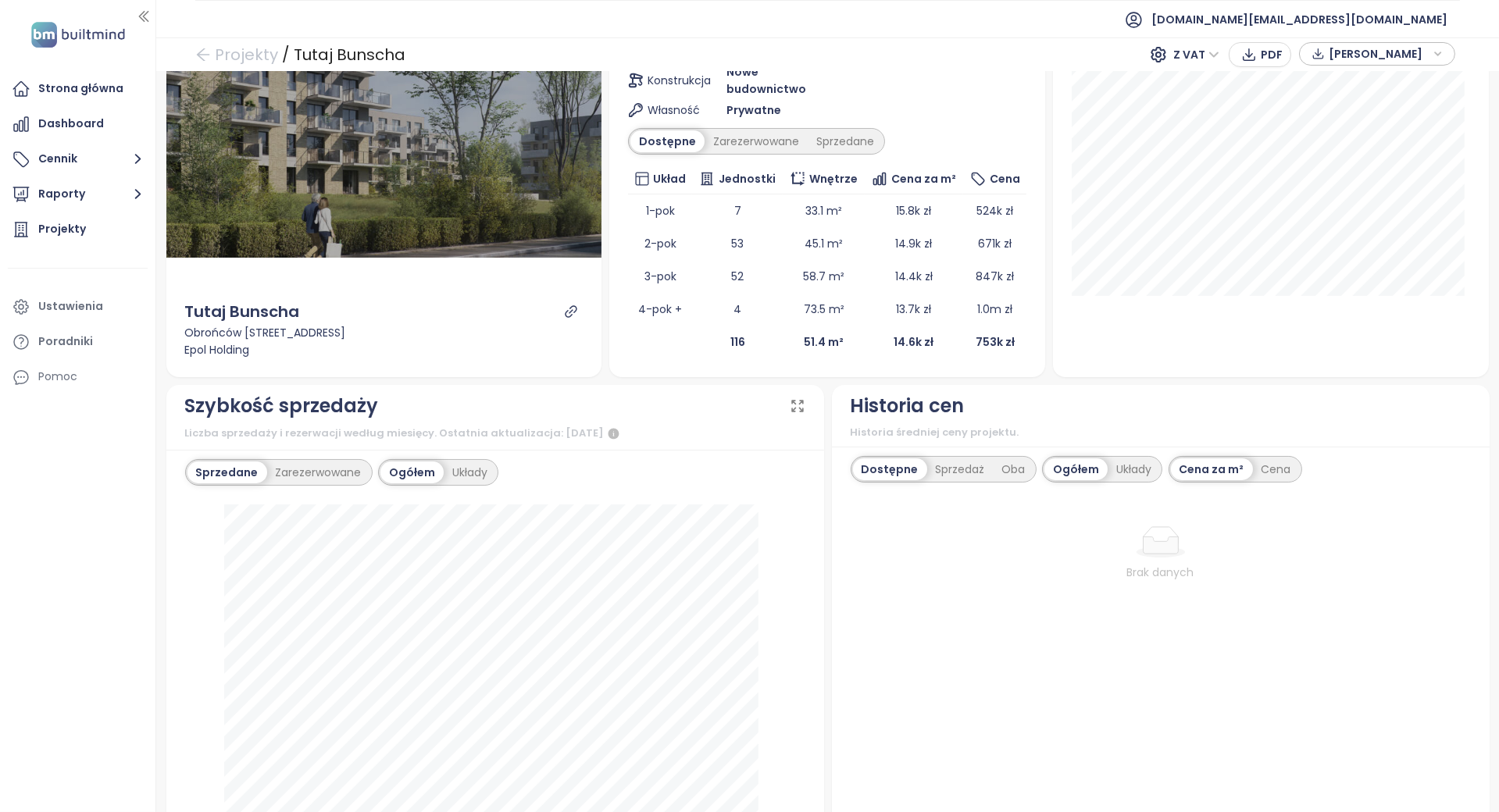
scroll to position [520, 0]
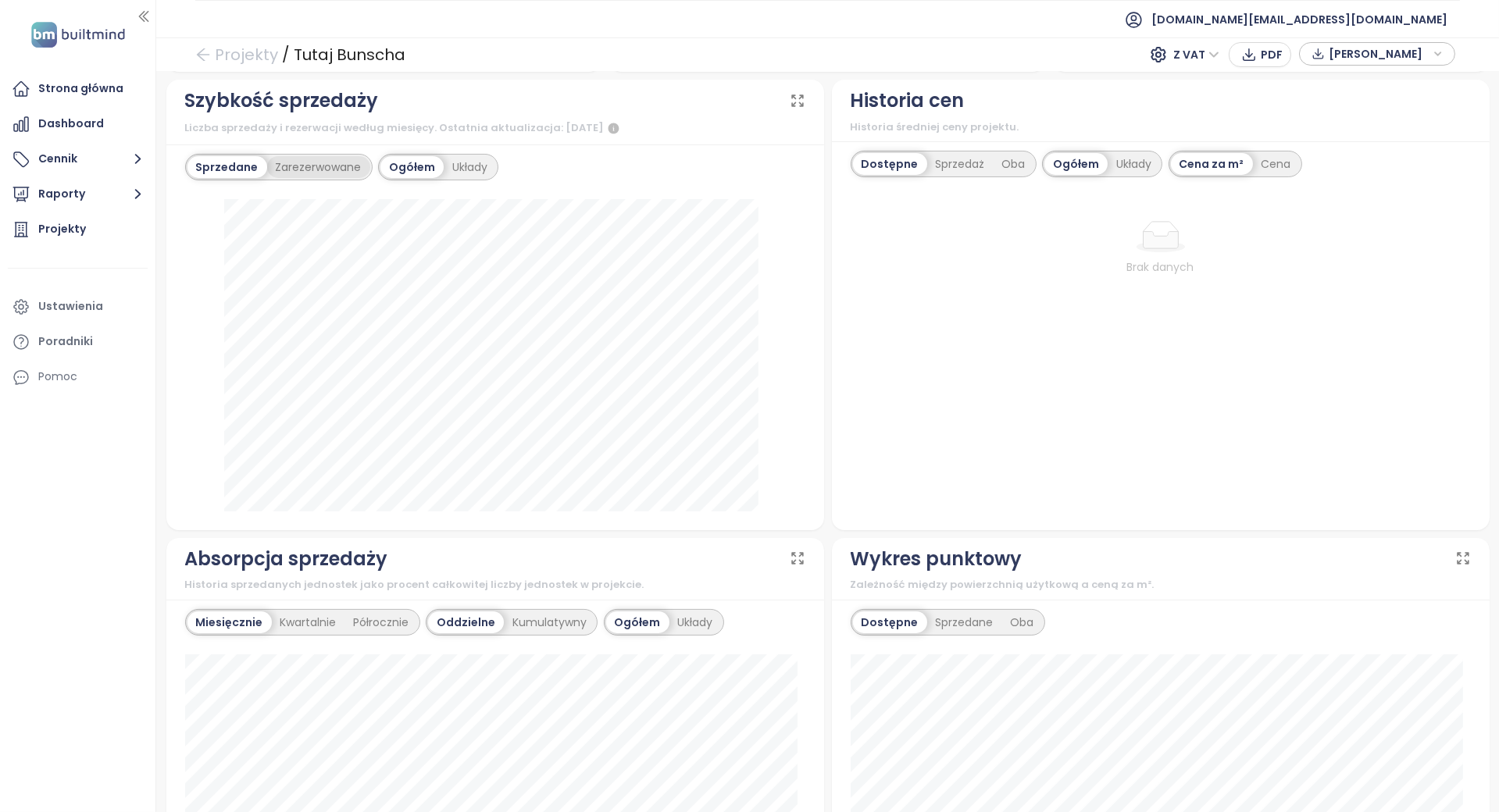
click at [353, 161] on div "Zarezerwowane" at bounding box center [319, 166] width 103 height 22
click at [237, 156] on div "Sprzedane" at bounding box center [224, 166] width 75 height 22
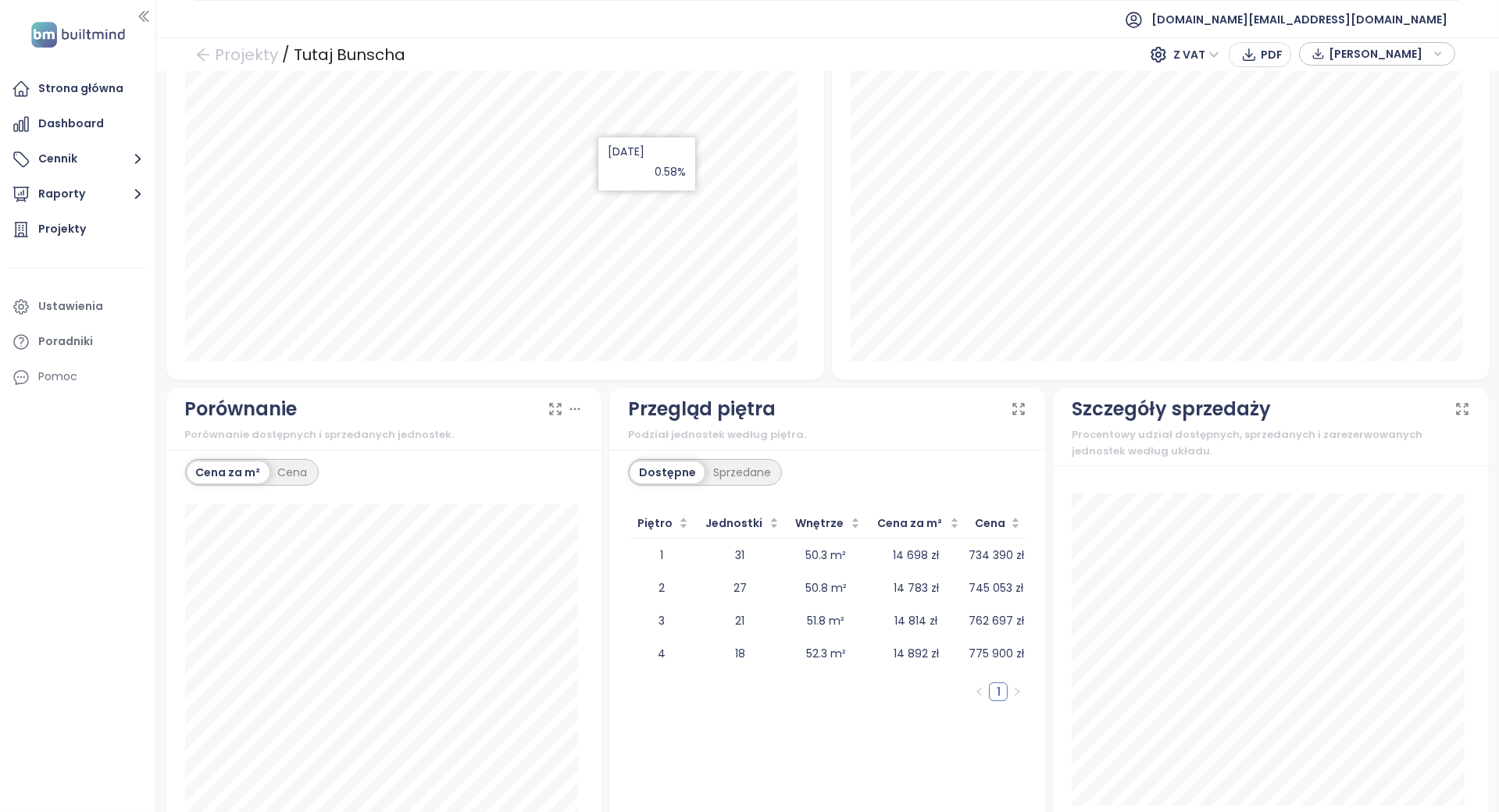
scroll to position [1156, 0]
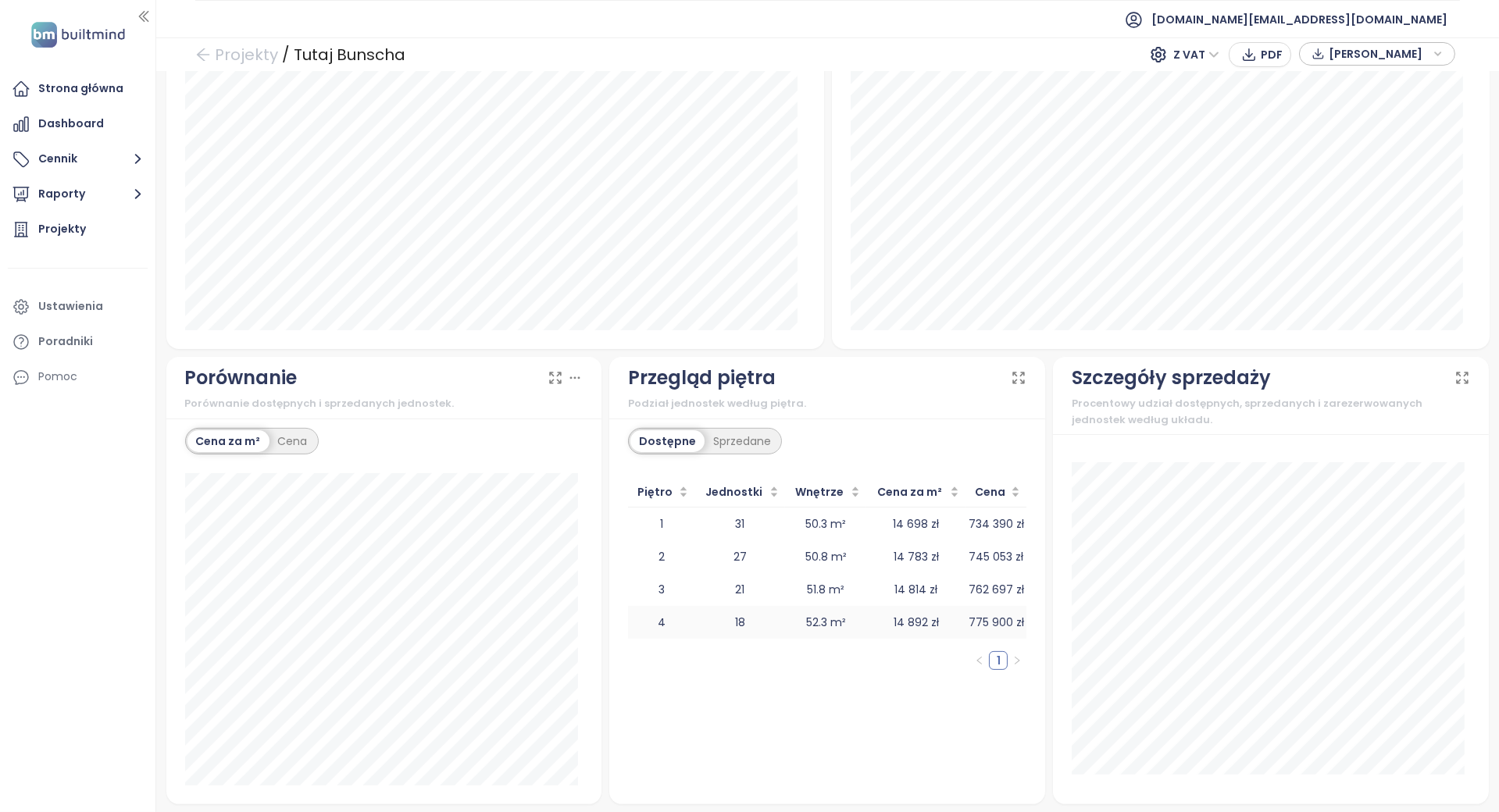
click at [703, 625] on td "18" at bounding box center [740, 622] width 91 height 33
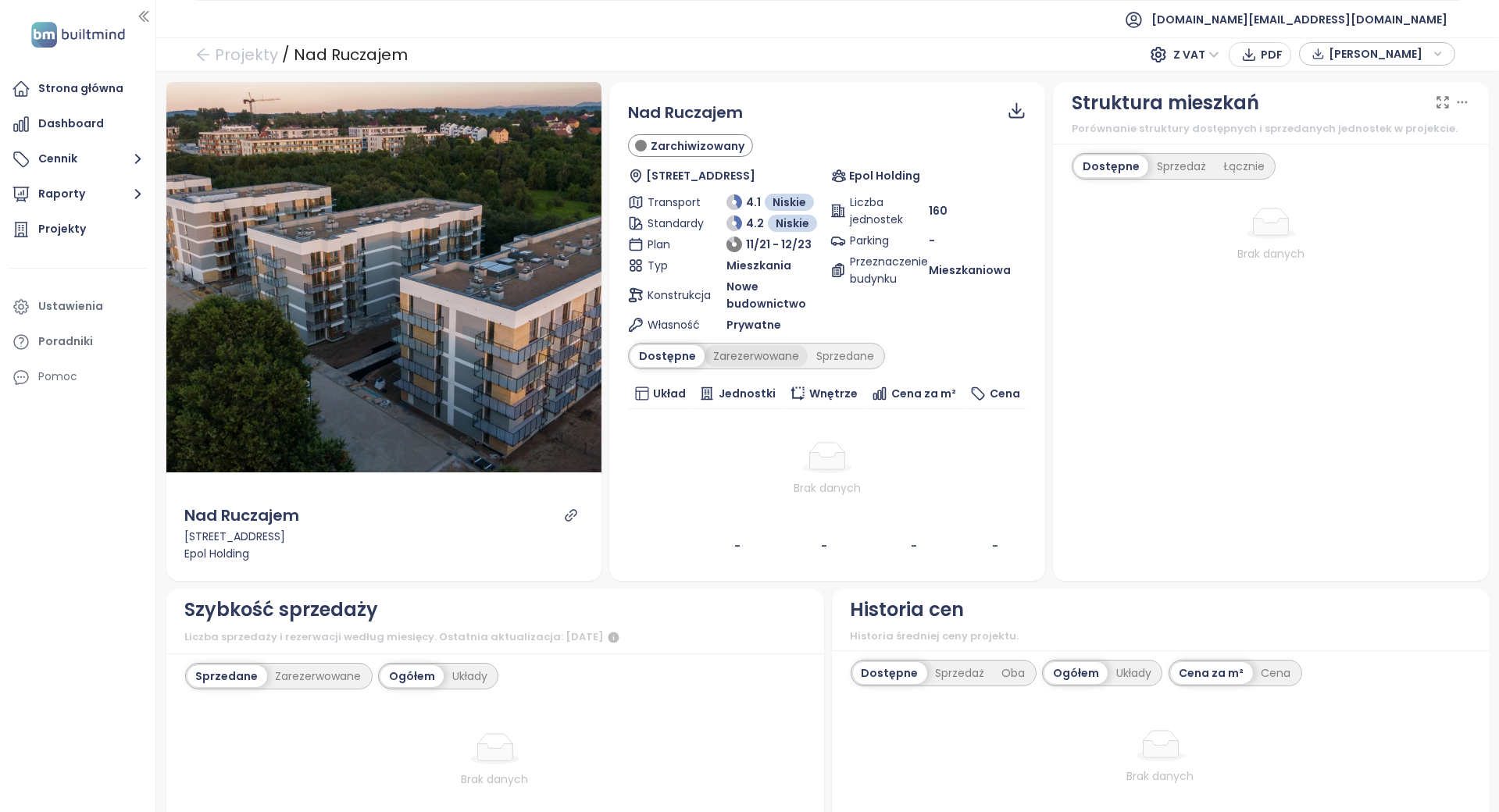
click at [754, 354] on div "Zarezerwowane" at bounding box center [756, 355] width 103 height 22
click at [822, 351] on div "Sprzedane" at bounding box center [847, 355] width 75 height 22
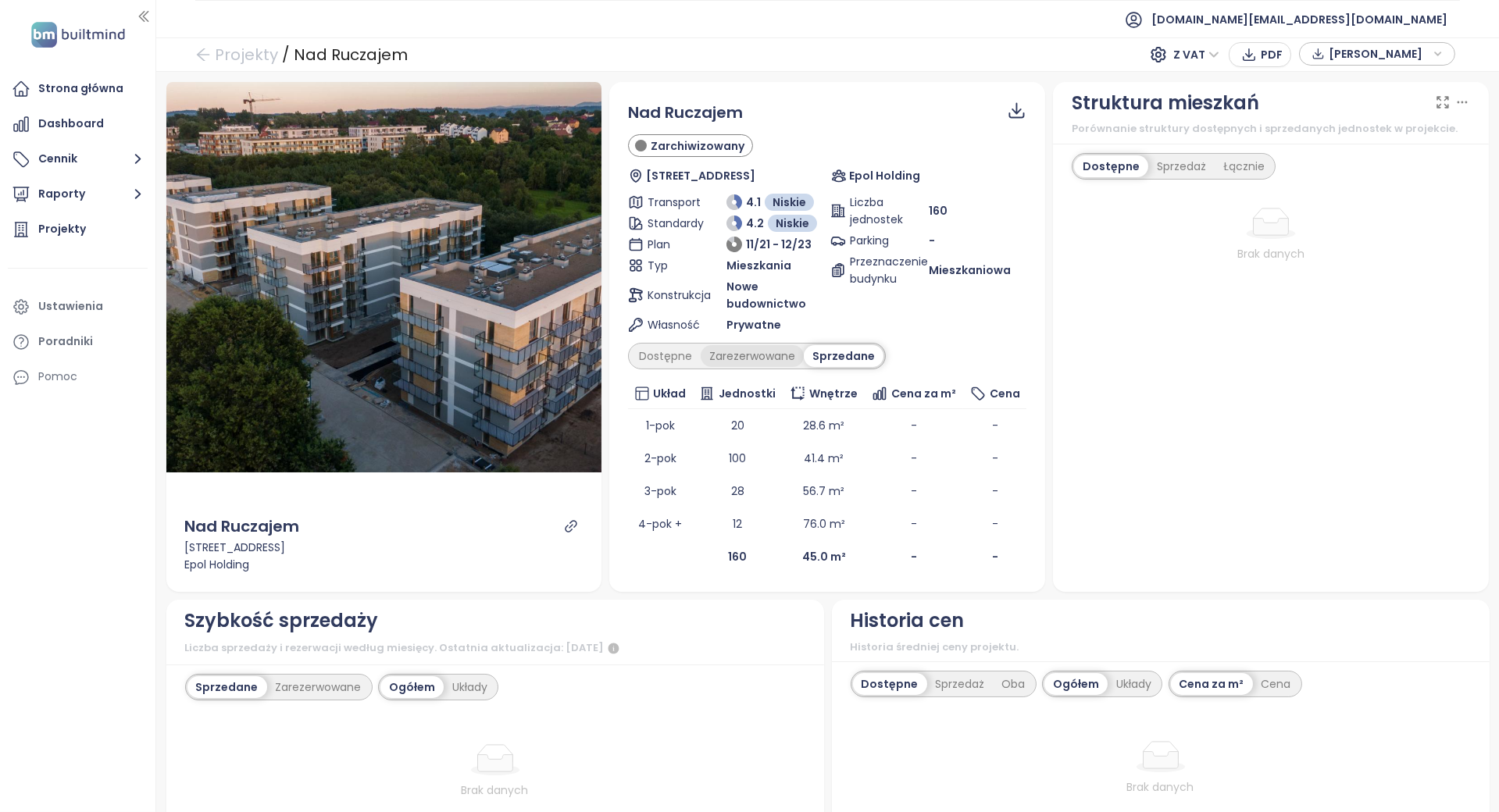
click at [774, 363] on div "Zarezerwowane" at bounding box center [752, 355] width 103 height 22
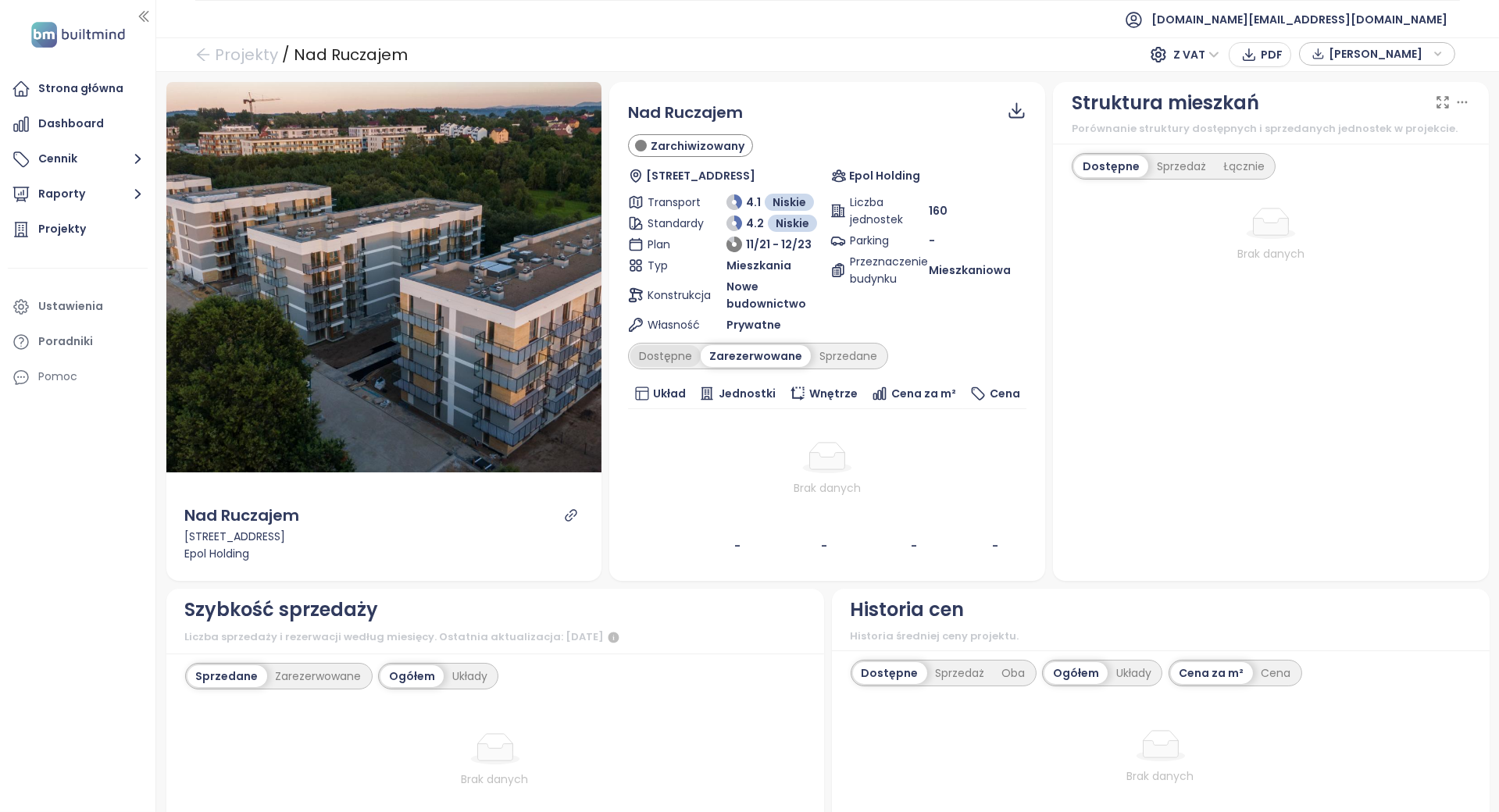
click at [642, 352] on div "Dostępne" at bounding box center [666, 355] width 70 height 22
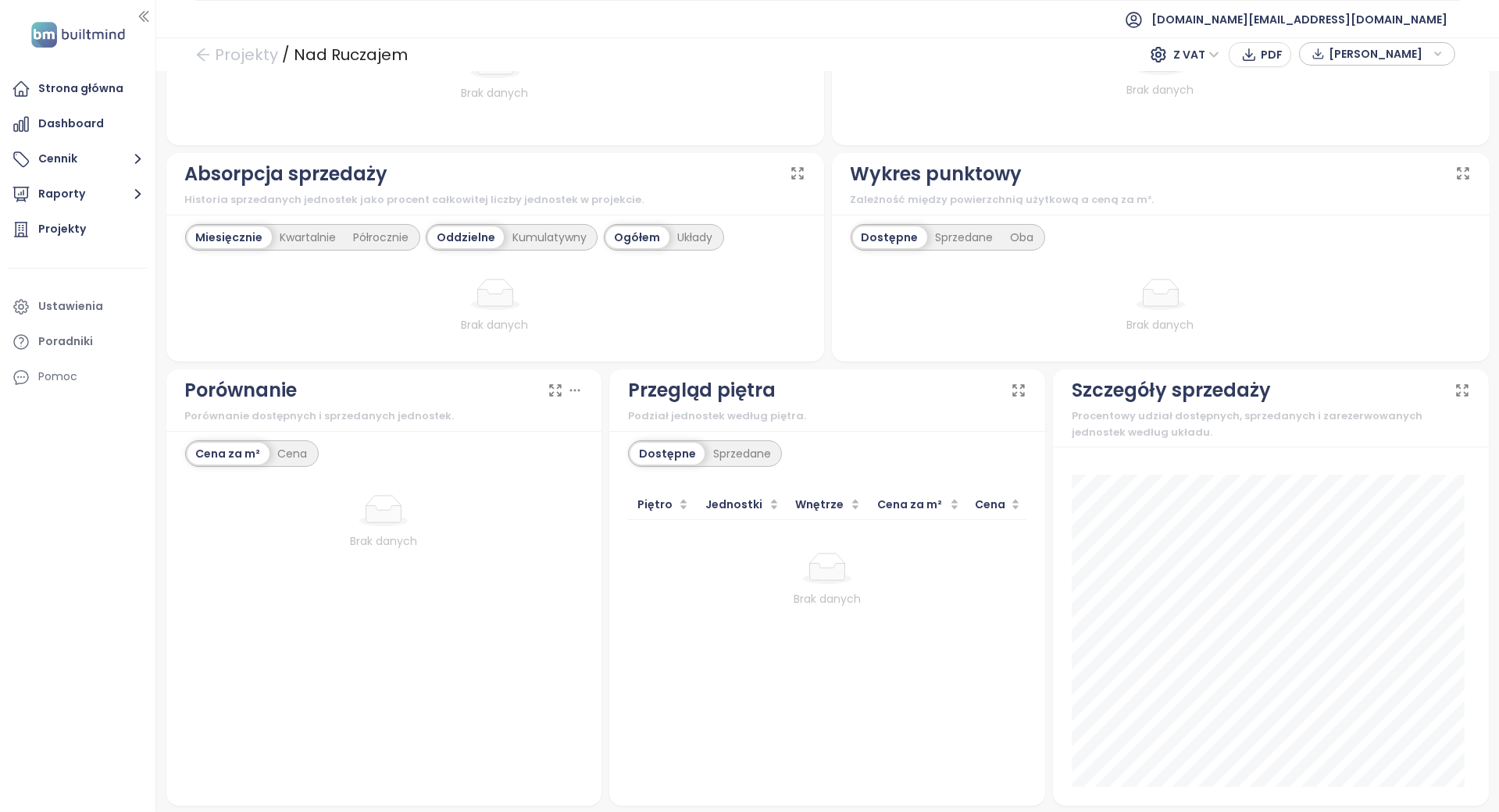
scroll to position [688, 0]
click at [620, 511] on div "Dostępne Sprzedane Piętro Jednostki Wnętrze Cena za m² Cena Brak danych" at bounding box center [827, 616] width 436 height 375
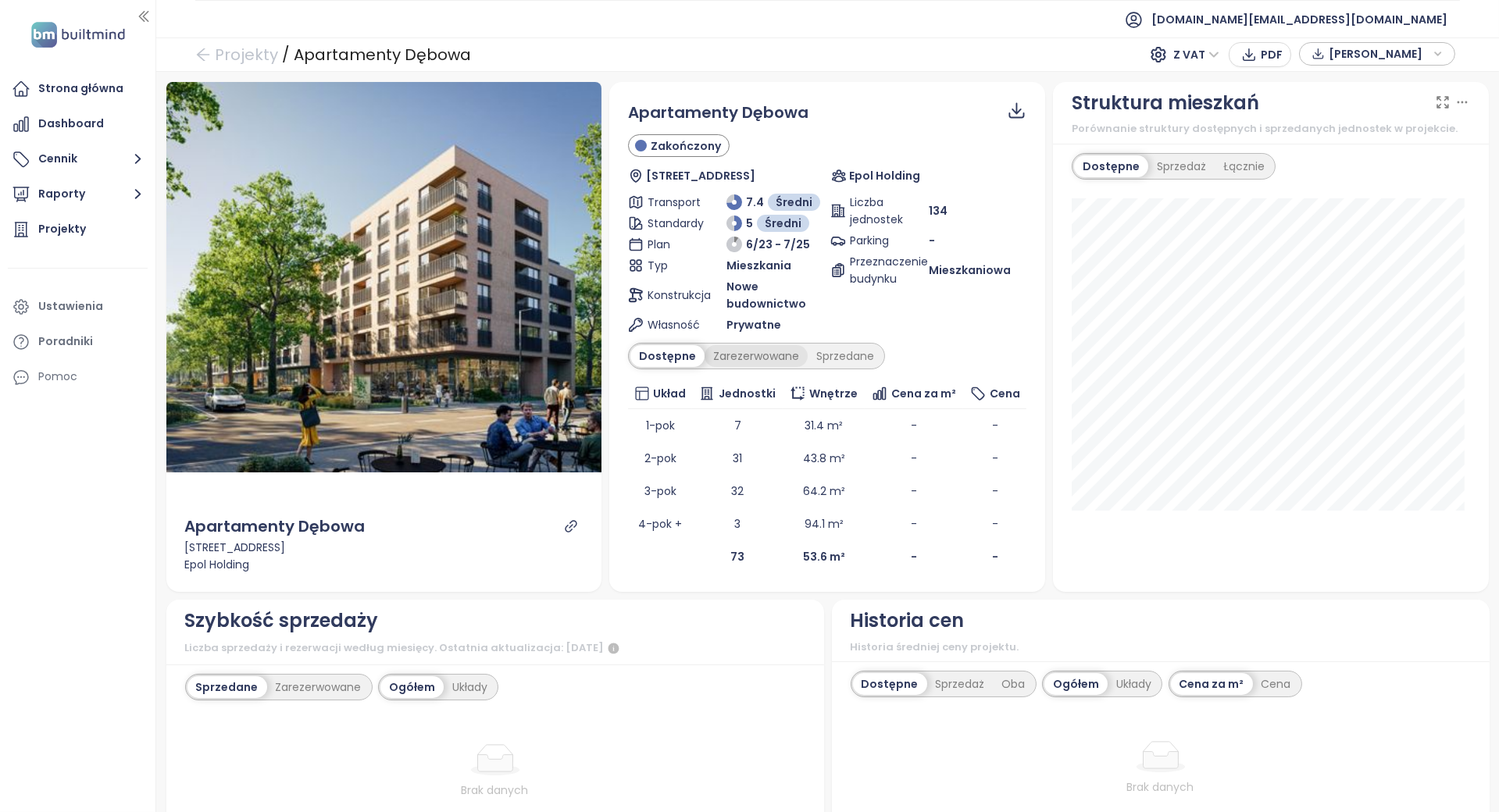
click at [735, 350] on div "Zarezerwowane" at bounding box center [756, 355] width 103 height 22
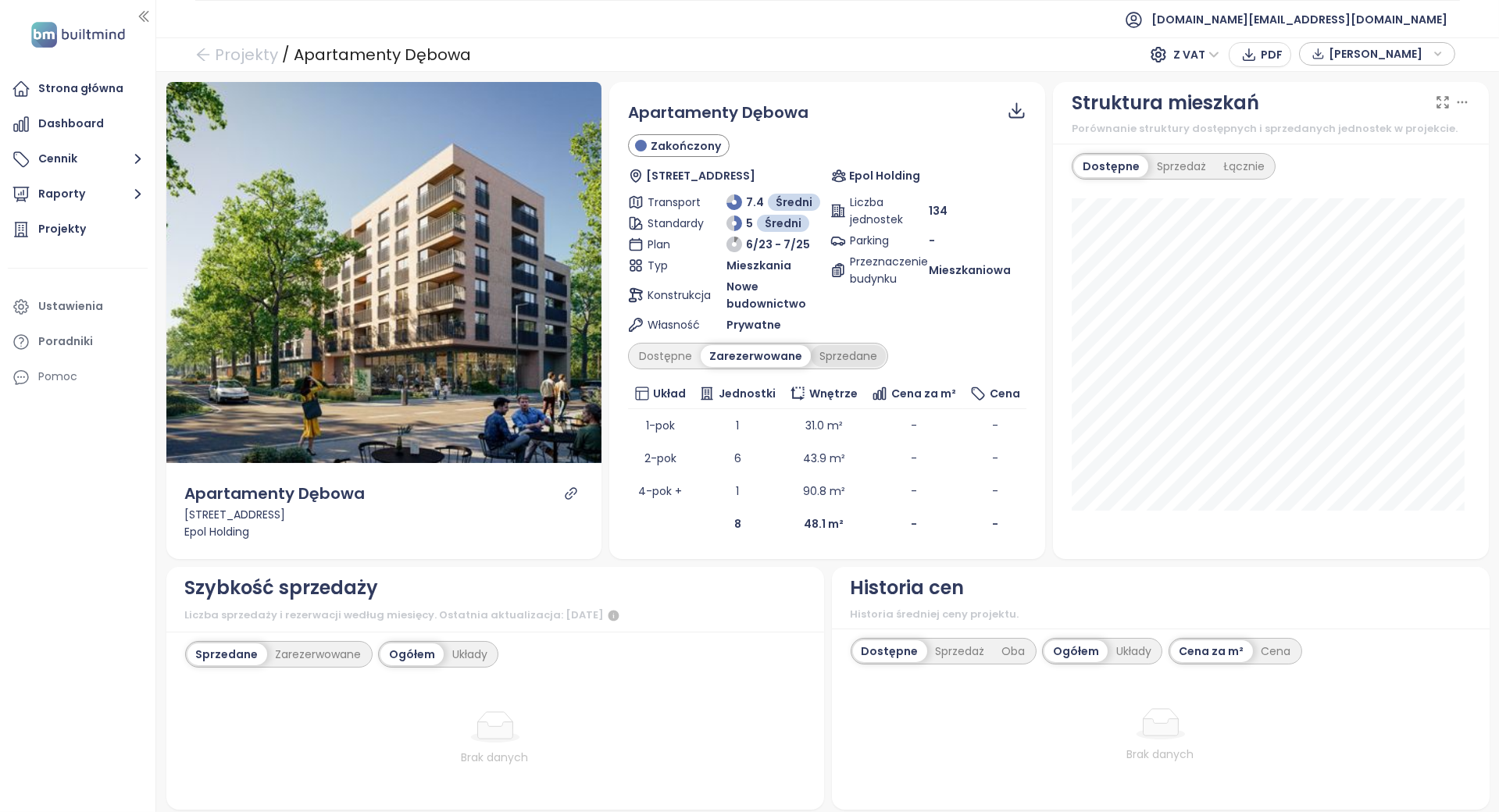
click at [825, 357] on div "Sprzedane" at bounding box center [847, 355] width 75 height 22
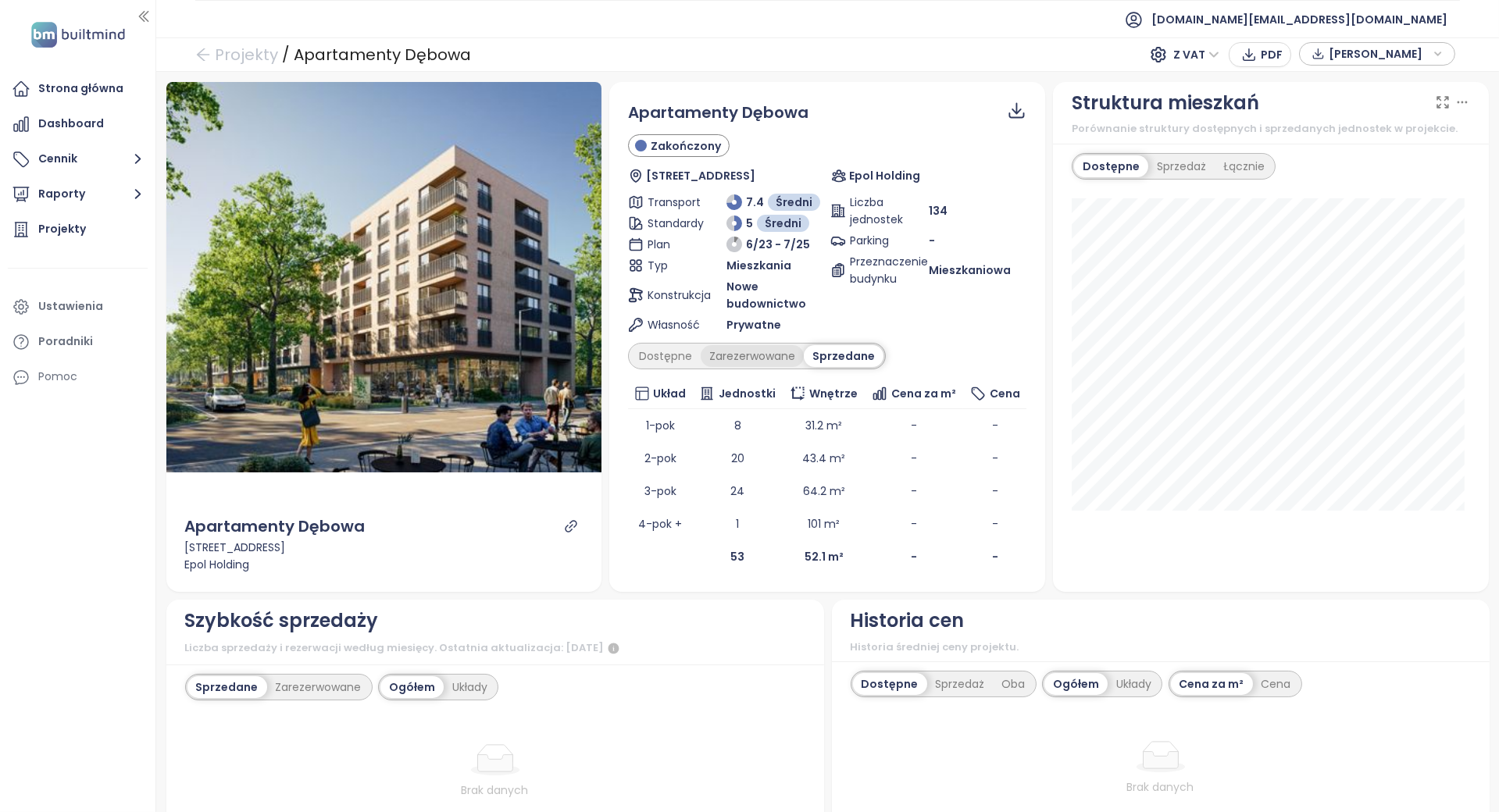
click at [778, 361] on div "Zarezerwowane" at bounding box center [752, 355] width 103 height 22
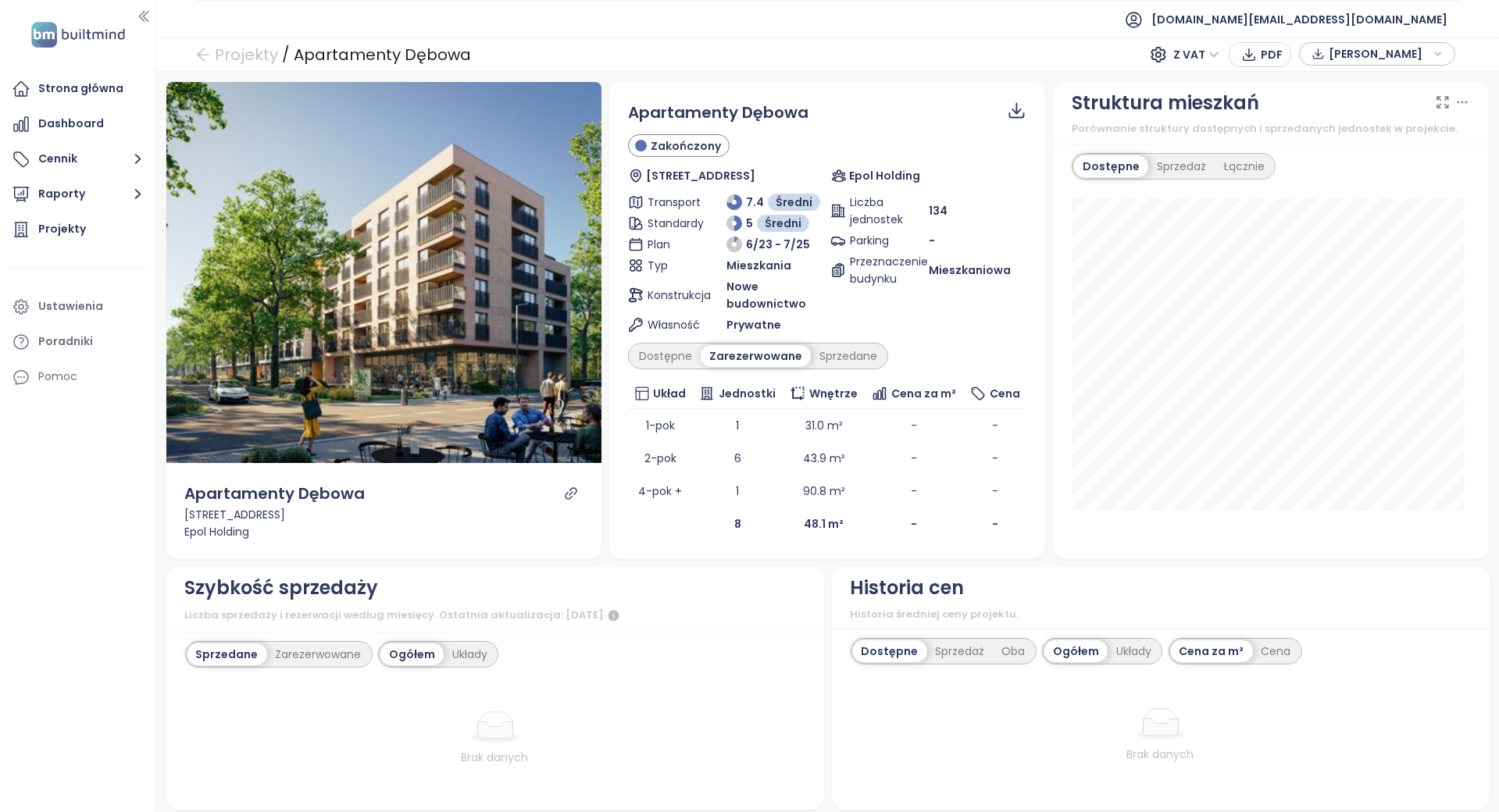
click at [703, 366] on div "Zarezerwowane" at bounding box center [756, 355] width 110 height 22
click at [671, 353] on div "Dostępne" at bounding box center [666, 355] width 70 height 22
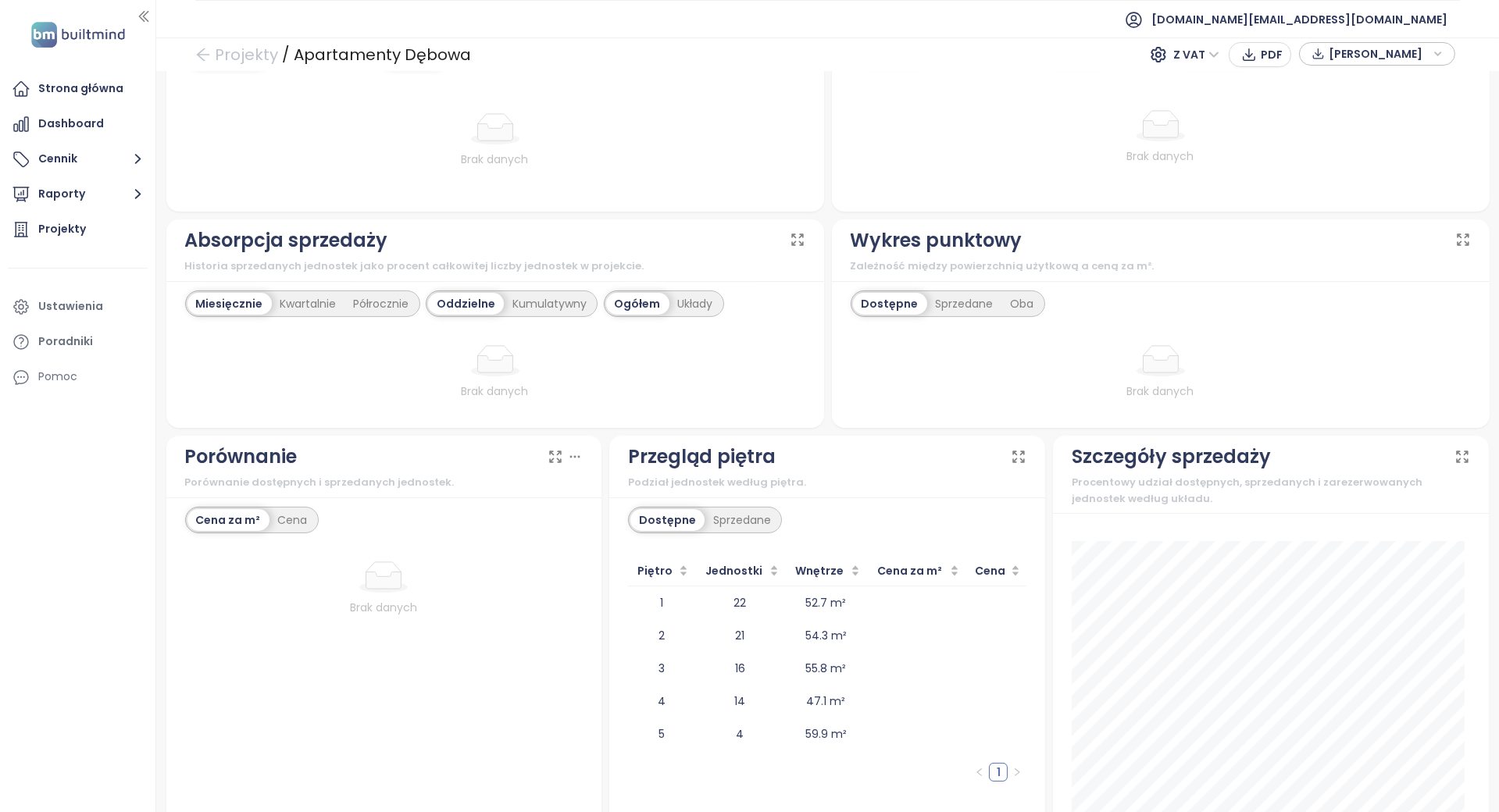
scroll to position [700, 0]
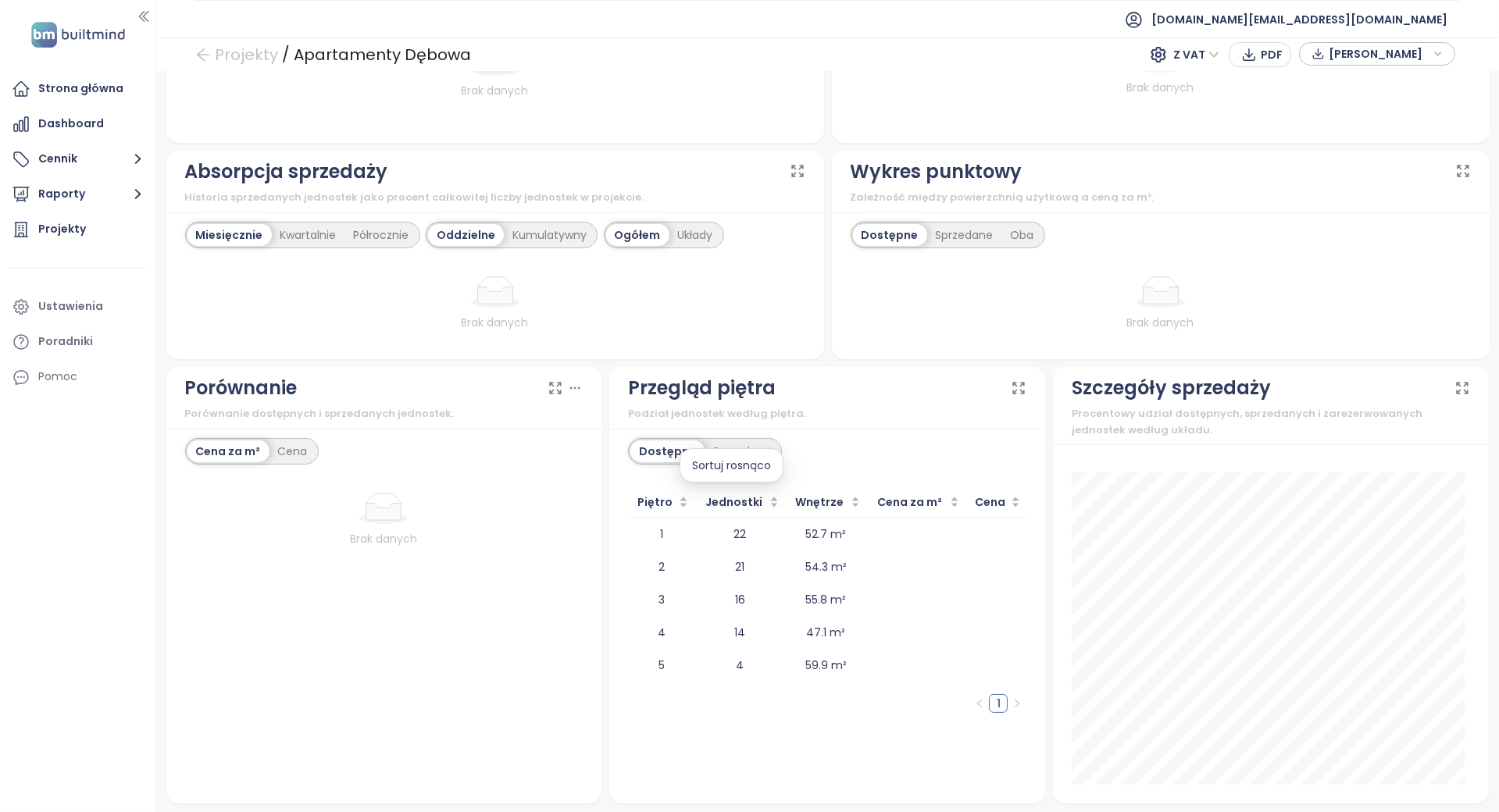
click at [728, 454] on div "Sortuj rosnąco" at bounding box center [732, 465] width 104 height 34
click at [689, 452] on div "Sortuj malejąco" at bounding box center [731, 465] width 111 height 34
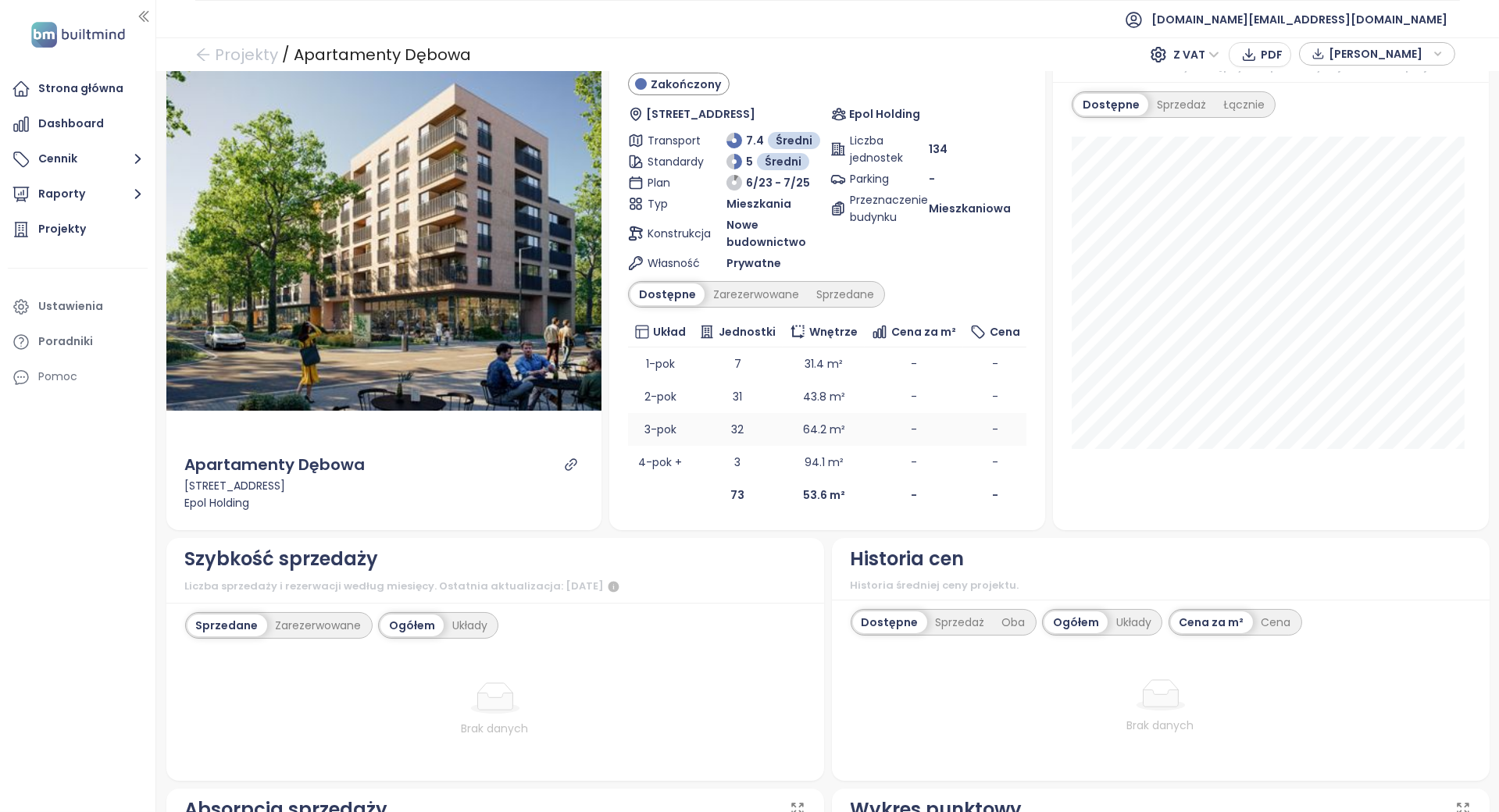
scroll to position [0, 0]
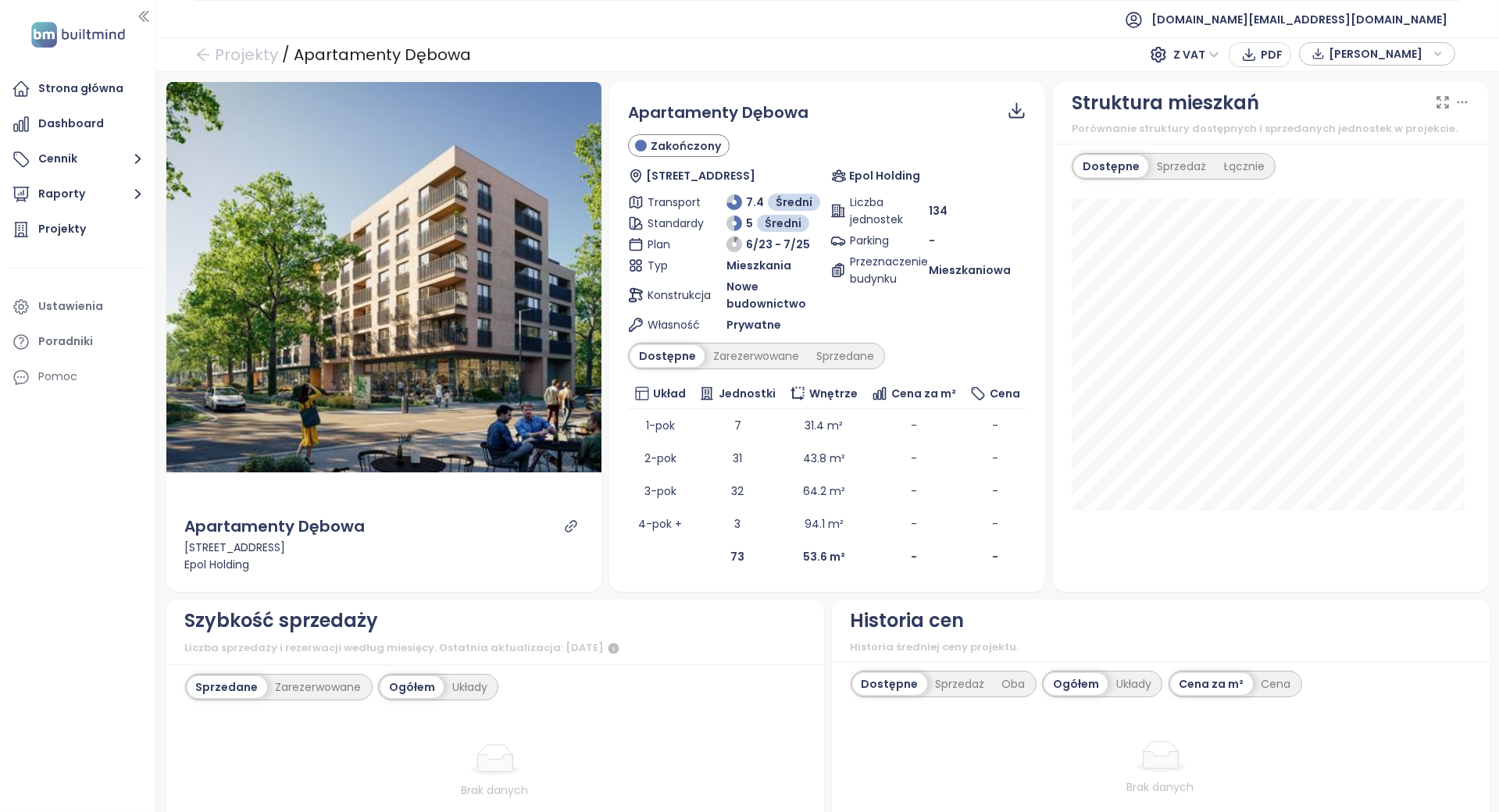
click at [564, 527] on icon "link" at bounding box center [570, 526] width 14 height 14
click at [822, 396] on span "Wnętrze" at bounding box center [833, 393] width 48 height 17
copy span "Wnętrze"
click at [669, 510] on td "4-pok +" at bounding box center [660, 524] width 64 height 33
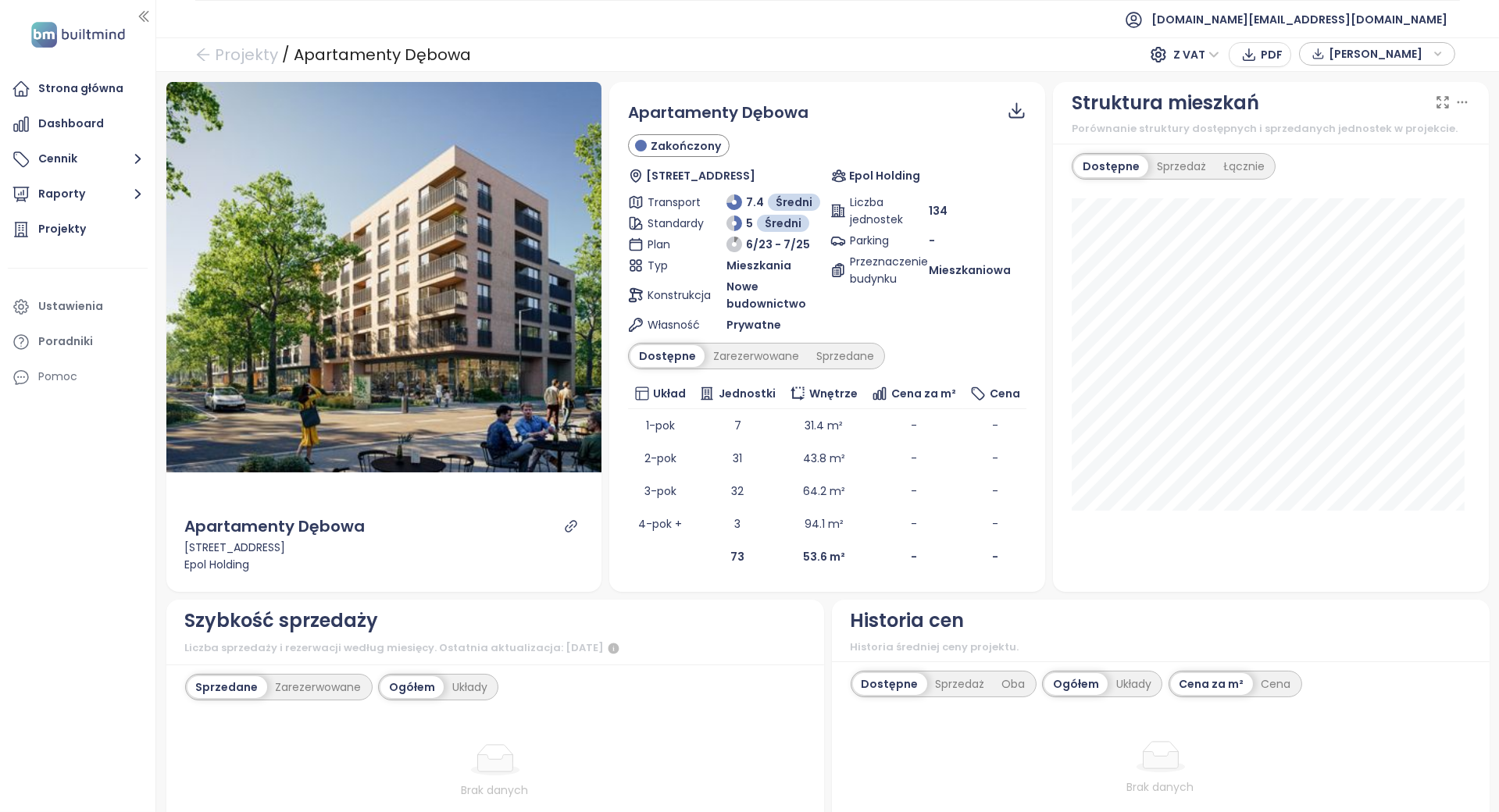
scroll to position [700, 0]
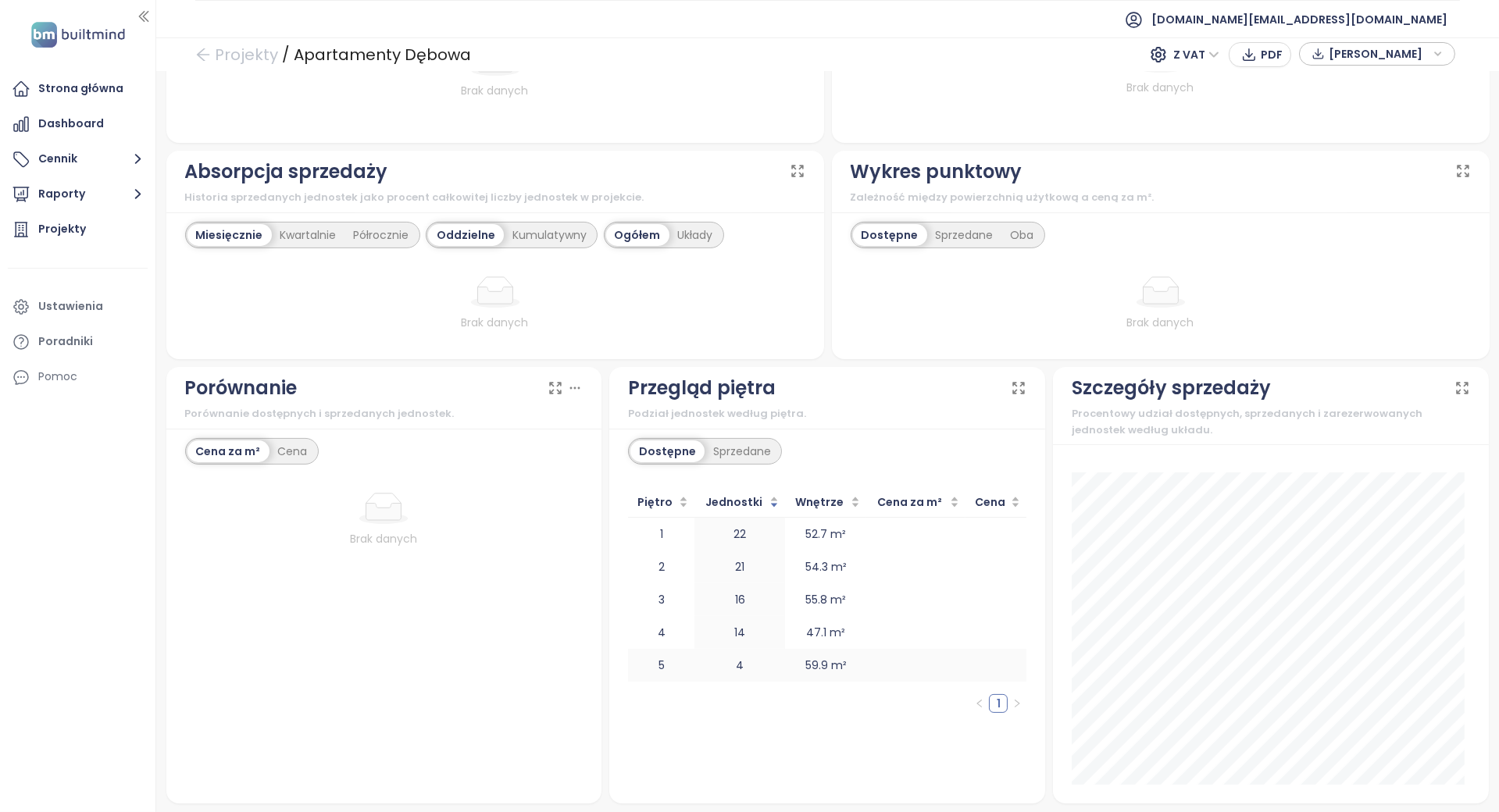
click at [628, 656] on td "5" at bounding box center [661, 665] width 66 height 33
